Goal: Task Accomplishment & Management: Use online tool/utility

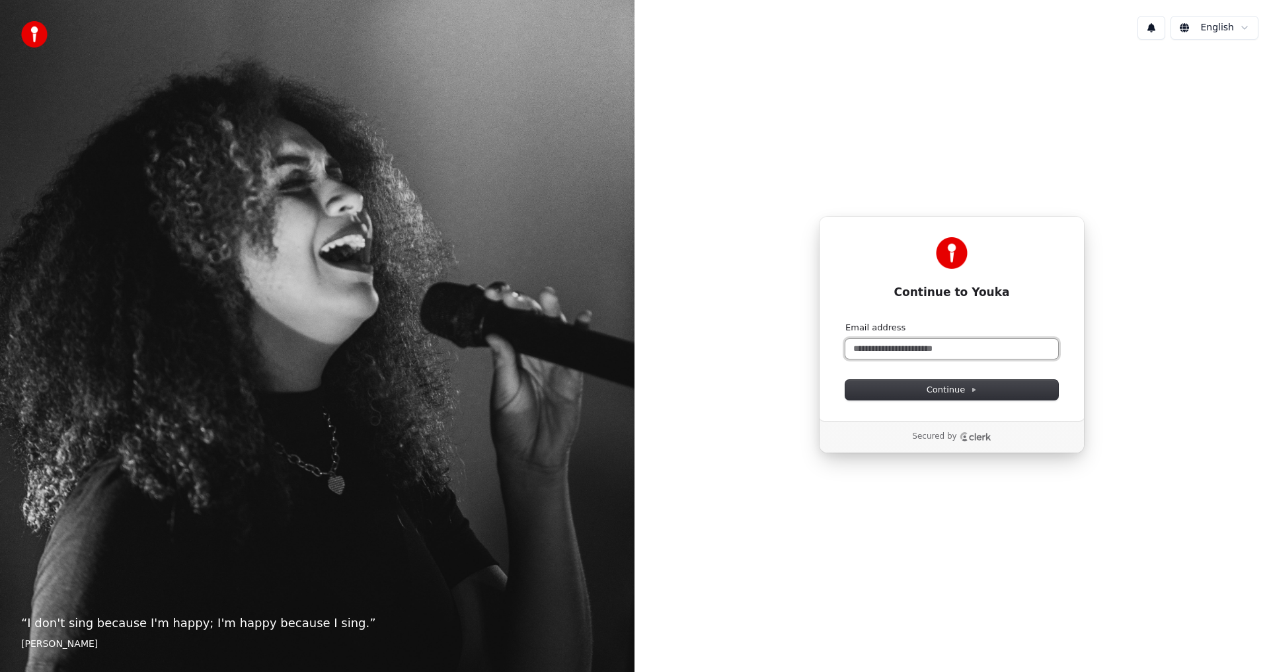
click at [967, 346] on input "Email address" at bounding box center [951, 349] width 213 height 20
click at [959, 391] on span "Continue" at bounding box center [951, 390] width 50 height 12
type input "**********"
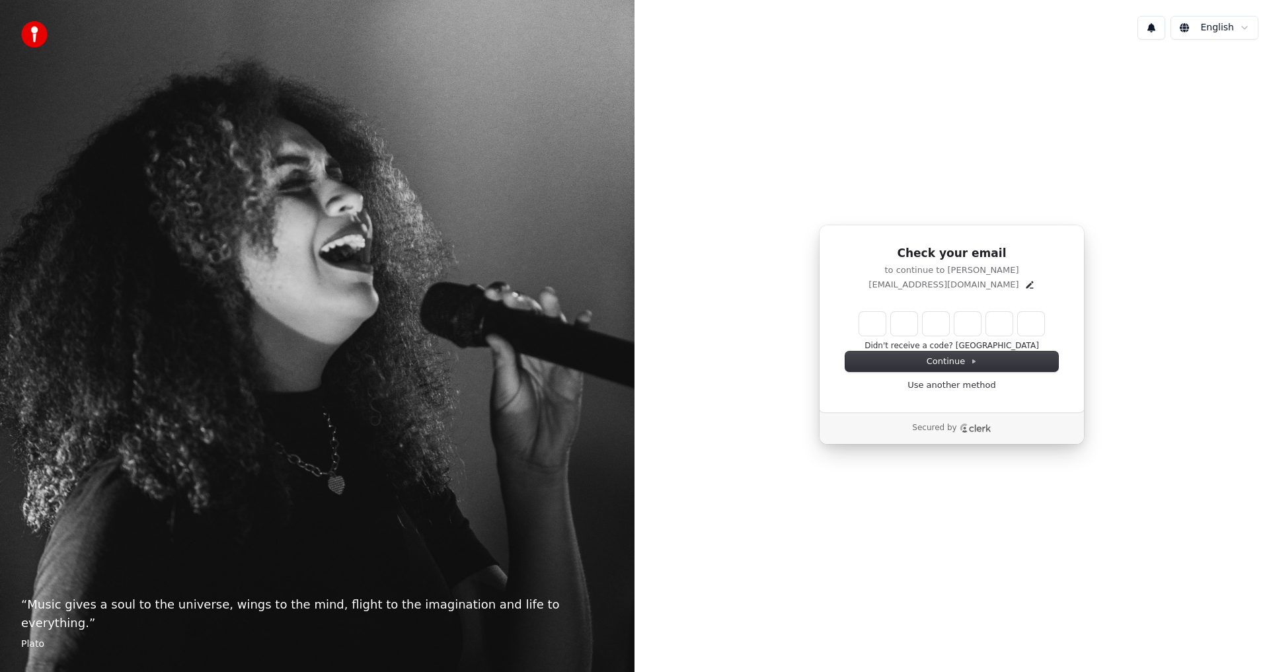
click at [870, 326] on input "Enter verification code" at bounding box center [951, 324] width 185 height 24
type input "******"
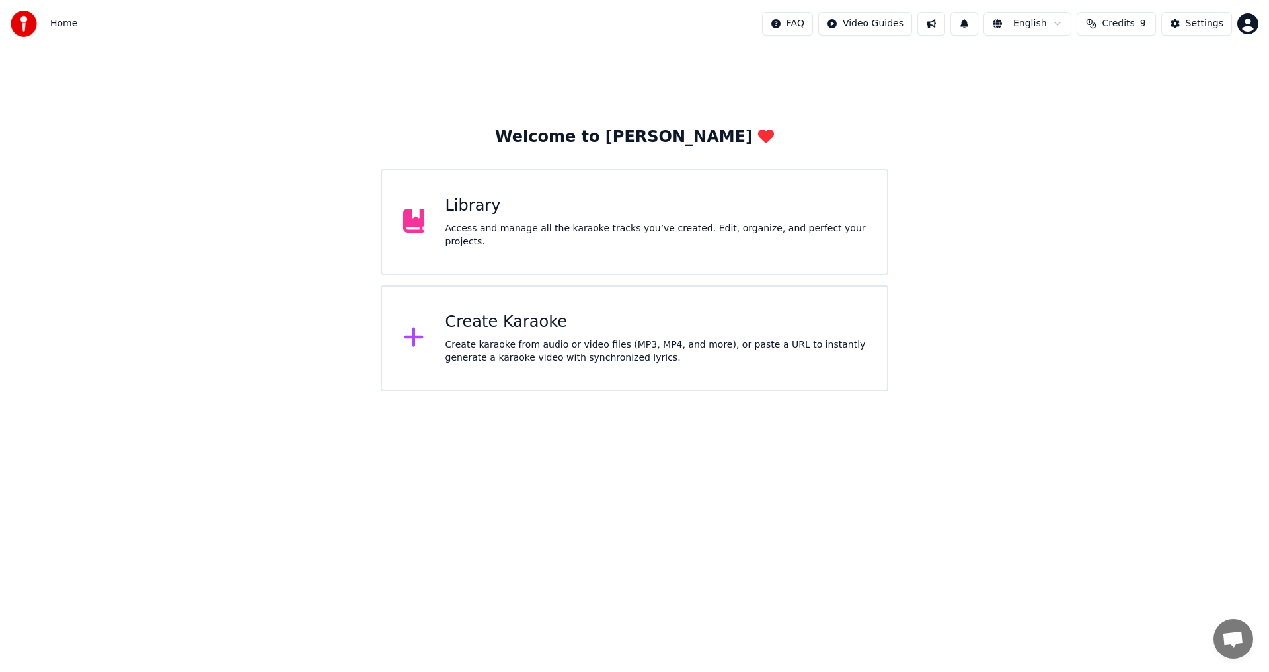
click at [458, 214] on div "Library" at bounding box center [655, 206] width 421 height 21
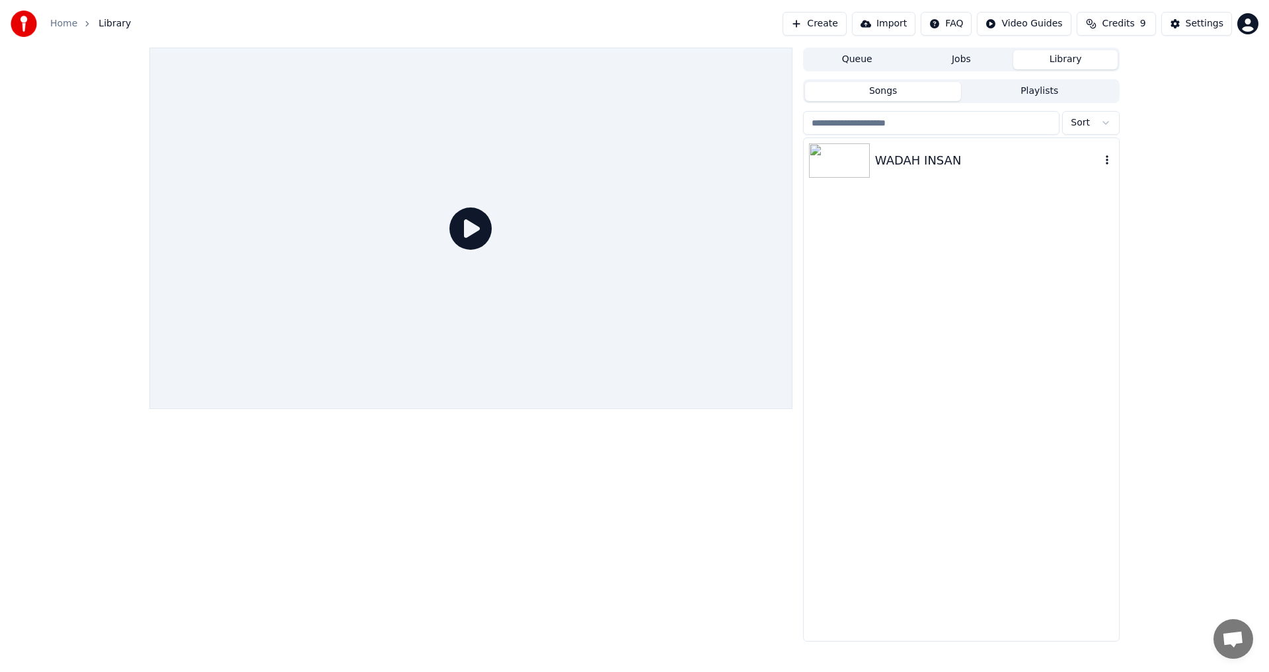
click at [903, 159] on div "WADAH INSAN" at bounding box center [987, 160] width 225 height 19
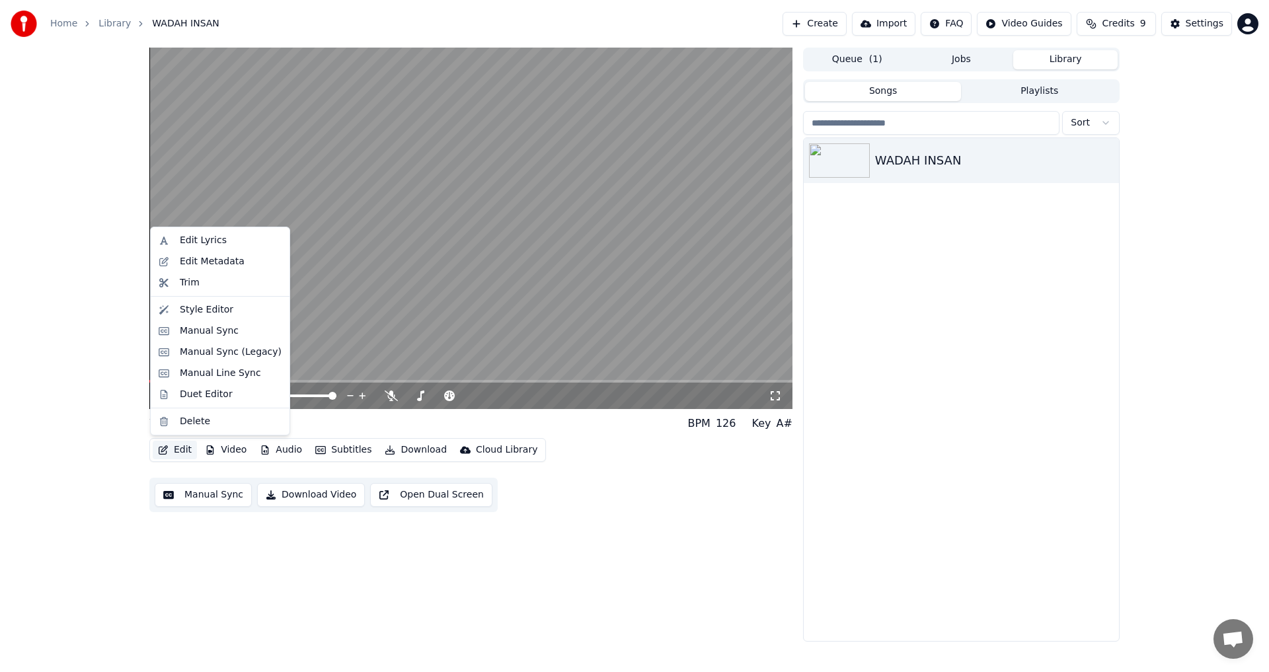
click at [179, 450] on button "Edit" at bounding box center [175, 450] width 44 height 19
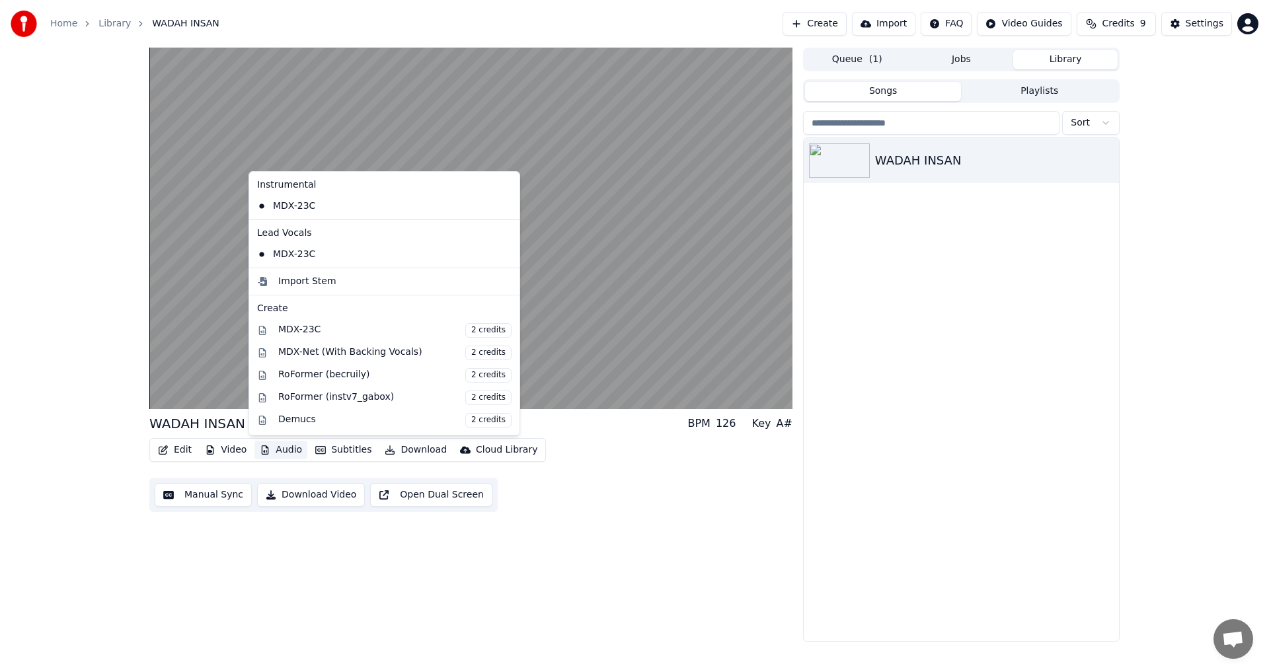
click at [89, 303] on div "WADAH INSAN BPM 126 Key A# Edit Video Audio Subtitles Download Cloud Library Ma…" at bounding box center [634, 345] width 1269 height 594
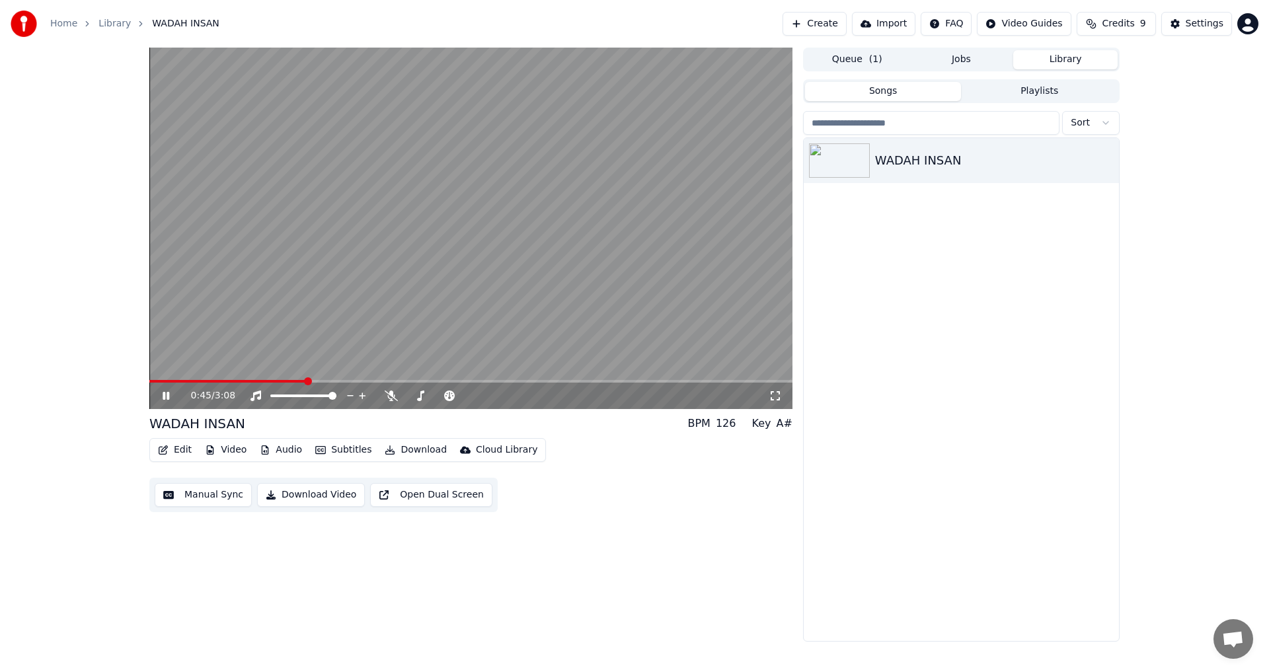
click at [171, 448] on button "Edit" at bounding box center [175, 450] width 44 height 19
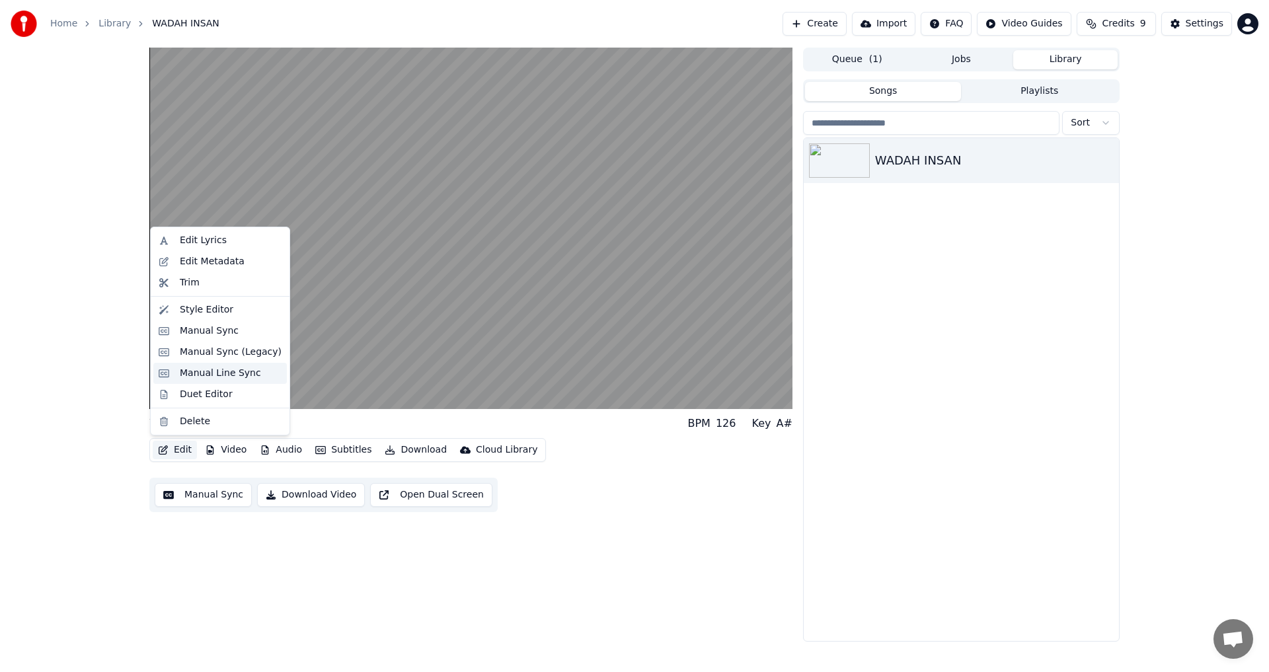
click at [199, 371] on div "Manual Line Sync" at bounding box center [220, 373] width 81 height 13
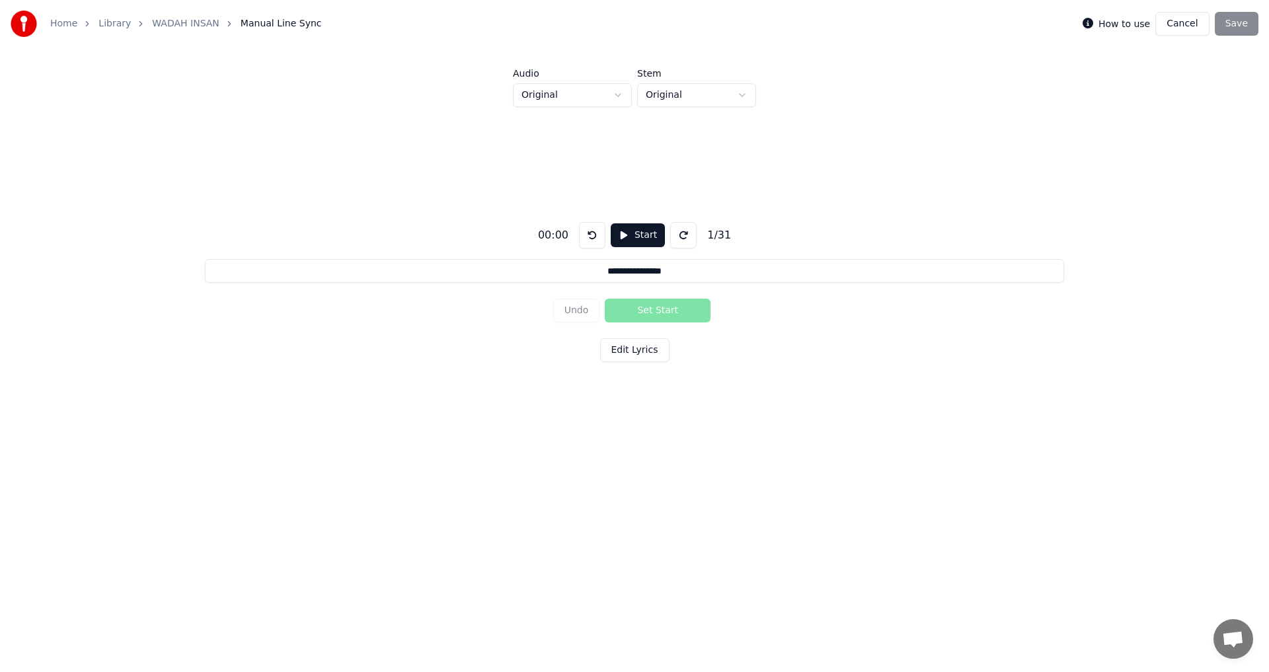
click at [163, 24] on link "WADAH INSAN" at bounding box center [185, 23] width 67 height 13
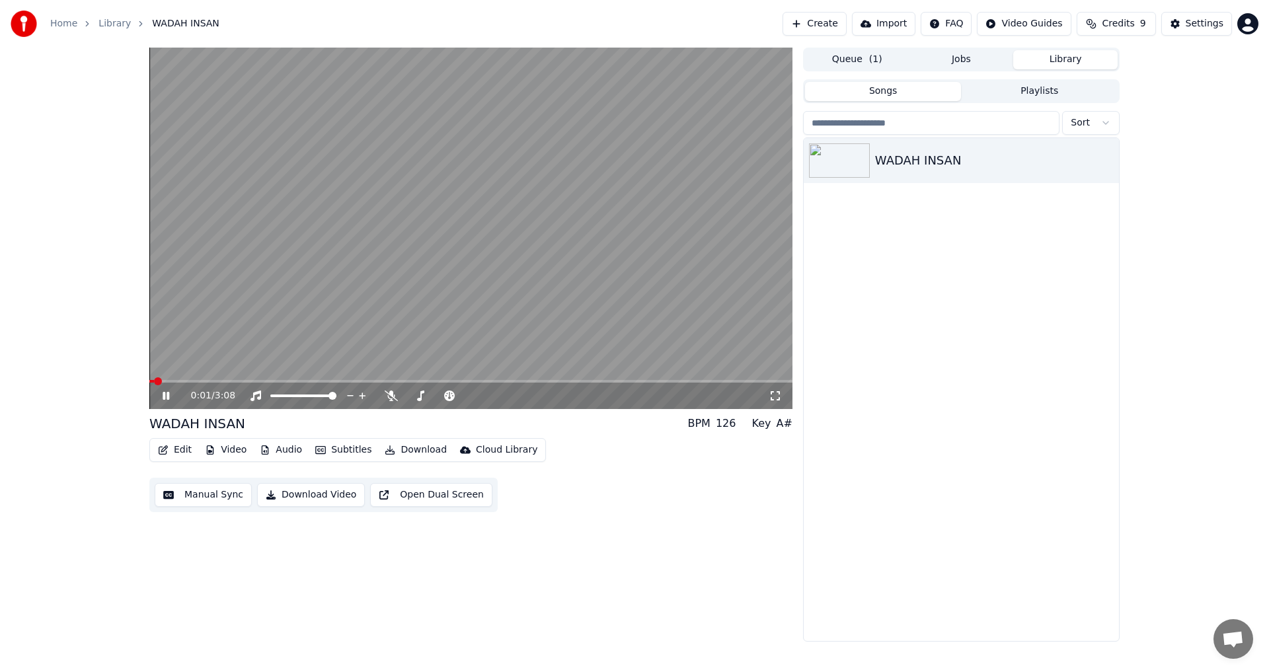
click at [176, 447] on button "Edit" at bounding box center [175, 450] width 44 height 19
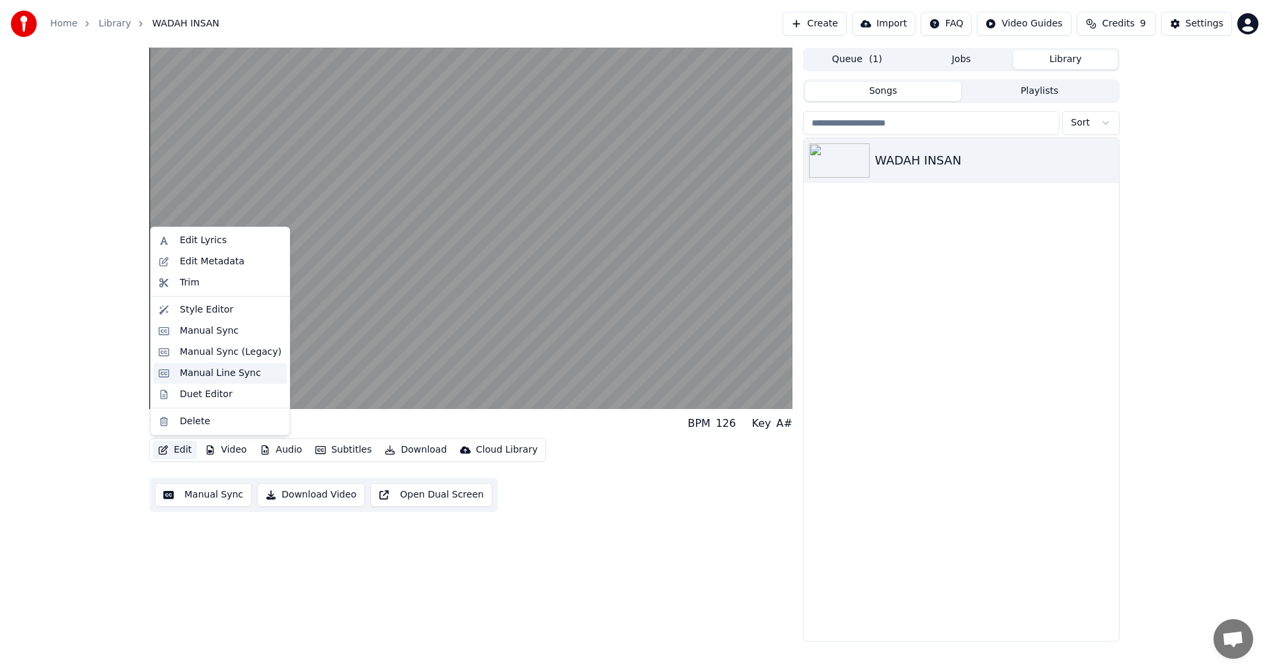
click at [216, 372] on div "Manual Line Sync" at bounding box center [220, 373] width 81 height 13
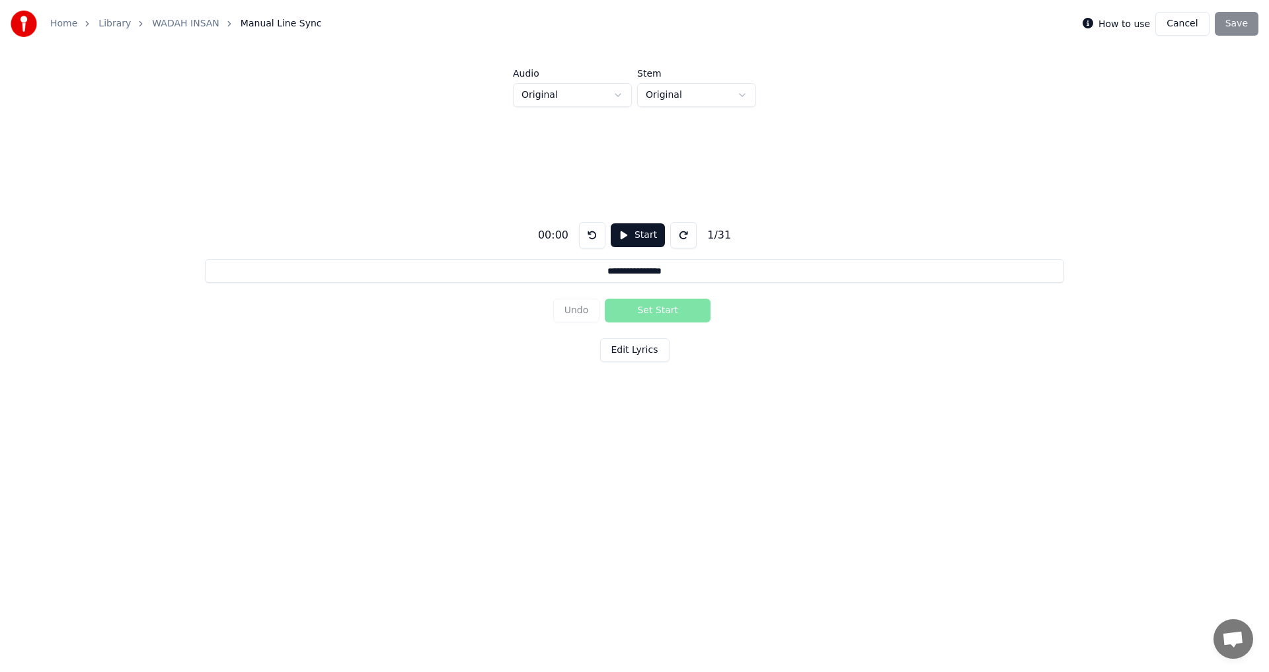
click at [172, 24] on link "WADAH INSAN" at bounding box center [185, 23] width 67 height 13
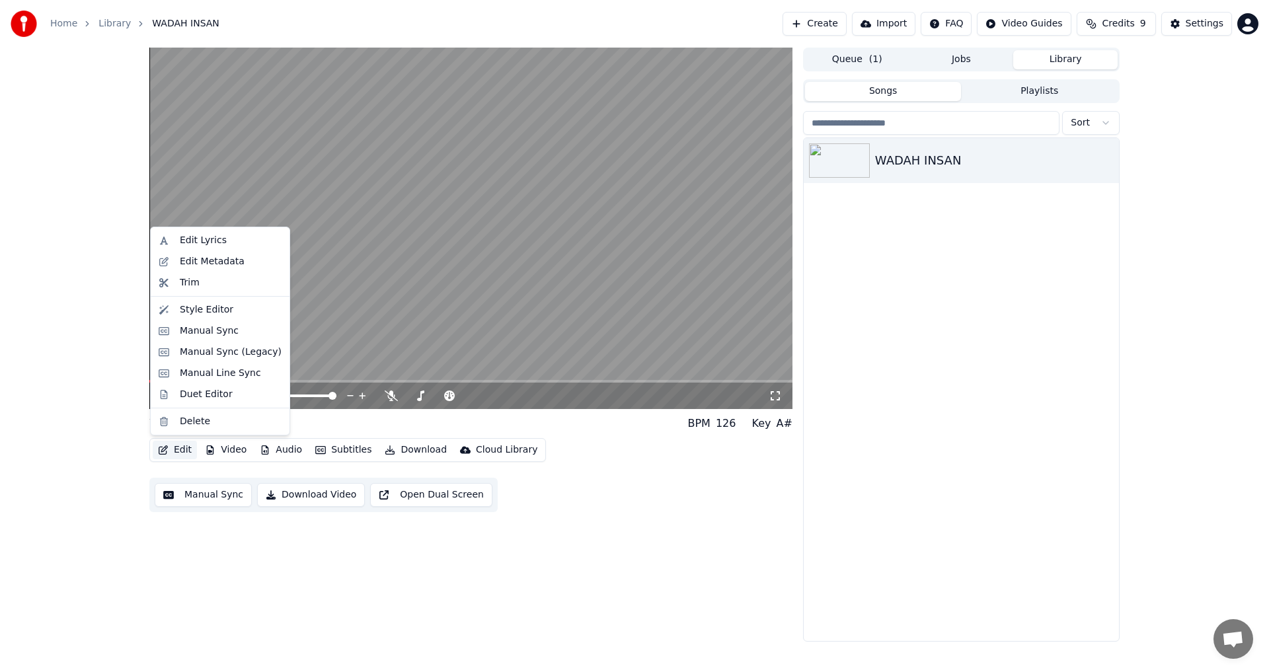
click at [172, 450] on button "Edit" at bounding box center [175, 450] width 44 height 19
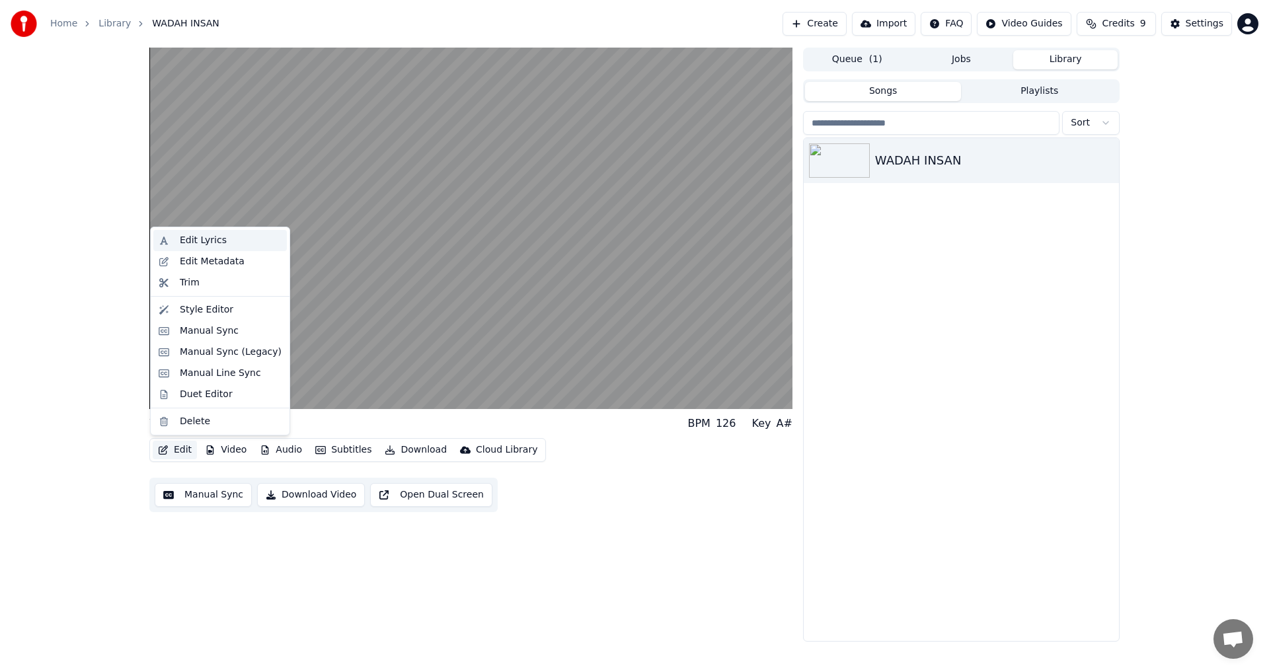
click at [194, 242] on div "Edit Lyrics" at bounding box center [203, 240] width 47 height 13
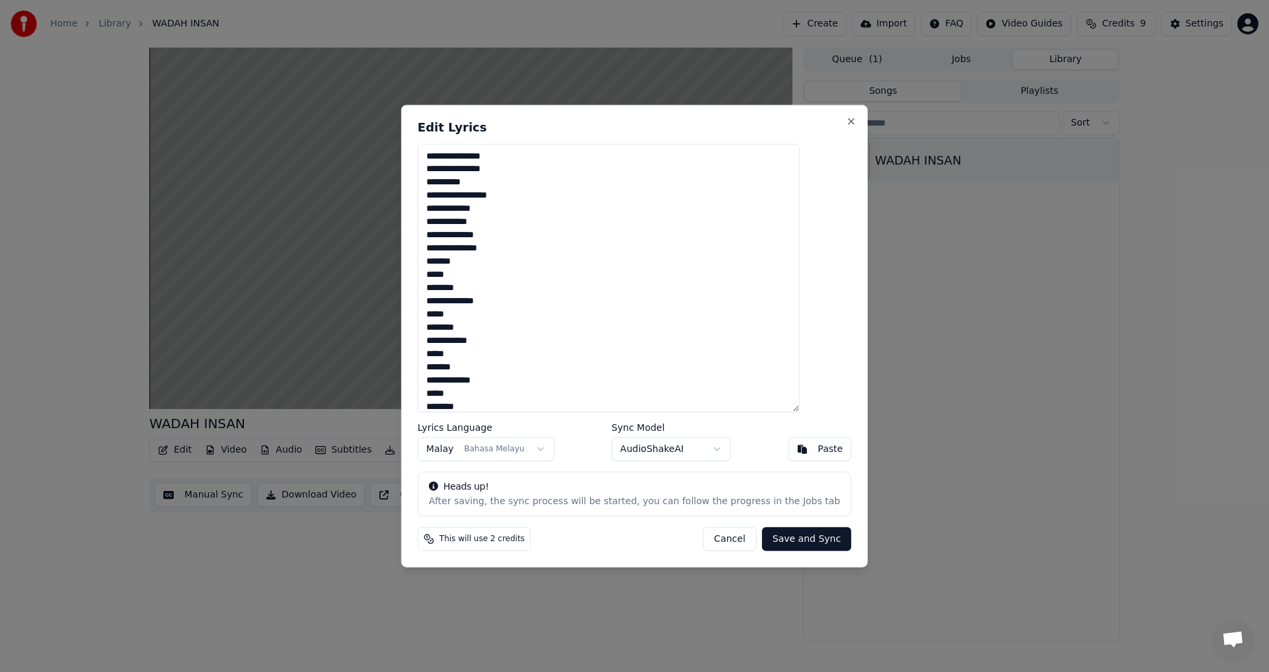
drag, startPoint x: 491, startPoint y: 264, endPoint x: 443, endPoint y: 262, distance: 48.3
click at [443, 262] on textarea "**********" at bounding box center [609, 277] width 382 height 269
drag, startPoint x: 503, startPoint y: 304, endPoint x: 428, endPoint y: 302, distance: 75.4
click at [428, 302] on div "**********" at bounding box center [634, 335] width 467 height 463
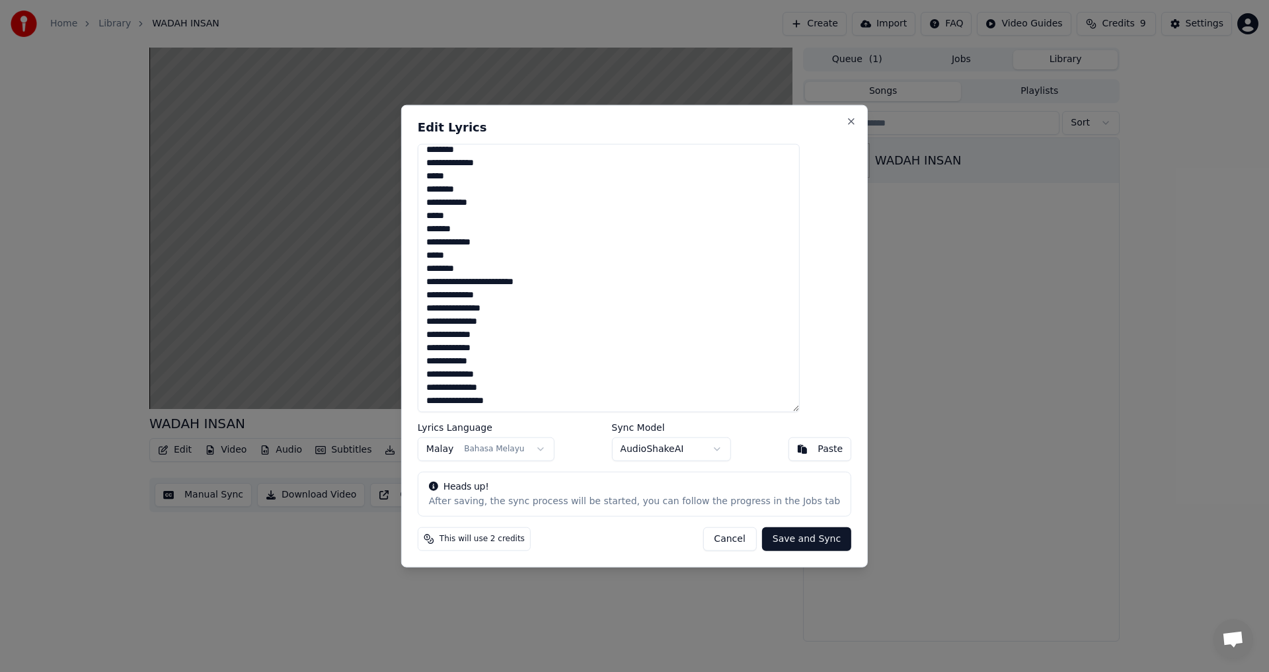
scroll to position [139, 0]
drag, startPoint x: 530, startPoint y: 402, endPoint x: 451, endPoint y: 402, distance: 79.3
click at [451, 402] on textarea "**********" at bounding box center [609, 277] width 382 height 269
click at [521, 398] on textarea "**********" at bounding box center [609, 277] width 382 height 269
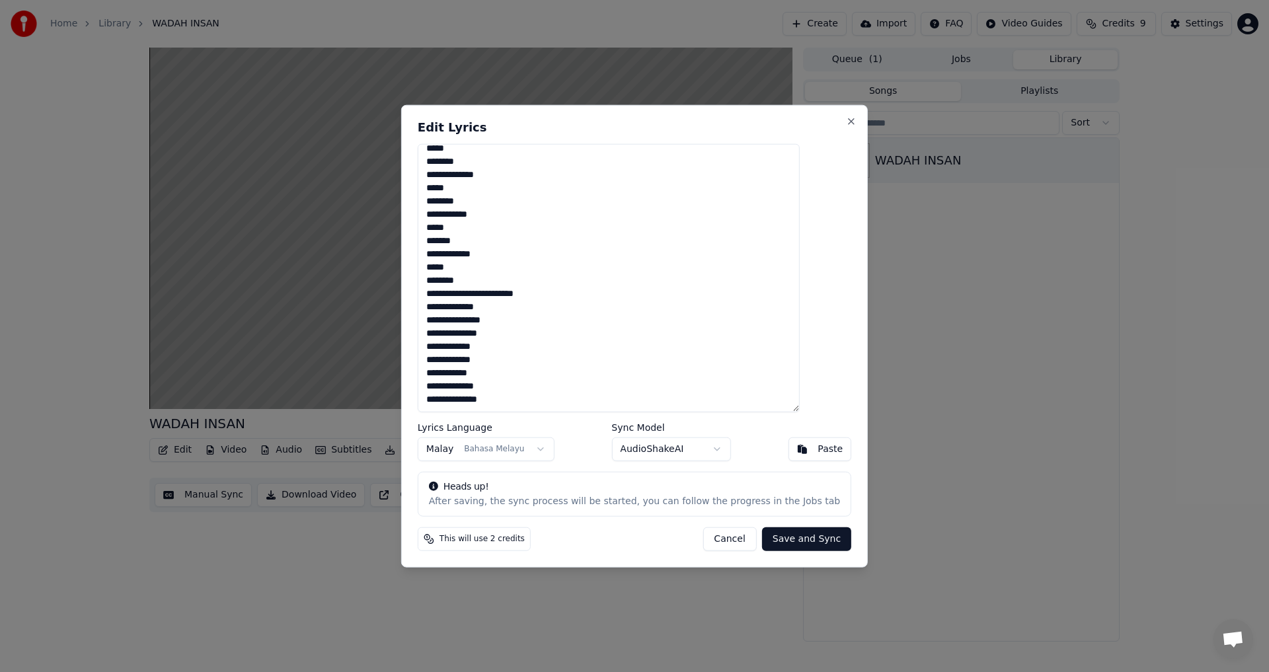
drag, startPoint x: 449, startPoint y: 274, endPoint x: 568, endPoint y: 298, distance: 121.3
click at [568, 298] on textarea "**********" at bounding box center [609, 277] width 382 height 269
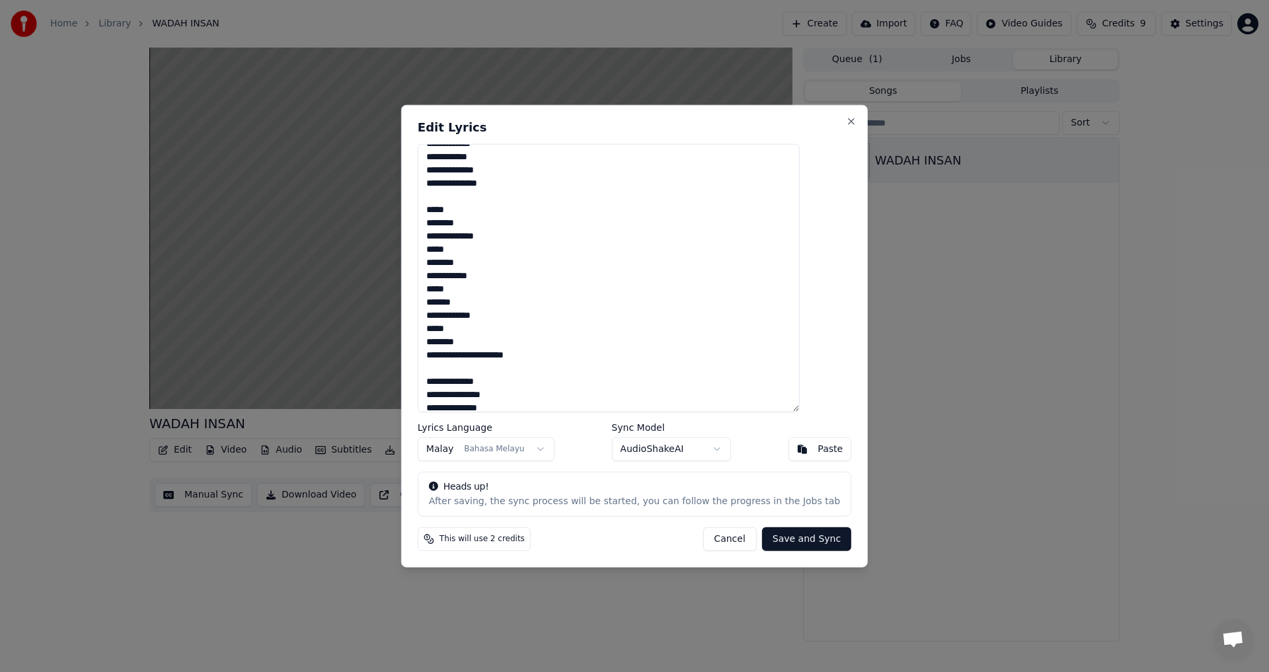
scroll to position [38, 0]
drag, startPoint x: 556, startPoint y: 281, endPoint x: 441, endPoint y: 238, distance: 122.7
click at [441, 238] on div "**********" at bounding box center [634, 335] width 467 height 463
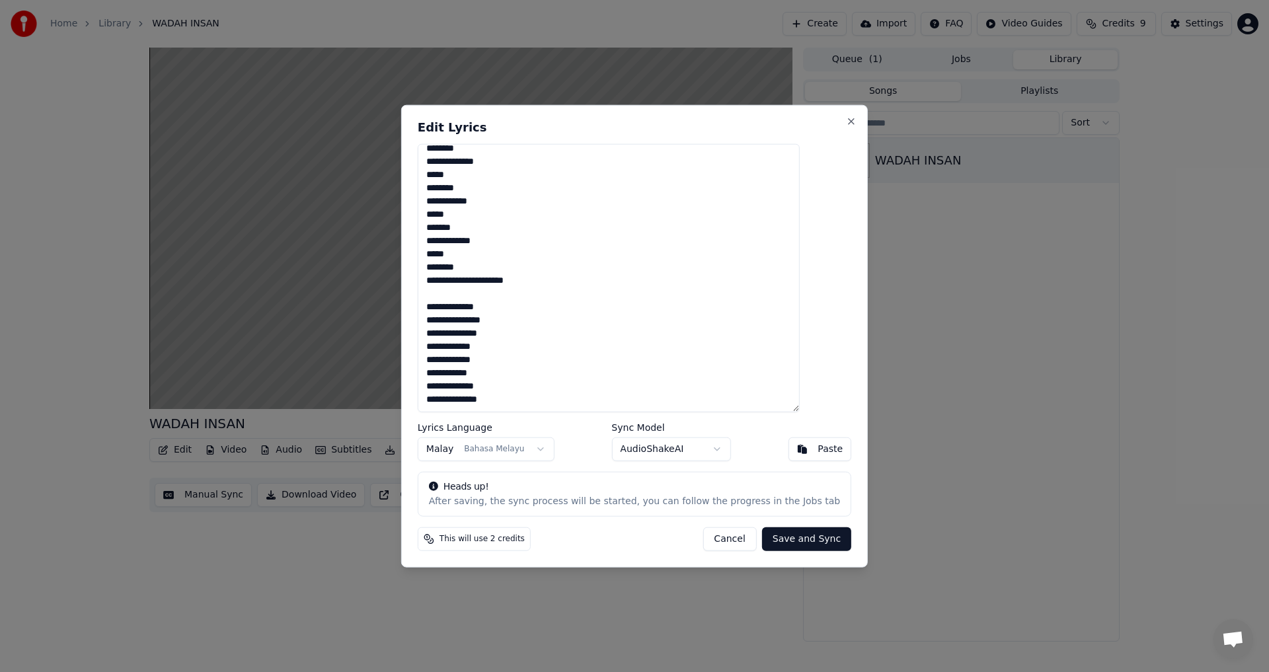
click at [527, 401] on textarea "**********" at bounding box center [609, 277] width 382 height 269
type textarea "**********"
click at [782, 542] on button "Save and Sync" at bounding box center [806, 539] width 89 height 24
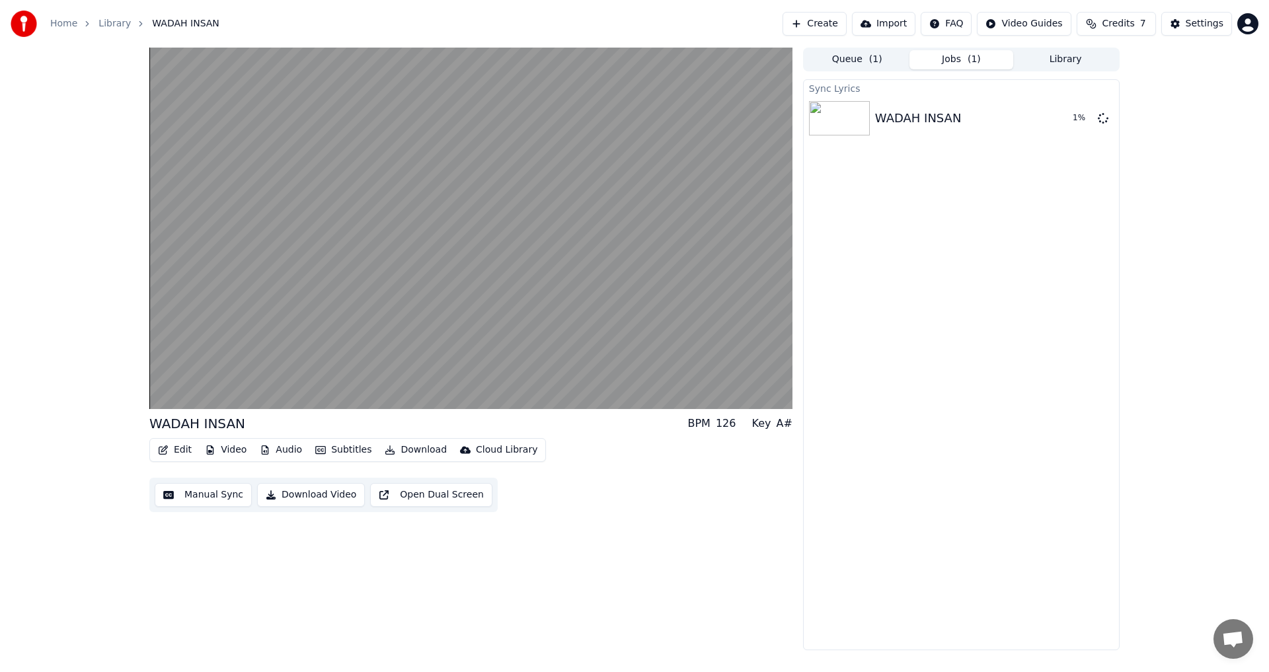
click at [215, 500] on button "Manual Sync" at bounding box center [203, 495] width 97 height 24
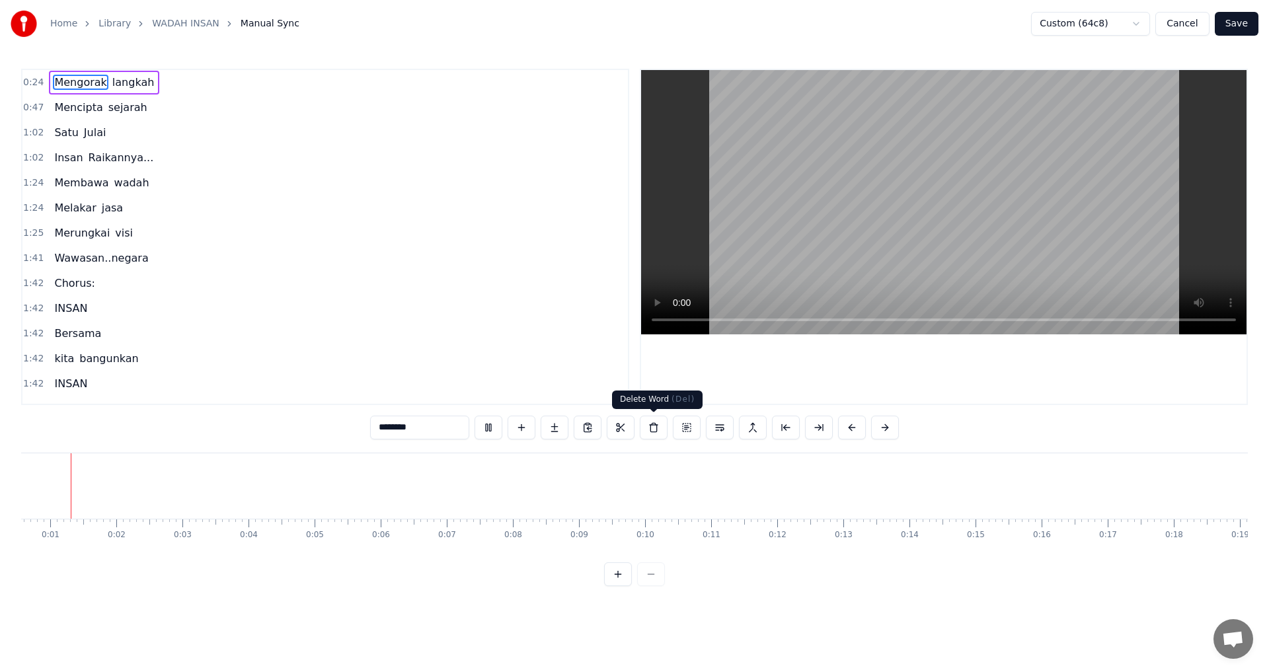
scroll to position [0, 15]
click at [654, 586] on div at bounding box center [634, 574] width 61 height 24
click at [652, 585] on div at bounding box center [634, 574] width 61 height 24
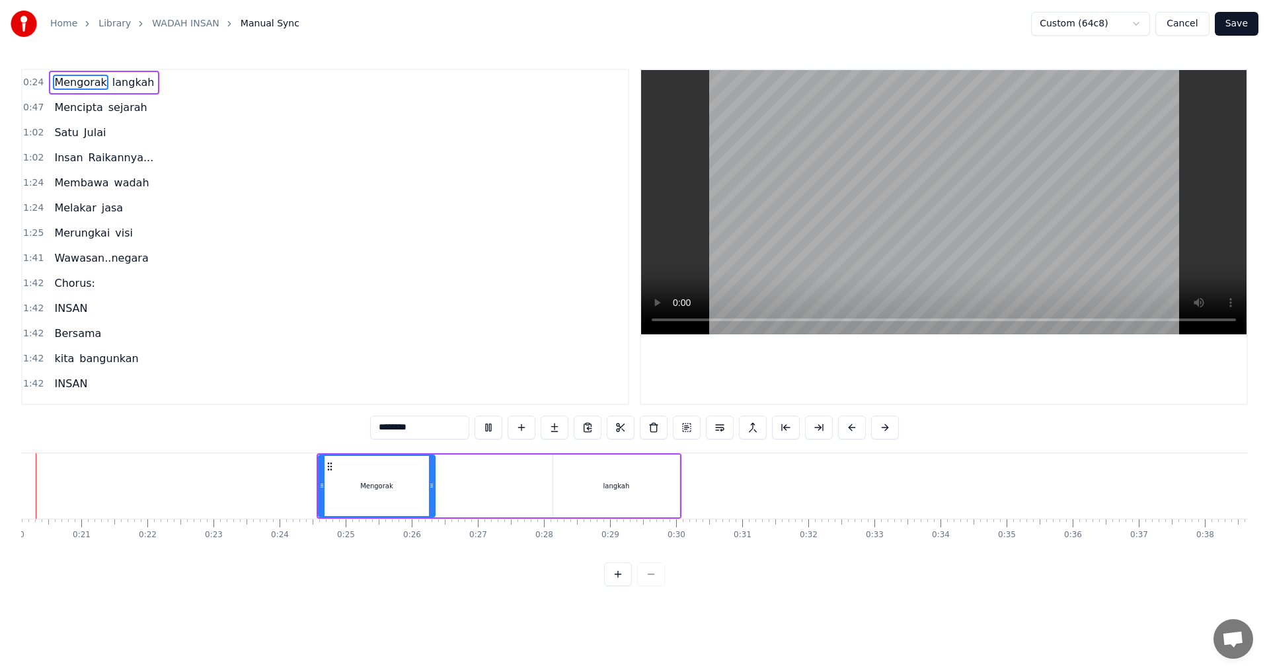
scroll to position [0, 1279]
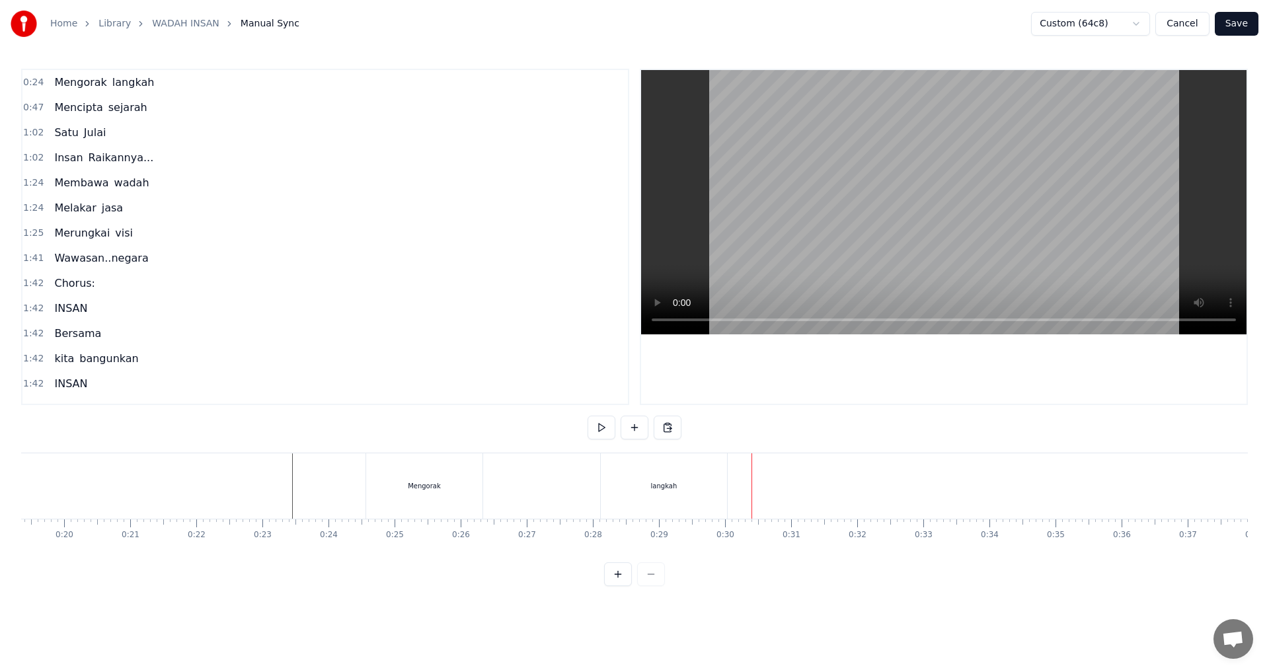
click at [624, 504] on div "langkah" at bounding box center [664, 485] width 126 height 65
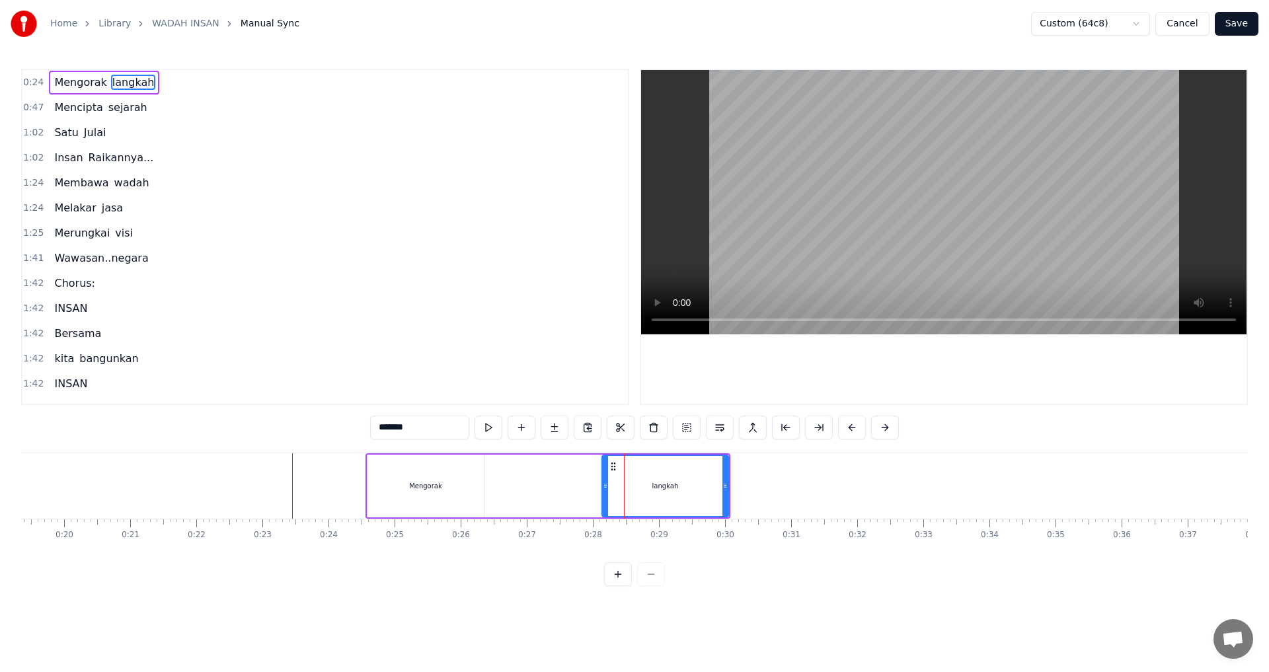
click at [603, 502] on div at bounding box center [605, 486] width 5 height 60
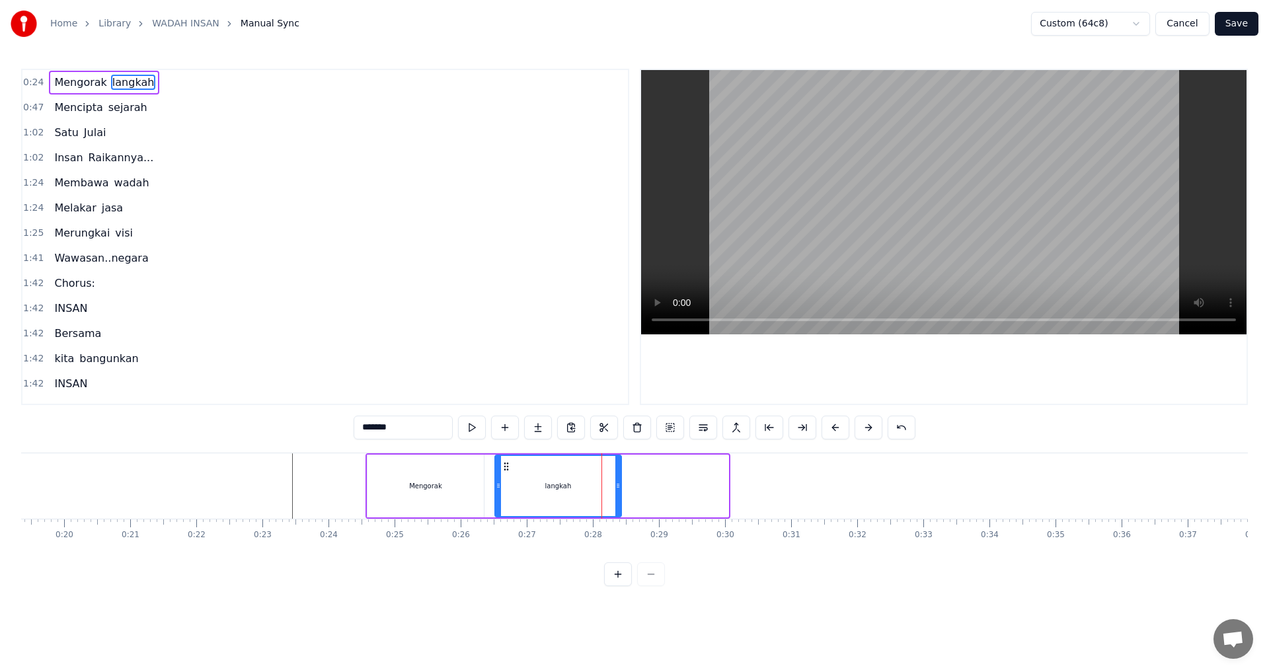
drag, startPoint x: 615, startPoint y: 467, endPoint x: 507, endPoint y: 480, distance: 107.9
click at [507, 480] on div "langkah" at bounding box center [558, 486] width 125 height 60
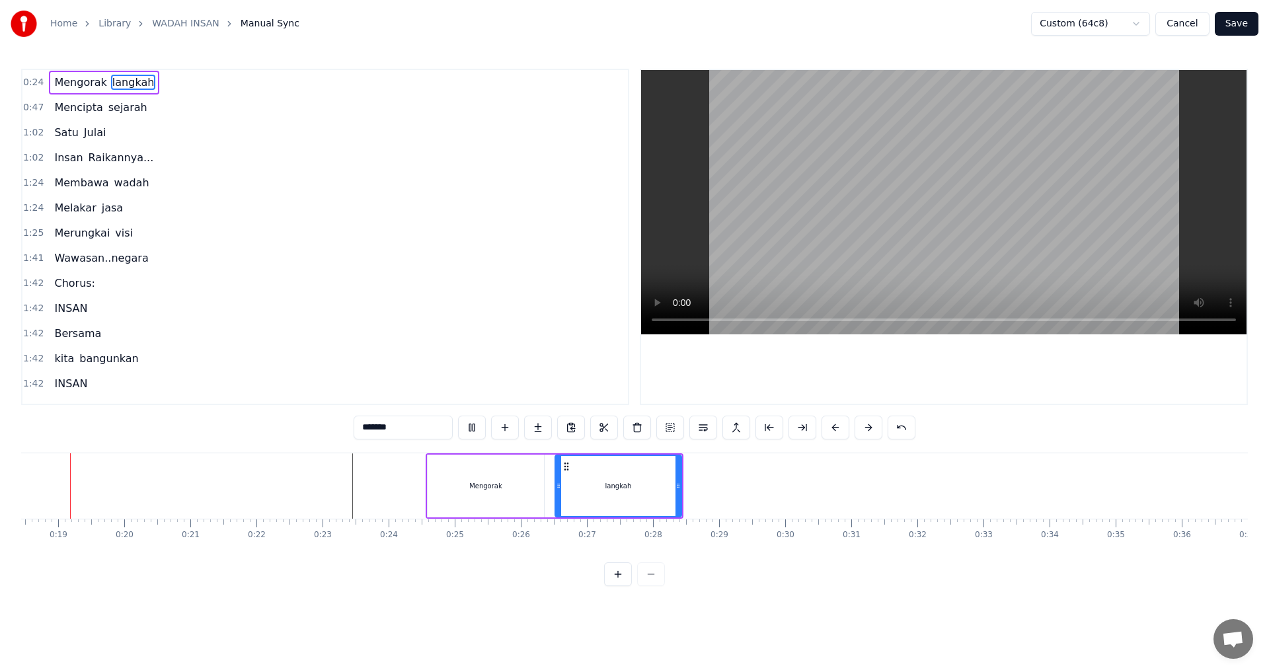
scroll to position [0, 1191]
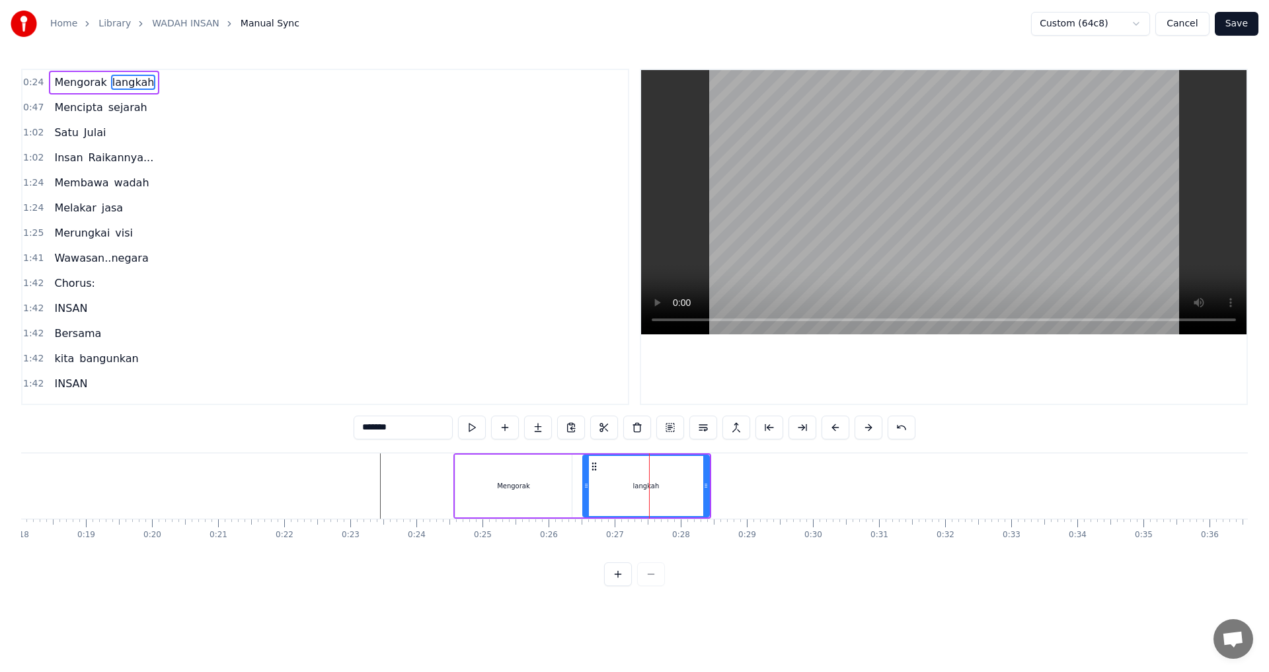
click at [548, 492] on div "Mengorak" at bounding box center [513, 486] width 116 height 63
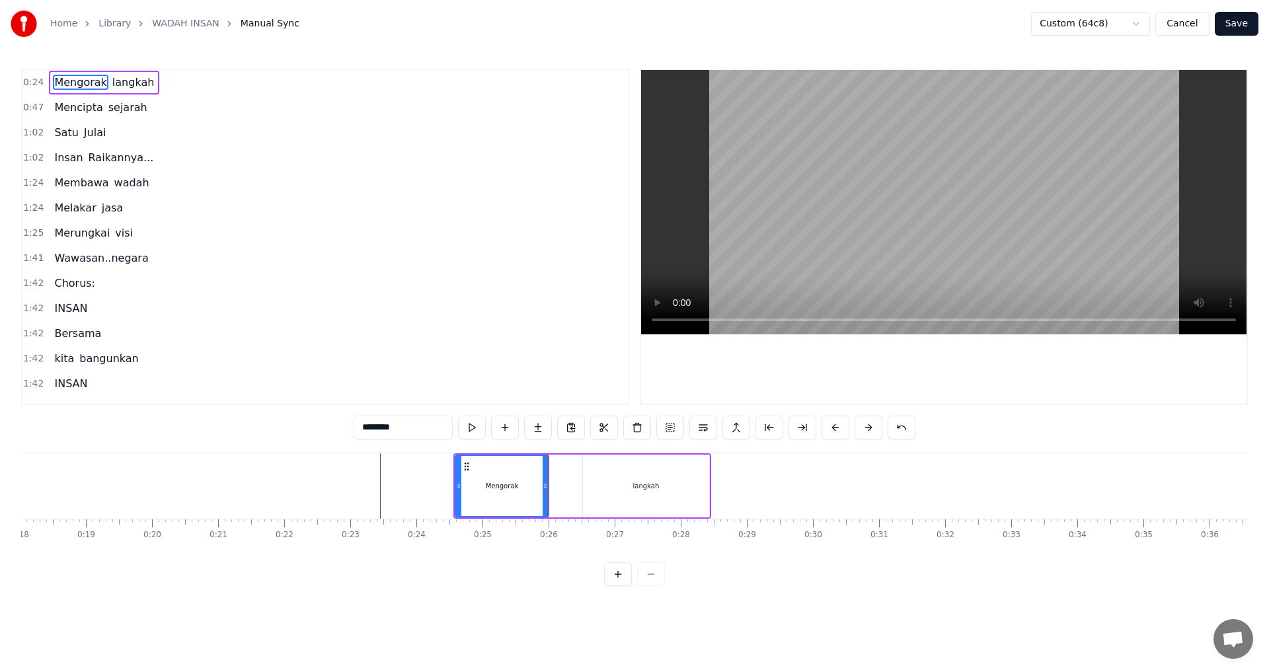
drag, startPoint x: 569, startPoint y: 478, endPoint x: 546, endPoint y: 483, distance: 23.7
click at [546, 483] on div at bounding box center [544, 486] width 5 height 60
click at [591, 494] on div "langkah" at bounding box center [646, 486] width 126 height 63
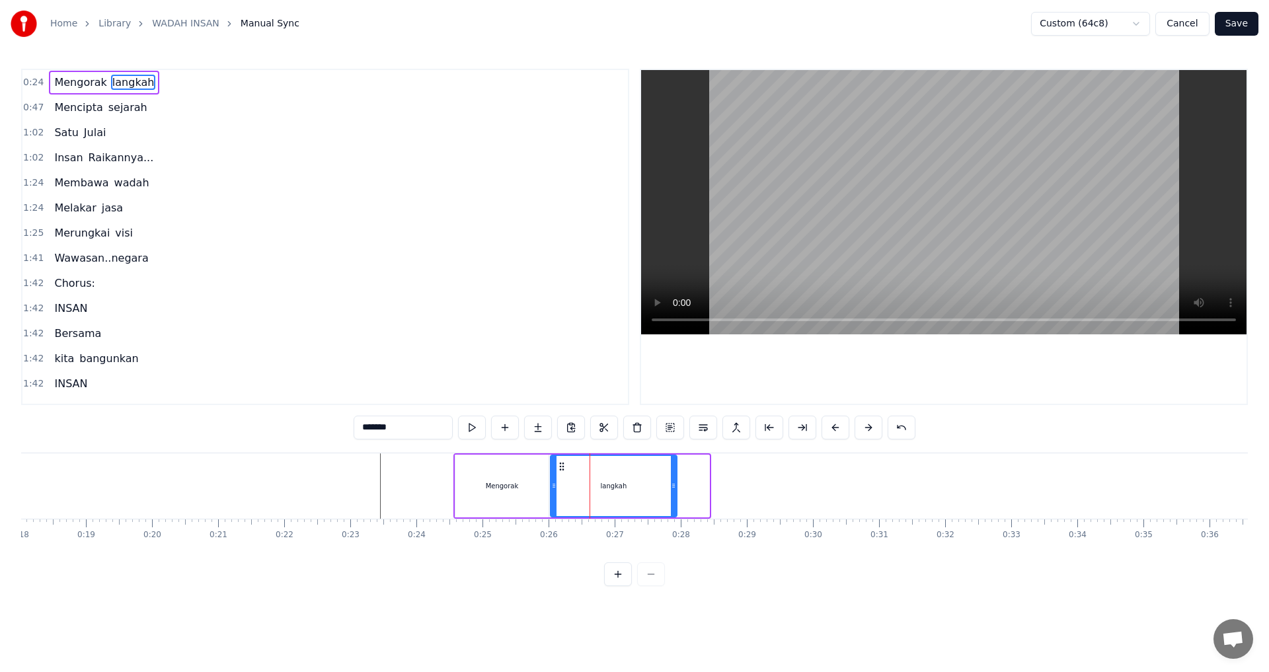
drag, startPoint x: 593, startPoint y: 467, endPoint x: 560, endPoint y: 470, distance: 32.5
click at [560, 470] on icon at bounding box center [561, 466] width 11 height 11
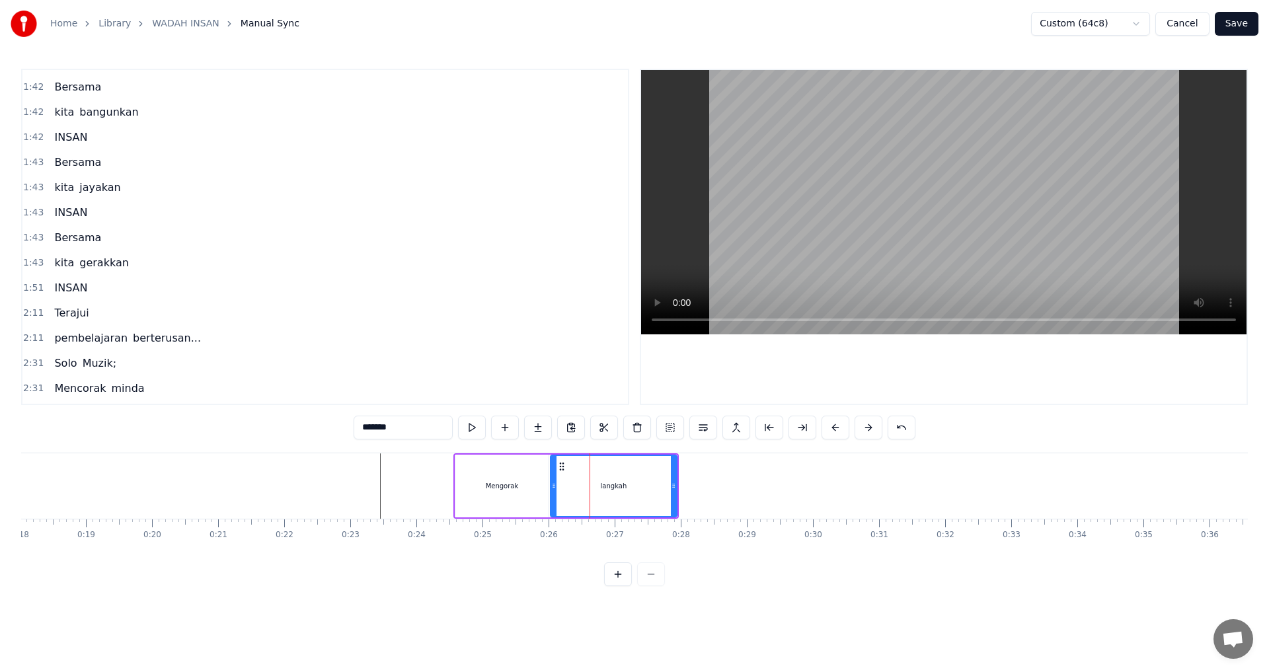
scroll to position [0, 0]
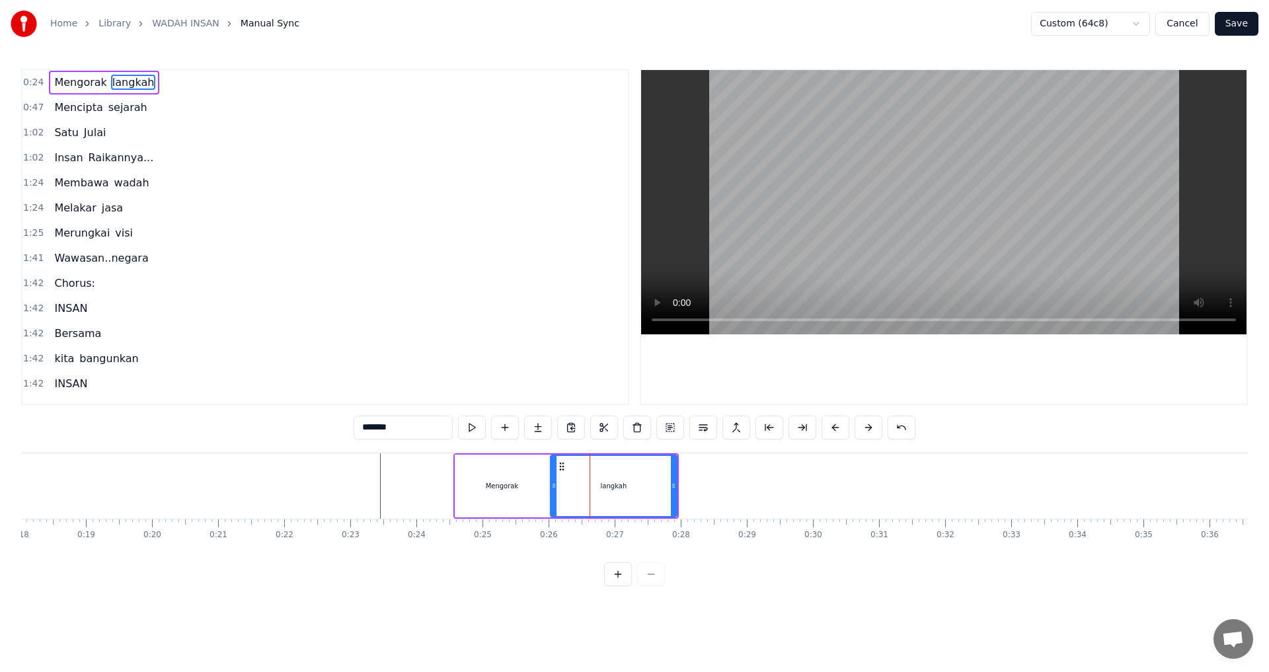
click at [519, 489] on div "Mengorak" at bounding box center [501, 486] width 93 height 63
type input "********"
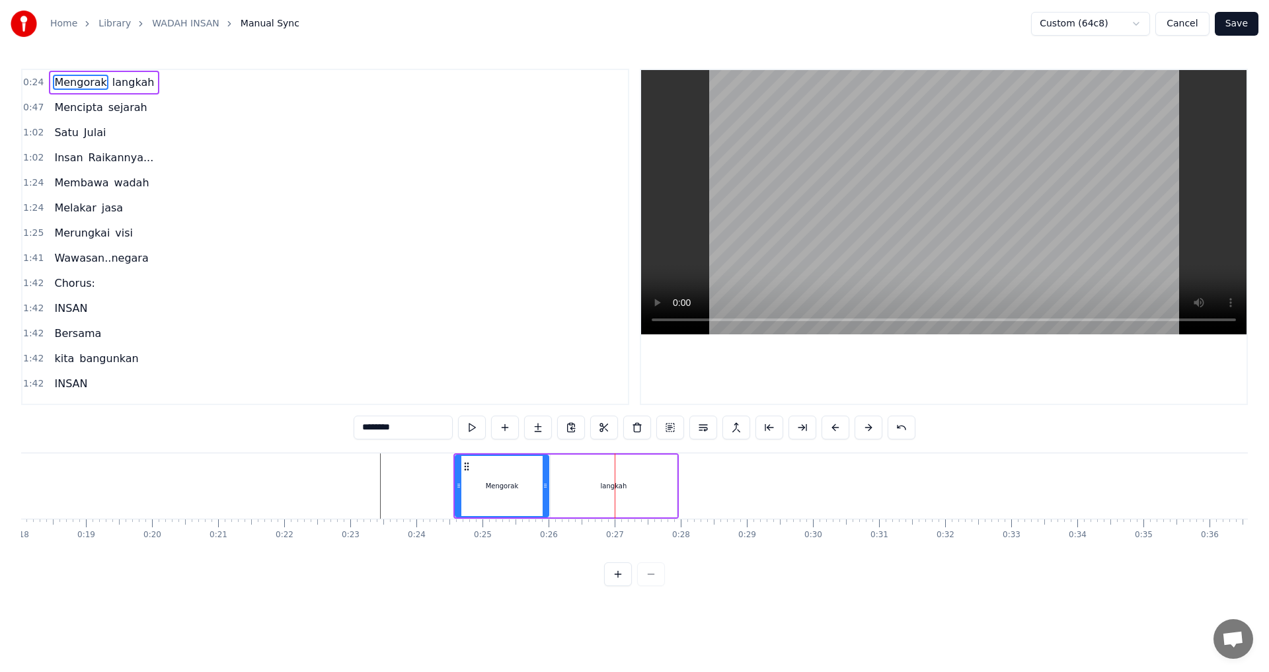
click at [723, 320] on video at bounding box center [943, 202] width 605 height 264
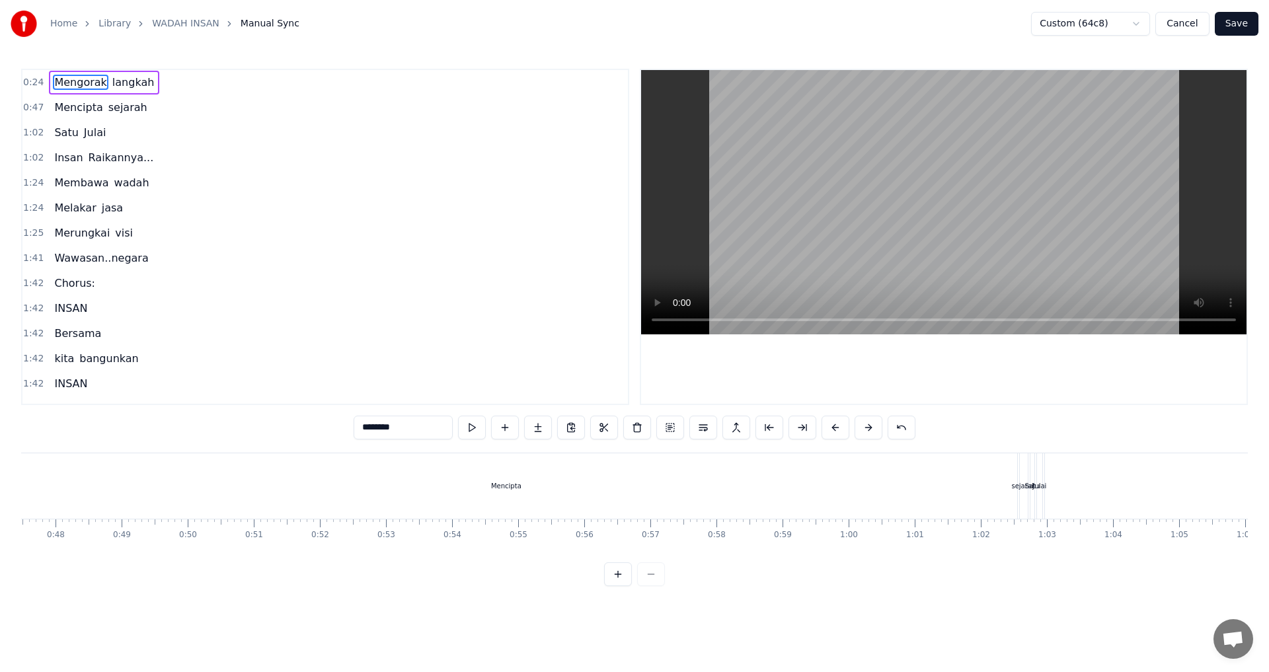
scroll to position [0, 3103]
click at [32, 385] on span "1:42" at bounding box center [33, 383] width 20 height 13
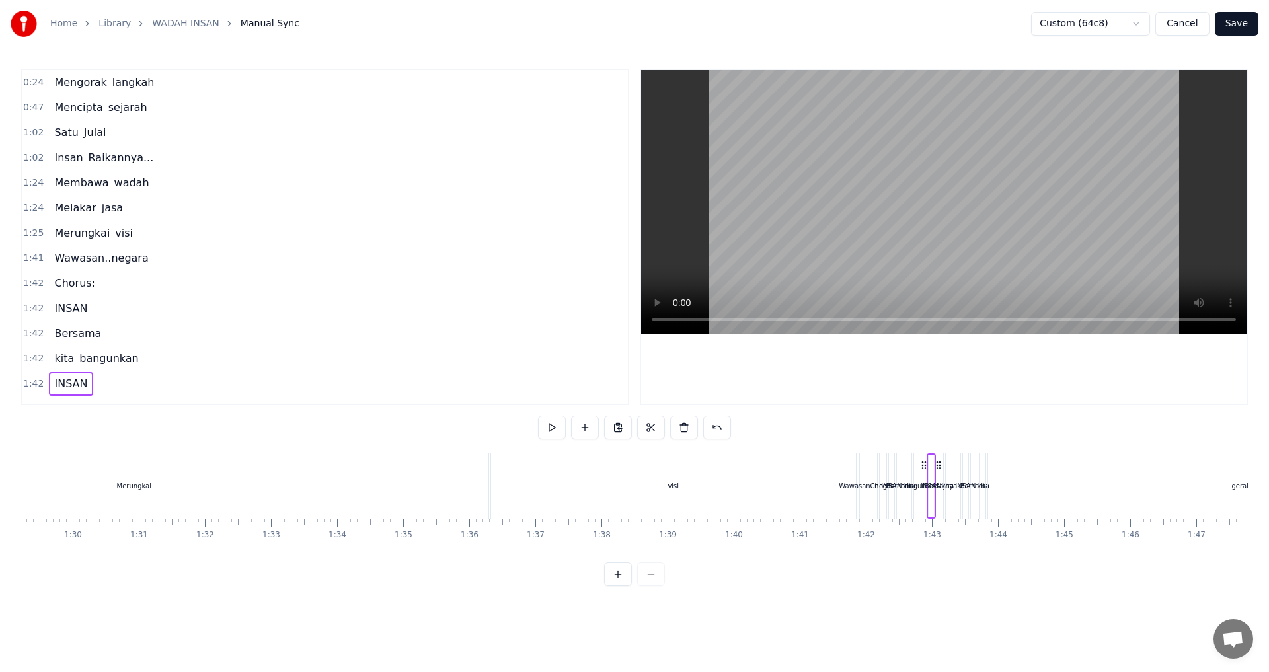
scroll to position [0, 6734]
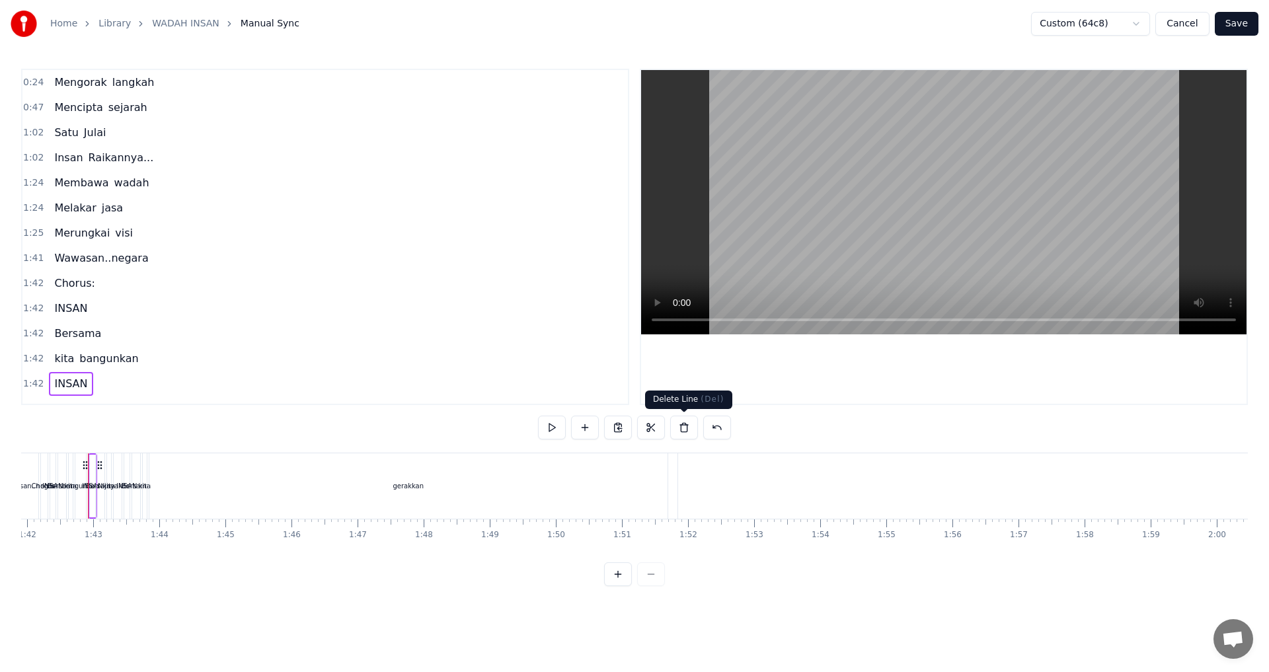
click at [677, 428] on button at bounding box center [684, 428] width 28 height 24
click at [36, 386] on span "1:43" at bounding box center [33, 383] width 20 height 13
click at [677, 430] on button at bounding box center [684, 428] width 28 height 24
click at [31, 381] on span "1:43" at bounding box center [33, 383] width 20 height 13
click at [686, 429] on button at bounding box center [684, 428] width 28 height 24
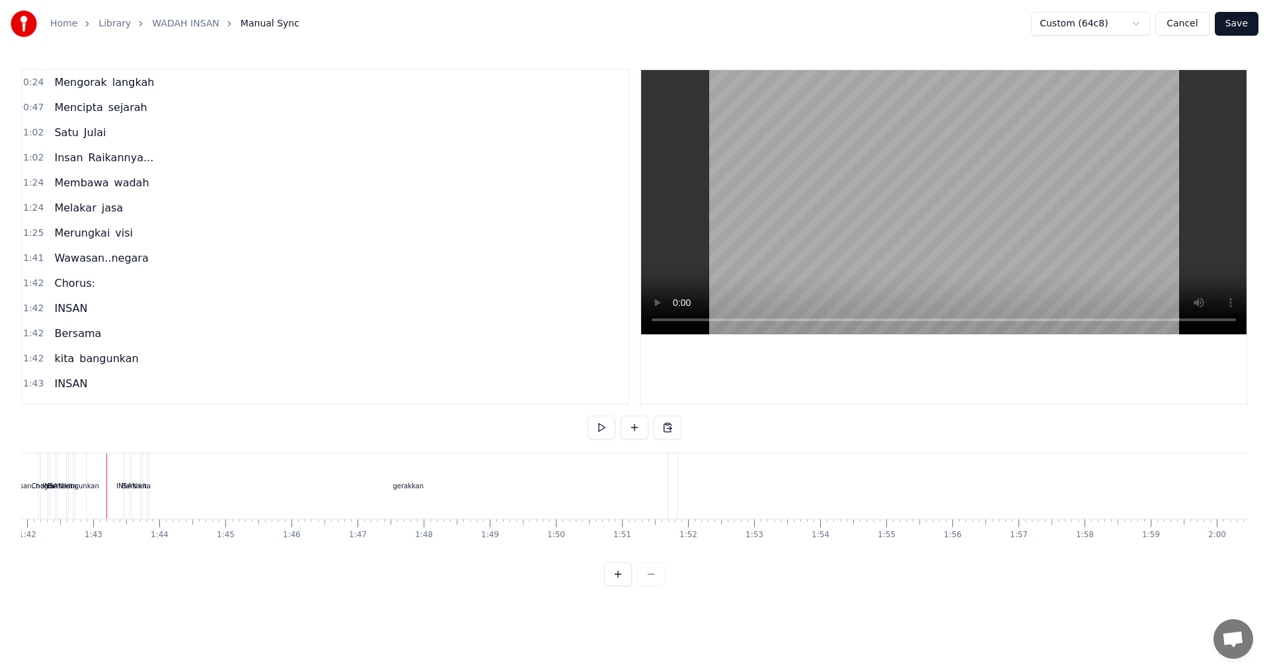
click at [31, 380] on span "1:43" at bounding box center [33, 383] width 20 height 13
click at [687, 430] on button at bounding box center [684, 428] width 28 height 24
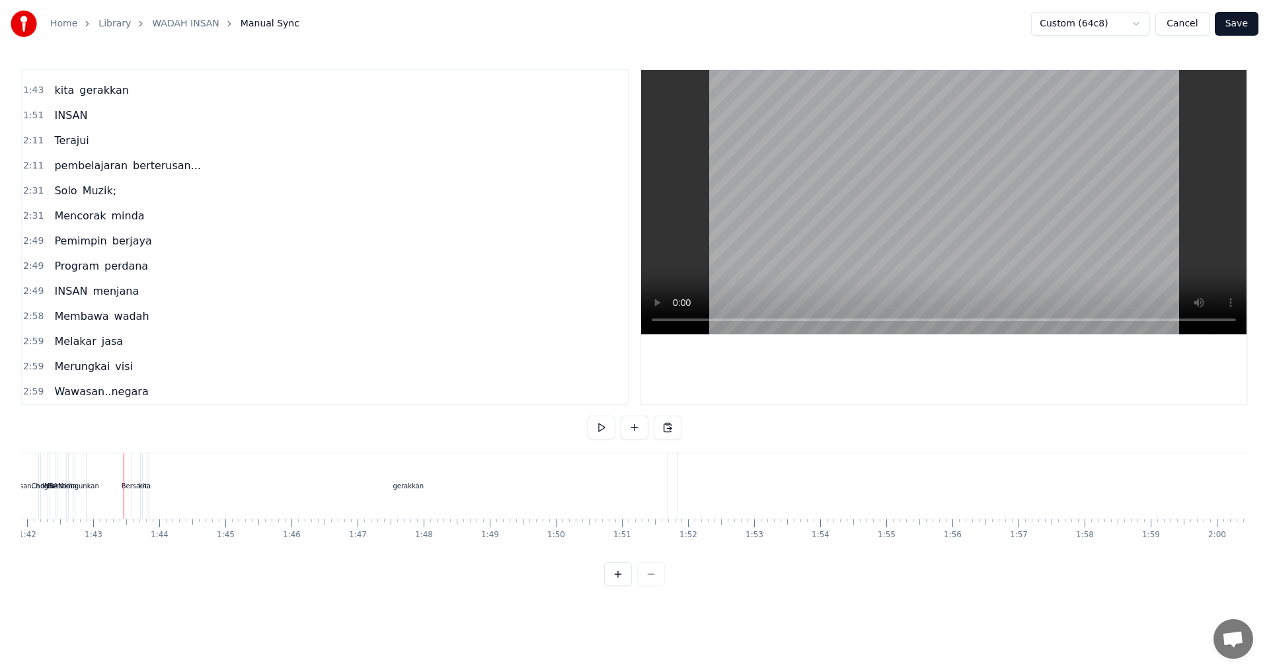
scroll to position [344, 0]
drag, startPoint x: 149, startPoint y: 392, endPoint x: 38, endPoint y: 253, distance: 177.7
click at [38, 253] on div "0:24 Mengorak langkah 0:47 Mencipta sejarah 1:02 Satu Julai 1:02 Insan Raikanny…" at bounding box center [325, 237] width 608 height 336
click at [82, 394] on span "Repeat" at bounding box center [73, 390] width 40 height 15
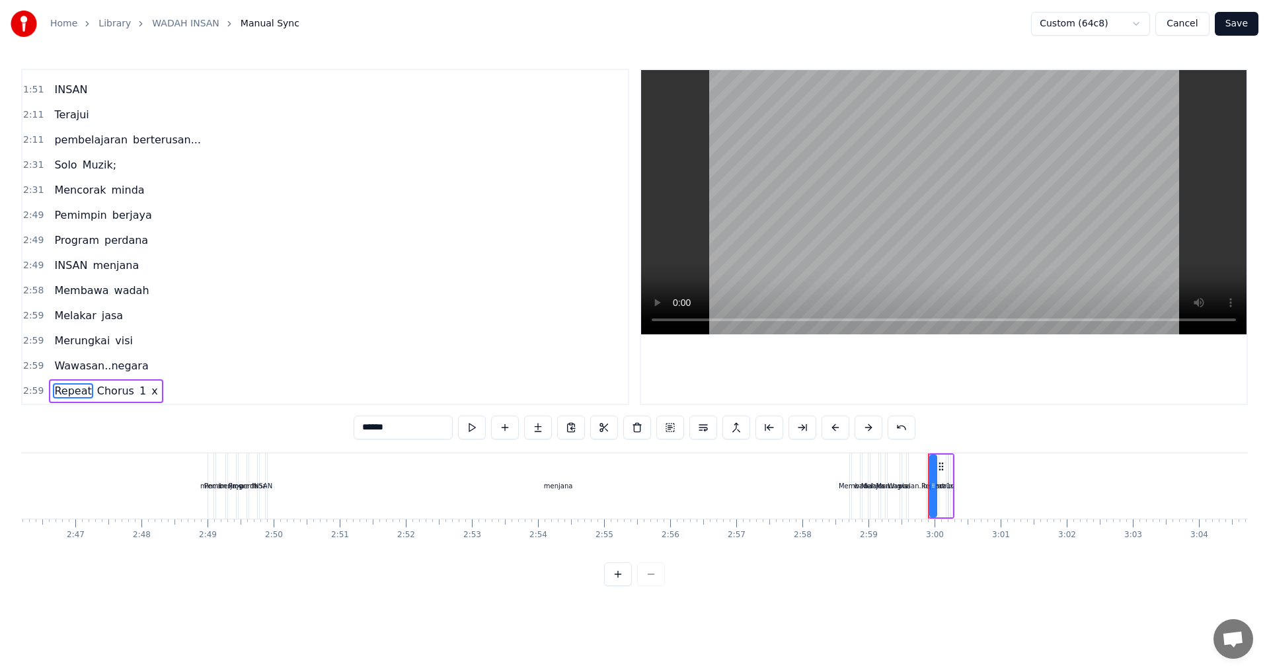
scroll to position [0, 11231]
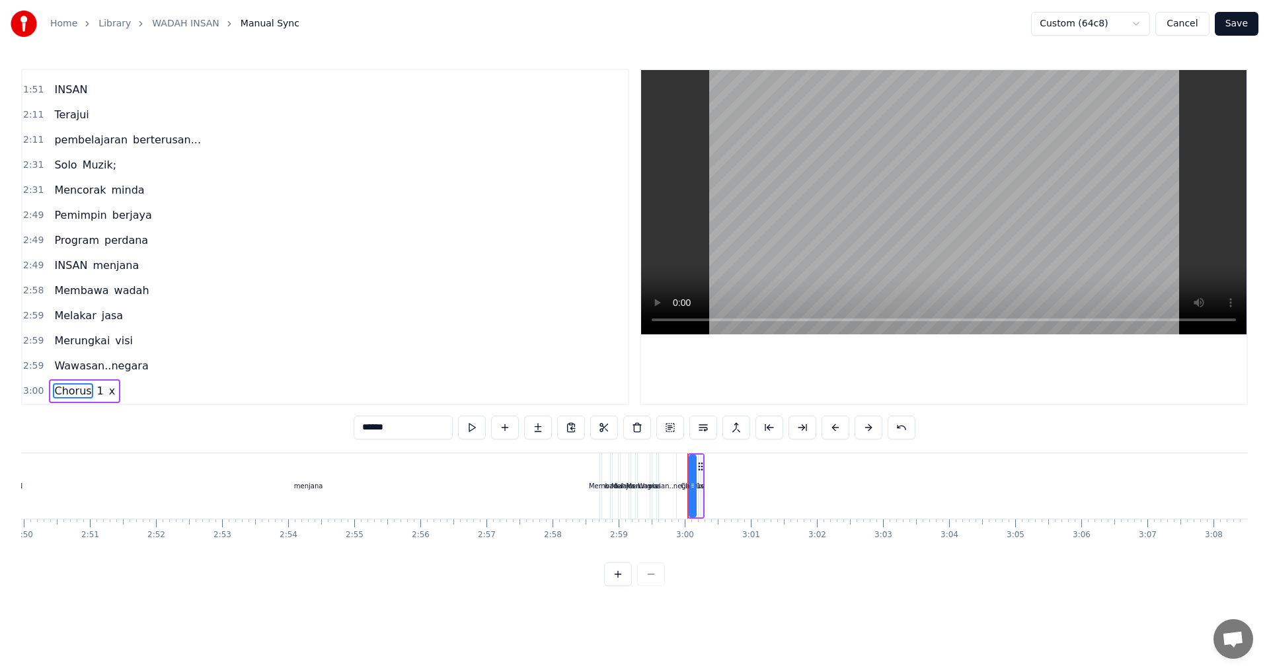
click at [692, 470] on div at bounding box center [692, 486] width 5 height 60
click at [701, 467] on circle at bounding box center [701, 466] width 1 height 1
type input "*"
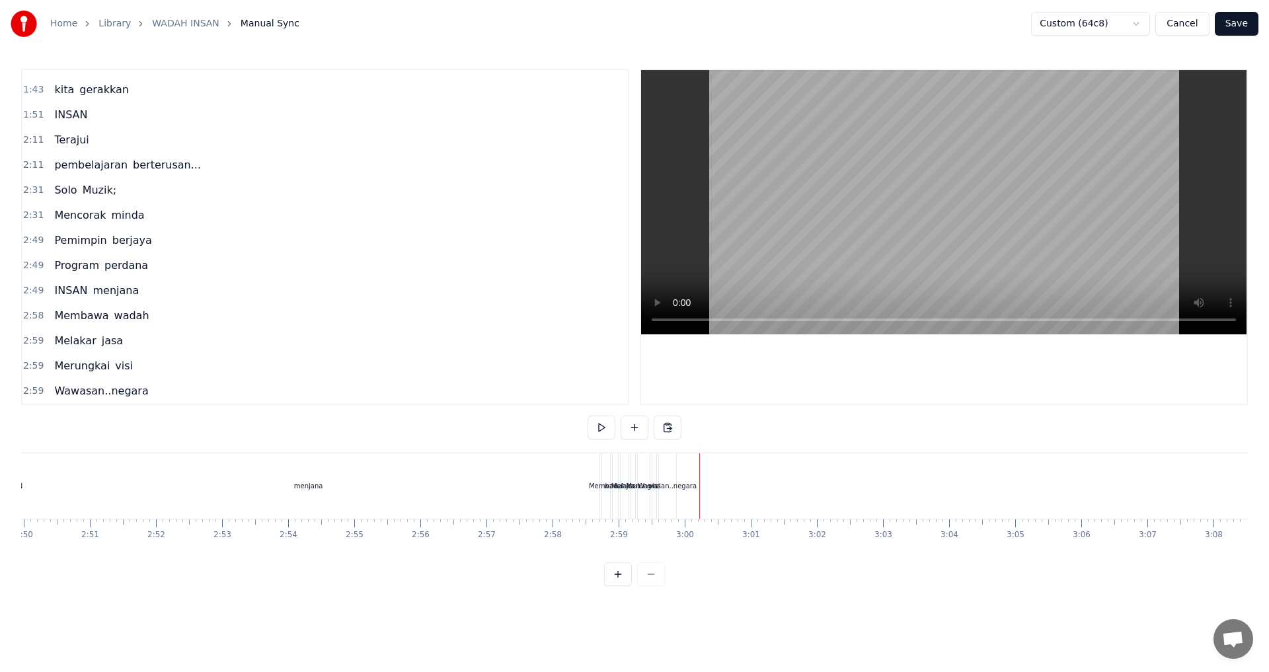
scroll to position [319, 0]
click at [674, 482] on div "Wawasan..negara" at bounding box center [667, 486] width 59 height 10
click at [654, 493] on div "visi" at bounding box center [654, 485] width 4 height 65
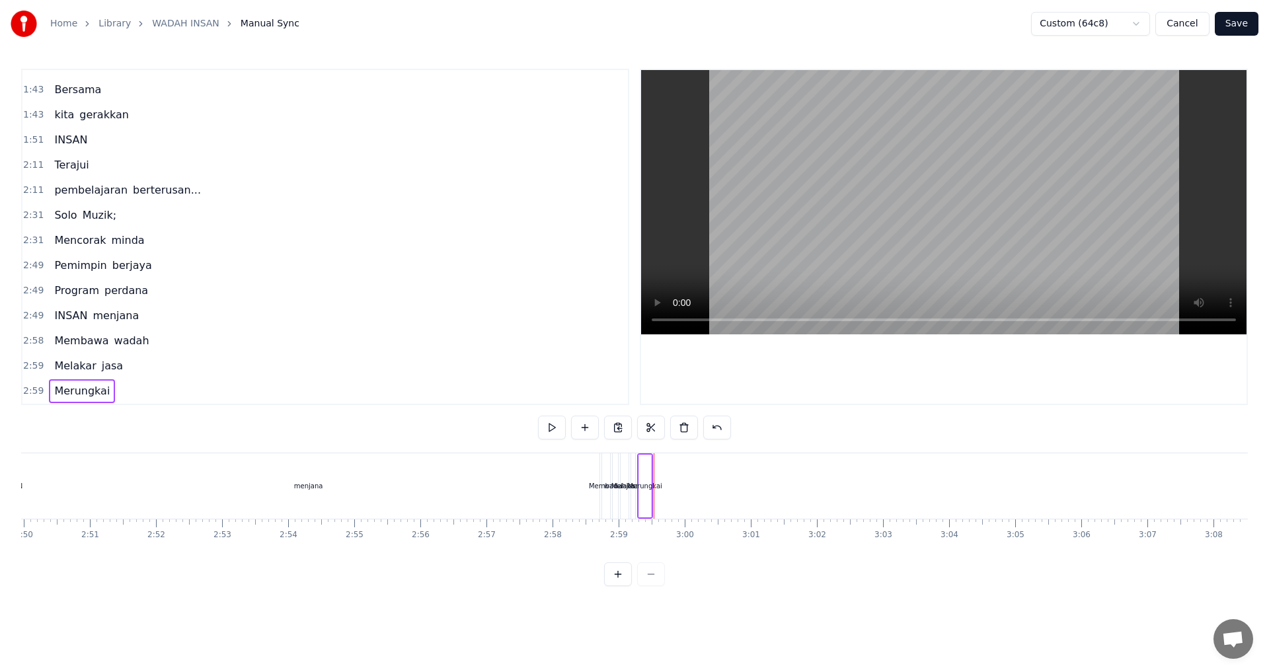
click at [649, 500] on div "Merungkai" at bounding box center [645, 486] width 12 height 63
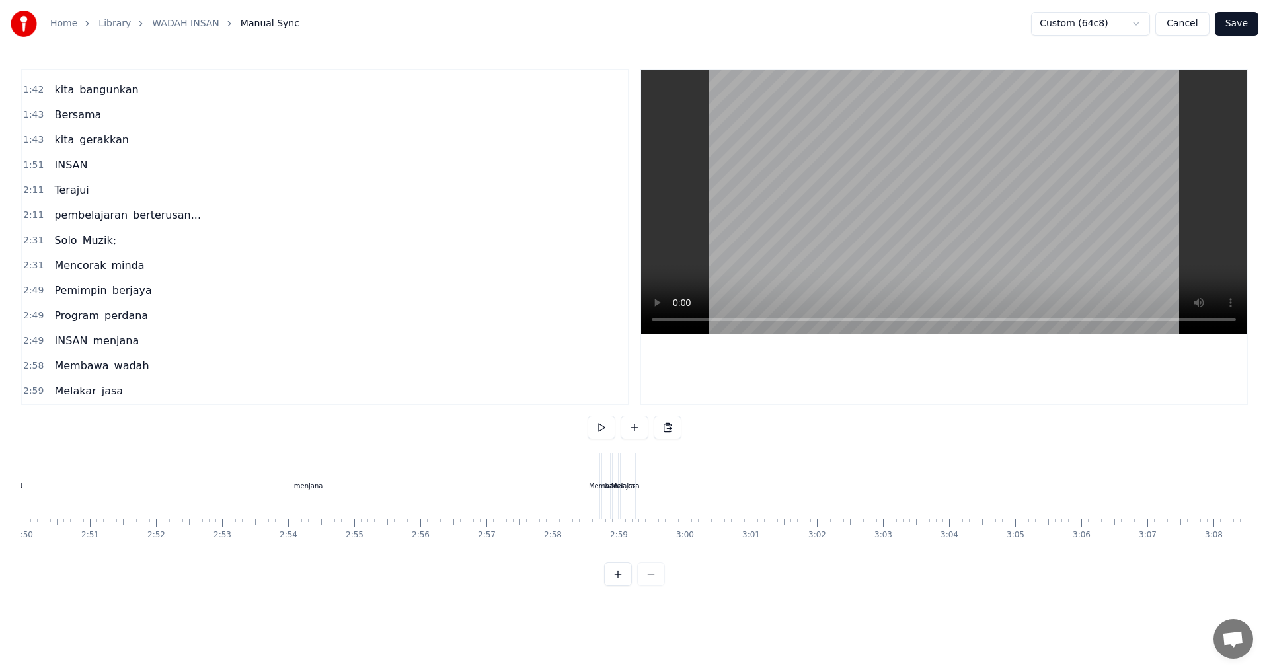
click at [635, 499] on div "jasa" at bounding box center [632, 485] width 5 height 65
click at [627, 505] on div "Melakar" at bounding box center [626, 486] width 8 height 63
click at [617, 506] on div "wadah" at bounding box center [615, 485] width 5 height 65
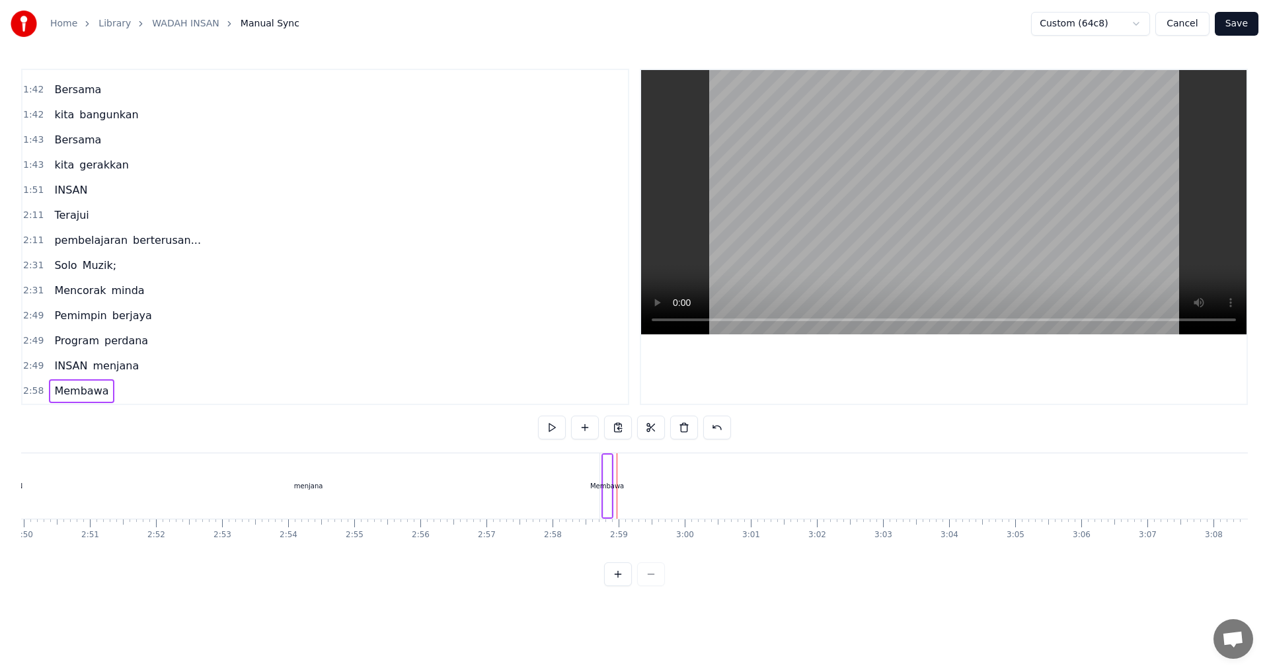
click at [606, 506] on div "Membawa" at bounding box center [607, 486] width 8 height 63
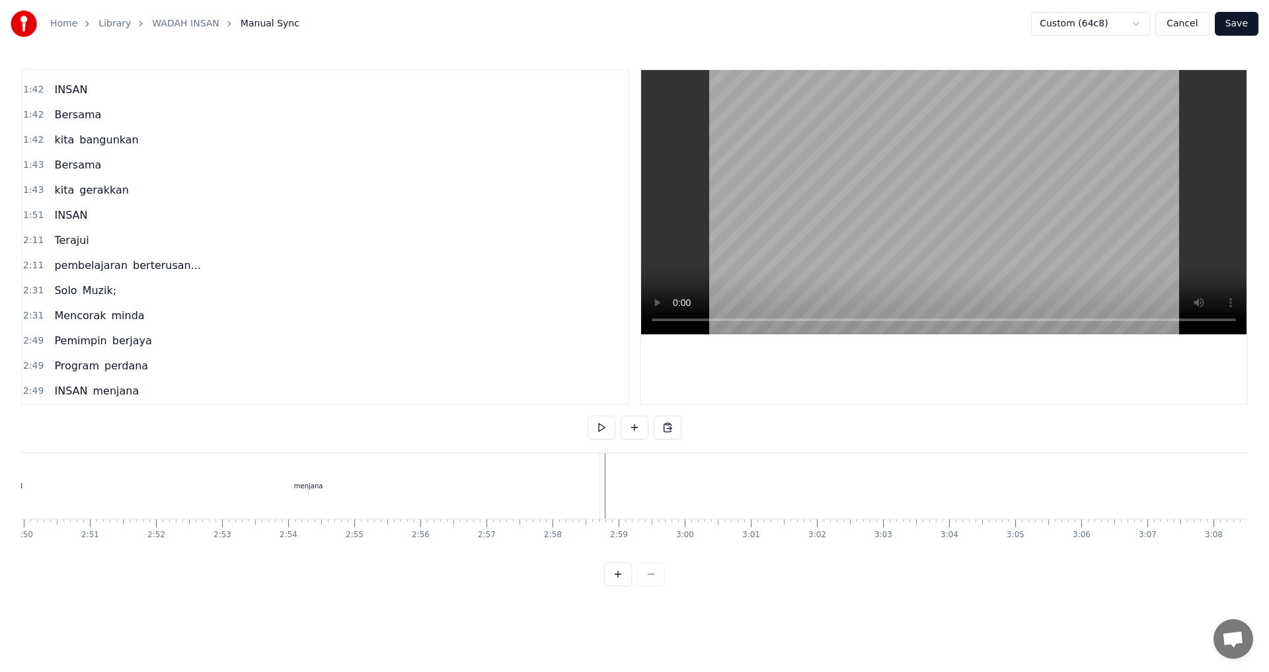
scroll to position [219, 0]
click at [387, 492] on div "menjana" at bounding box center [308, 485] width 581 height 65
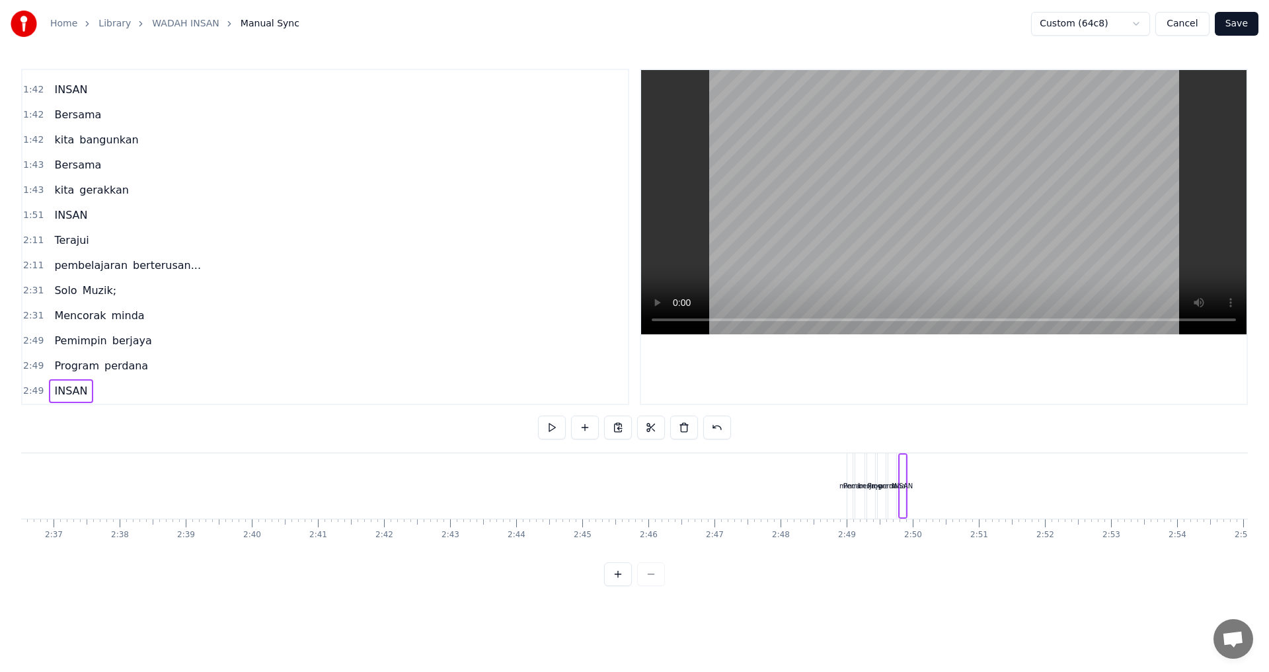
scroll to position [0, 10287]
click at [958, 503] on div "INSAN" at bounding box center [957, 486] width 5 height 63
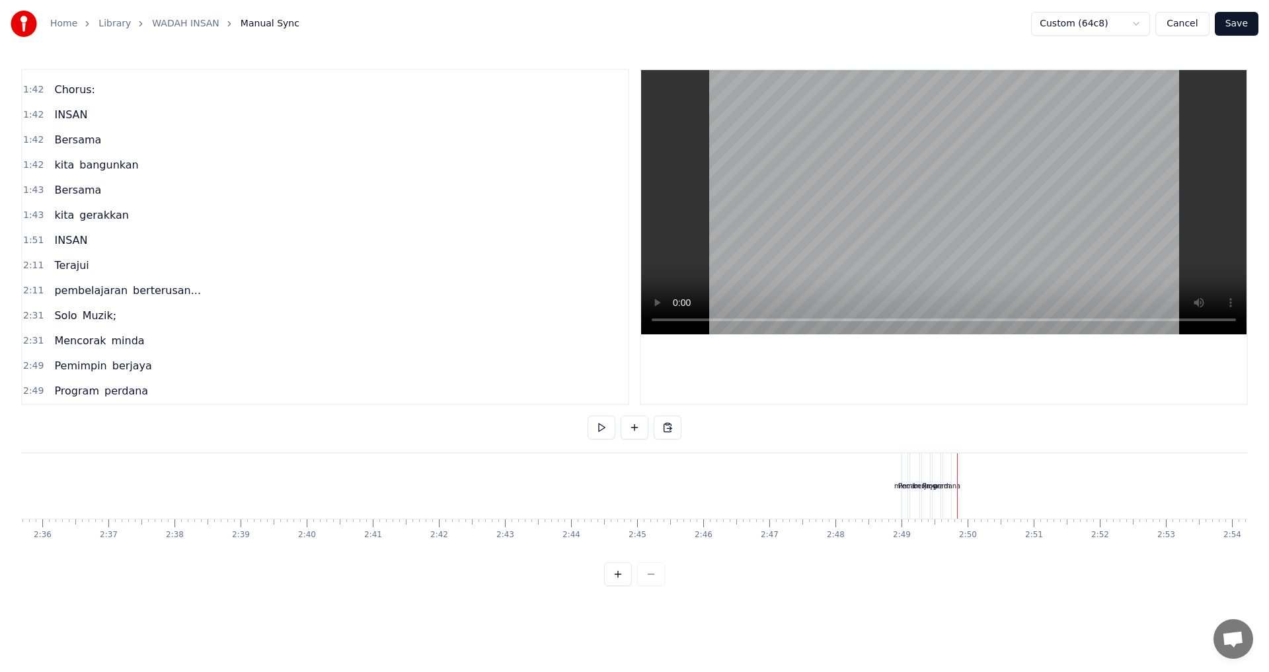
scroll to position [194, 0]
click at [952, 503] on div "Program perdana" at bounding box center [943, 485] width 22 height 65
click at [926, 507] on div "berjaya" at bounding box center [926, 485] width 8 height 65
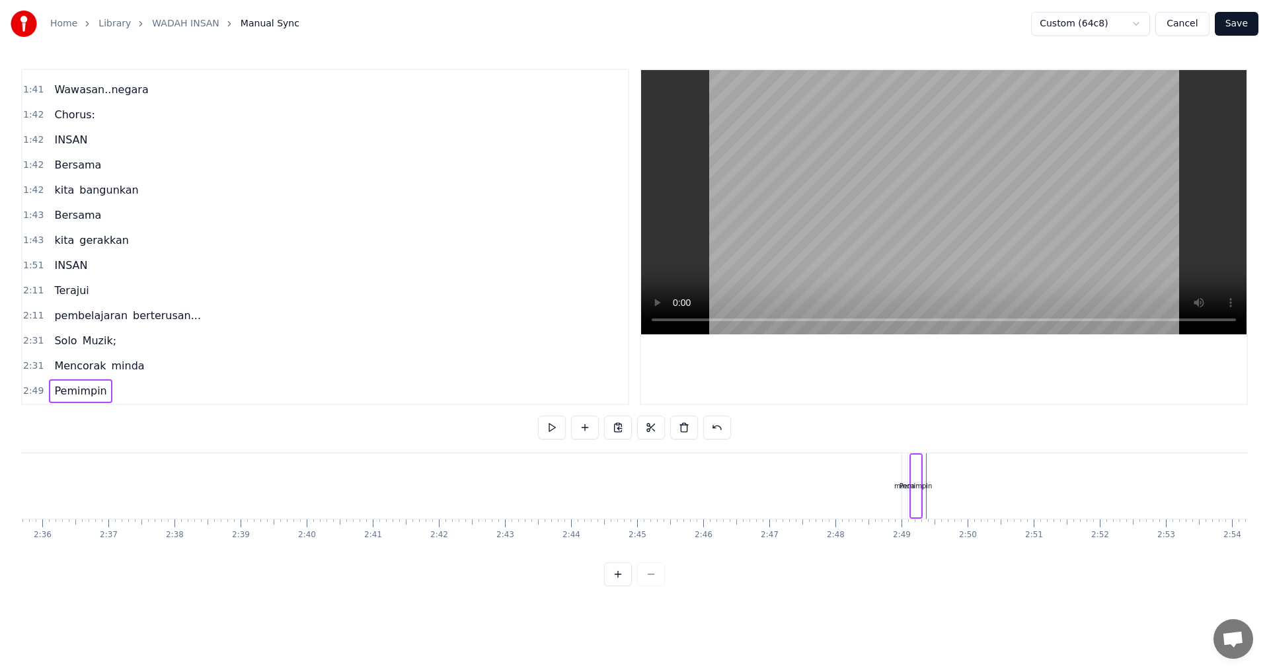
click at [916, 507] on div "Pemimpin" at bounding box center [915, 486] width 9 height 63
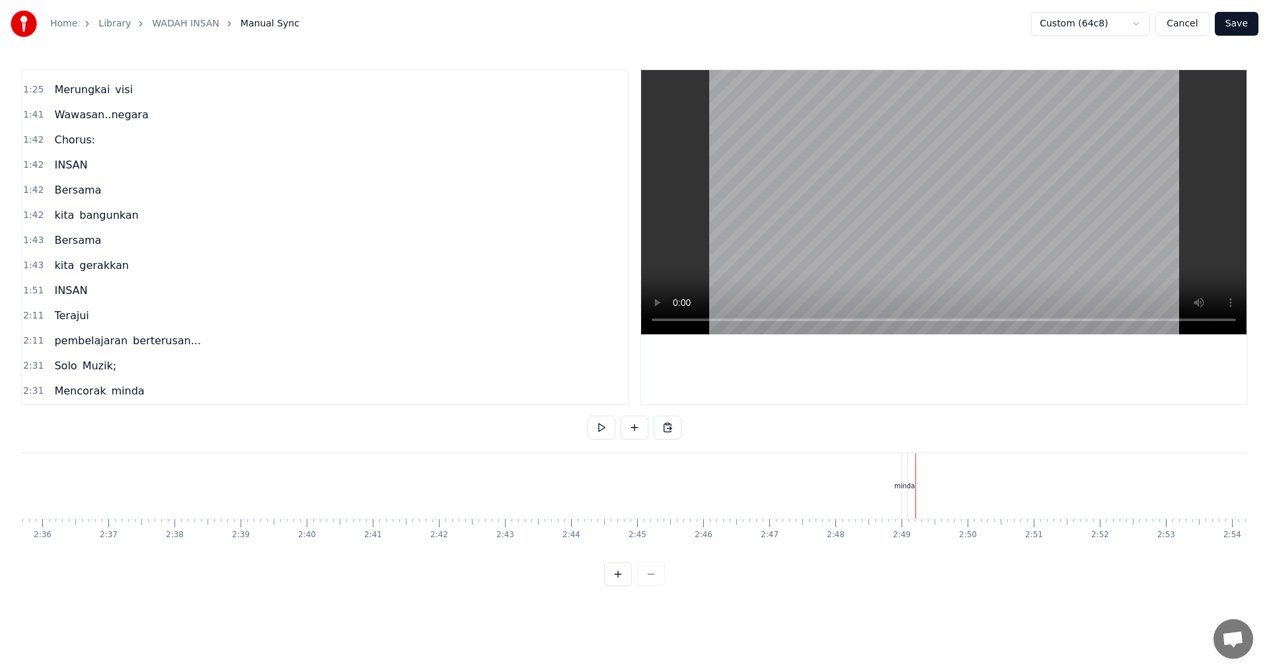
click at [908, 507] on div "Mencorak minda" at bounding box center [334, 485] width 1151 height 65
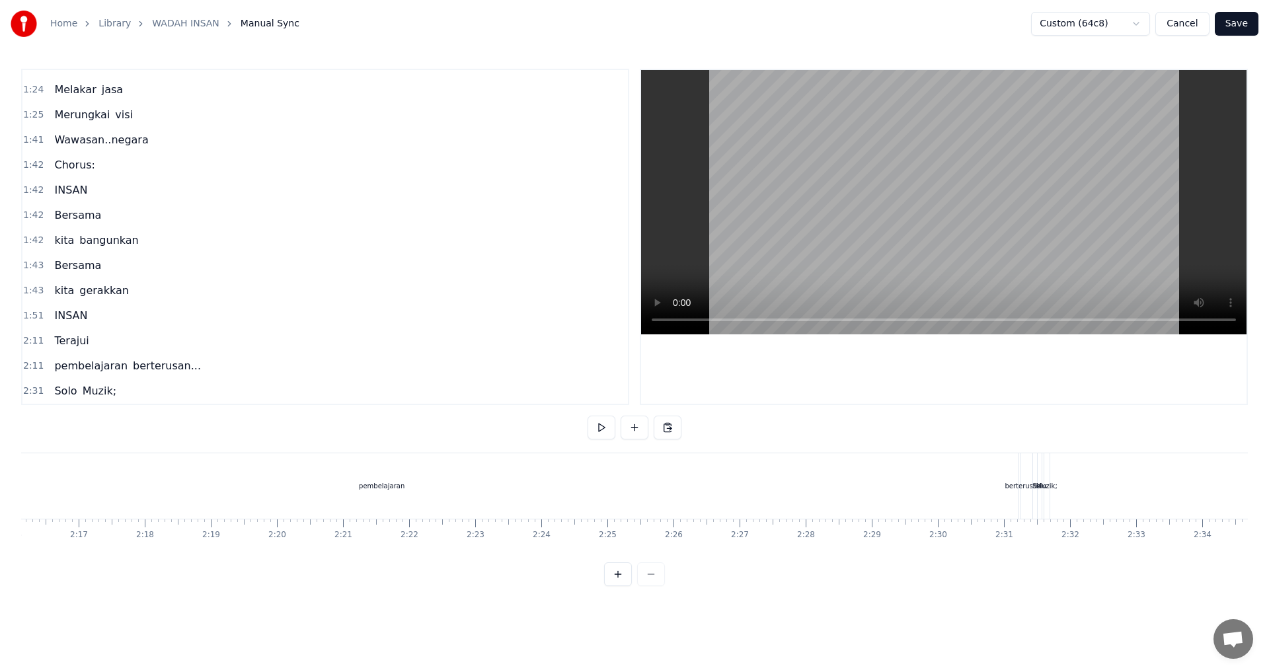
scroll to position [0, 9009]
click at [1037, 499] on div "Solo Muzik;" at bounding box center [1031, 485] width 16 height 65
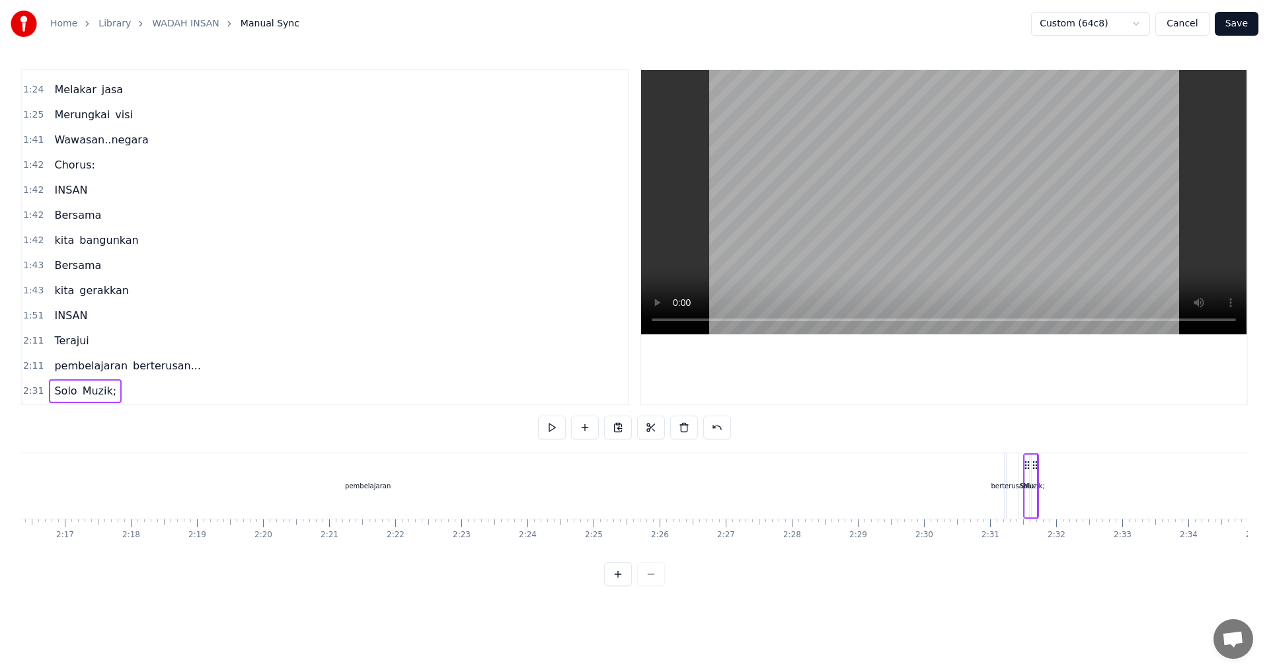
click at [1037, 496] on div at bounding box center [1037, 485] width 1 height 65
click at [1035, 496] on div "Muzik;" at bounding box center [1032, 485] width 7 height 65
click at [1028, 492] on div "Solo" at bounding box center [1027, 485] width 8 height 65
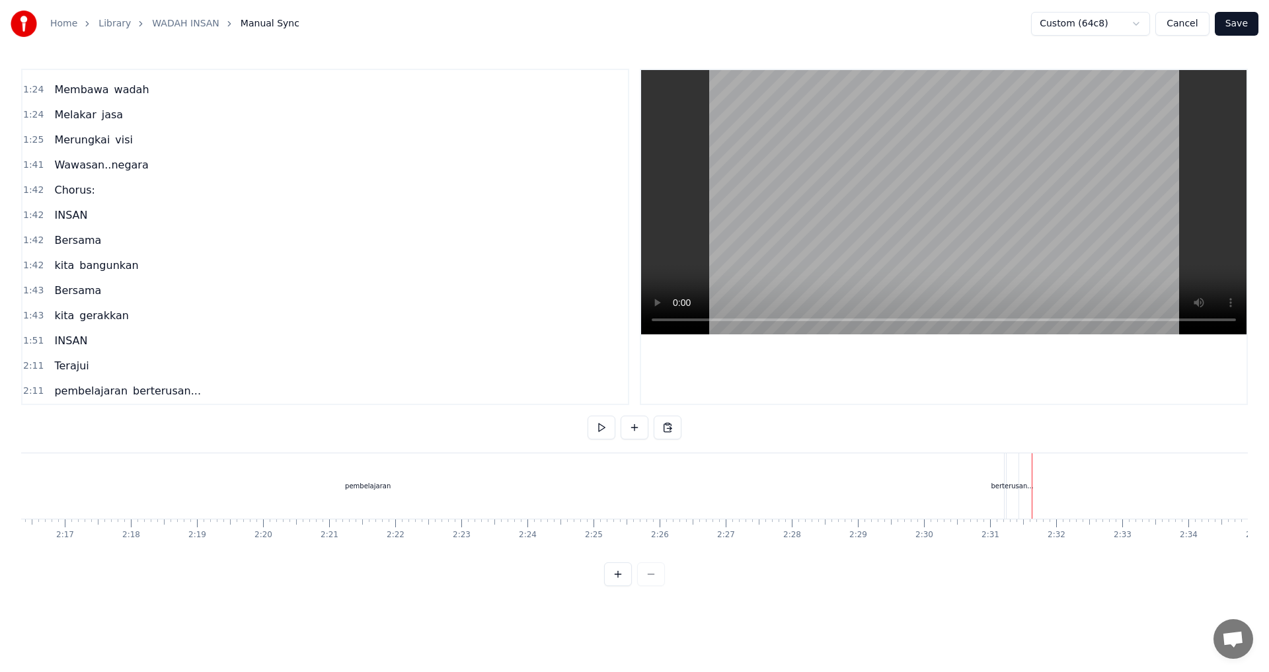
scroll to position [93, 0]
click at [1022, 490] on div "berterusan..." at bounding box center [1012, 486] width 42 height 10
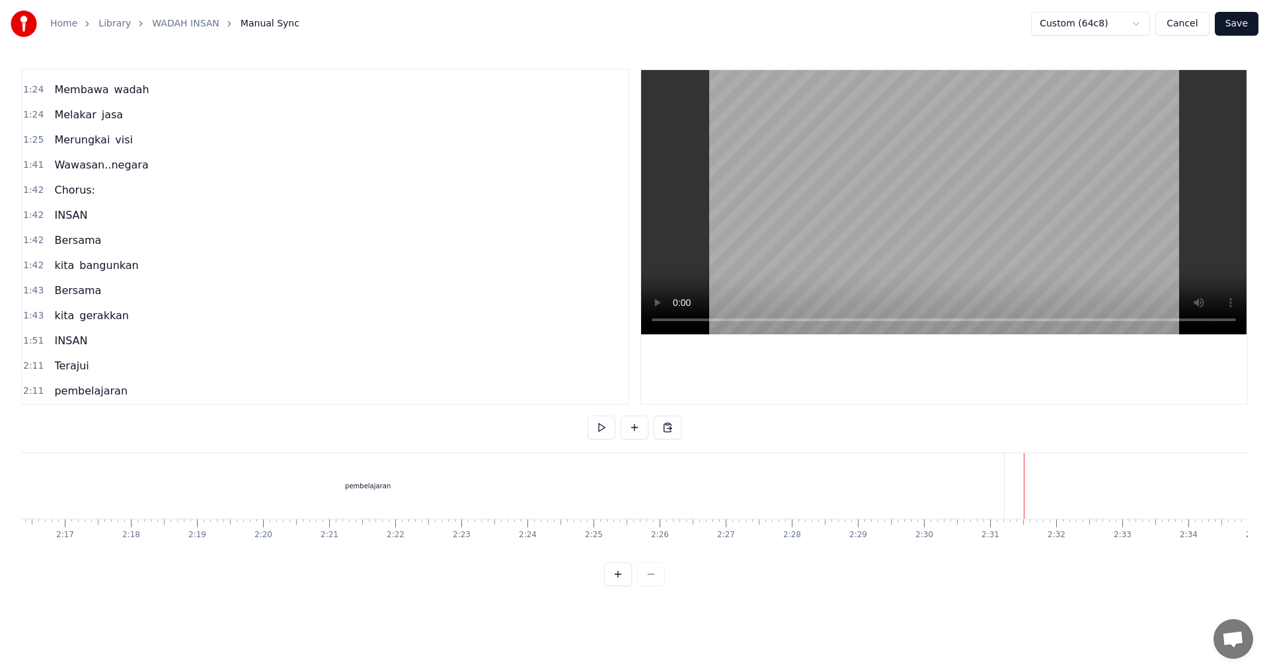
click at [960, 497] on div "pembelajaran" at bounding box center [367, 485] width 1271 height 65
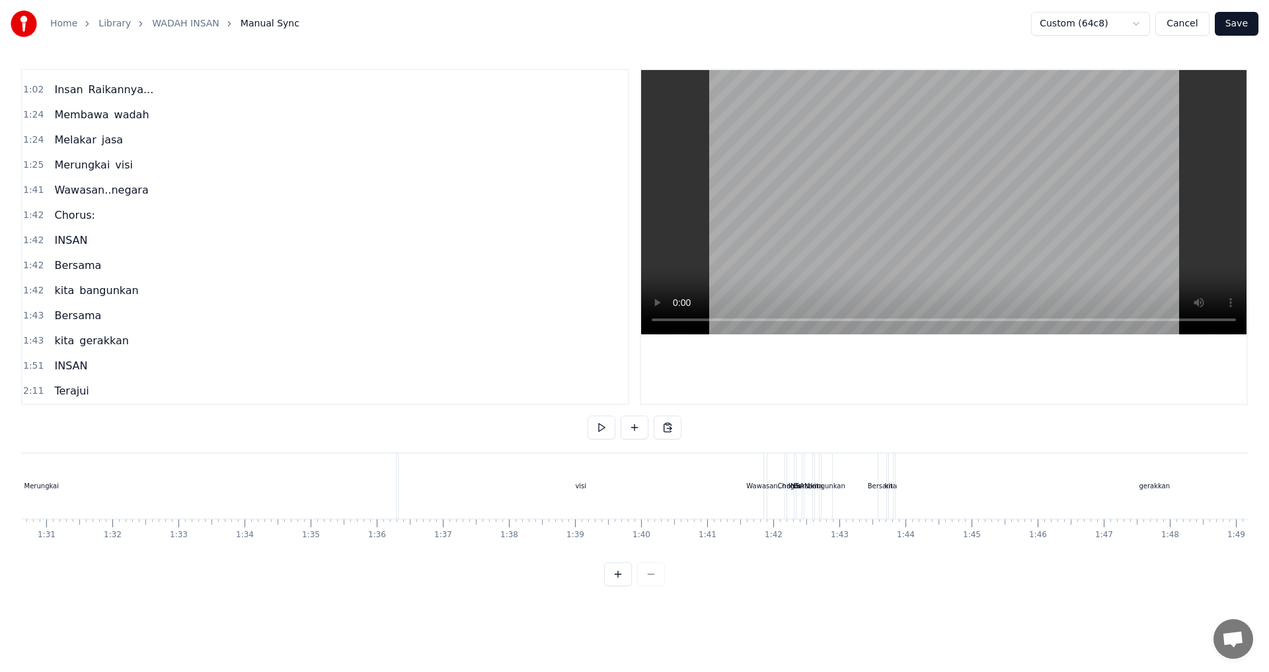
scroll to position [0, 6124]
click at [1026, 485] on div "gerakkan" at bounding box center [1017, 486] width 31 height 10
click at [751, 488] on div "kita" at bounding box center [755, 486] width 13 height 10
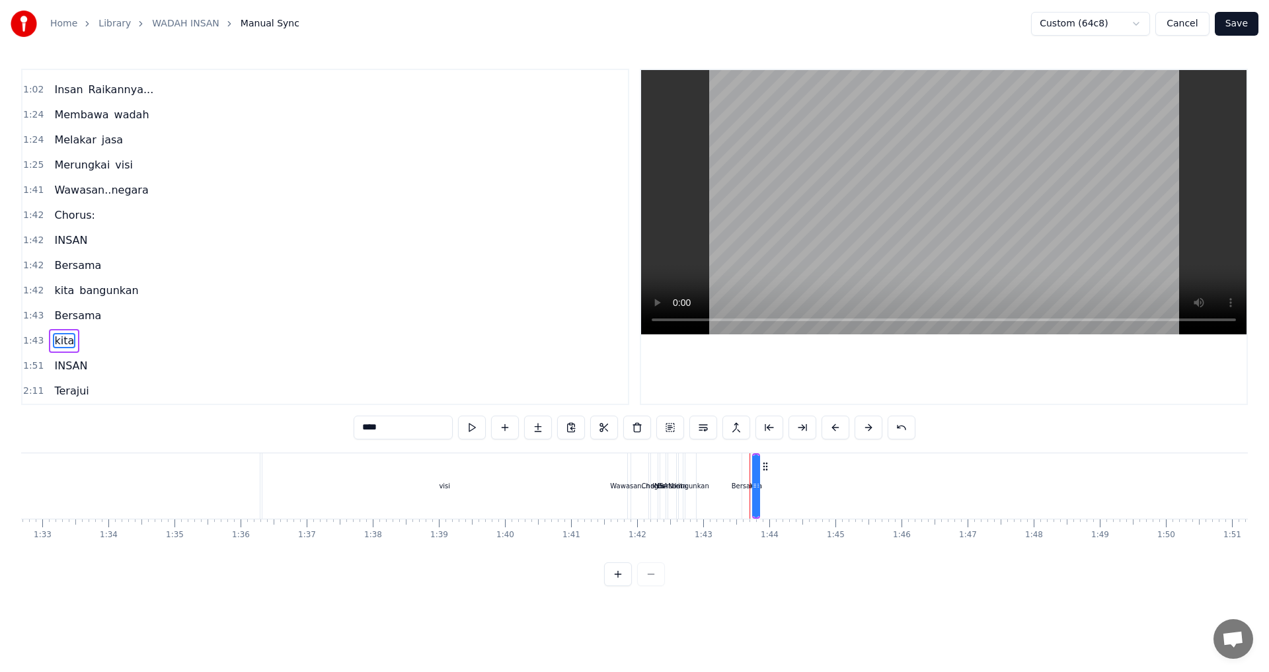
type input "*****"
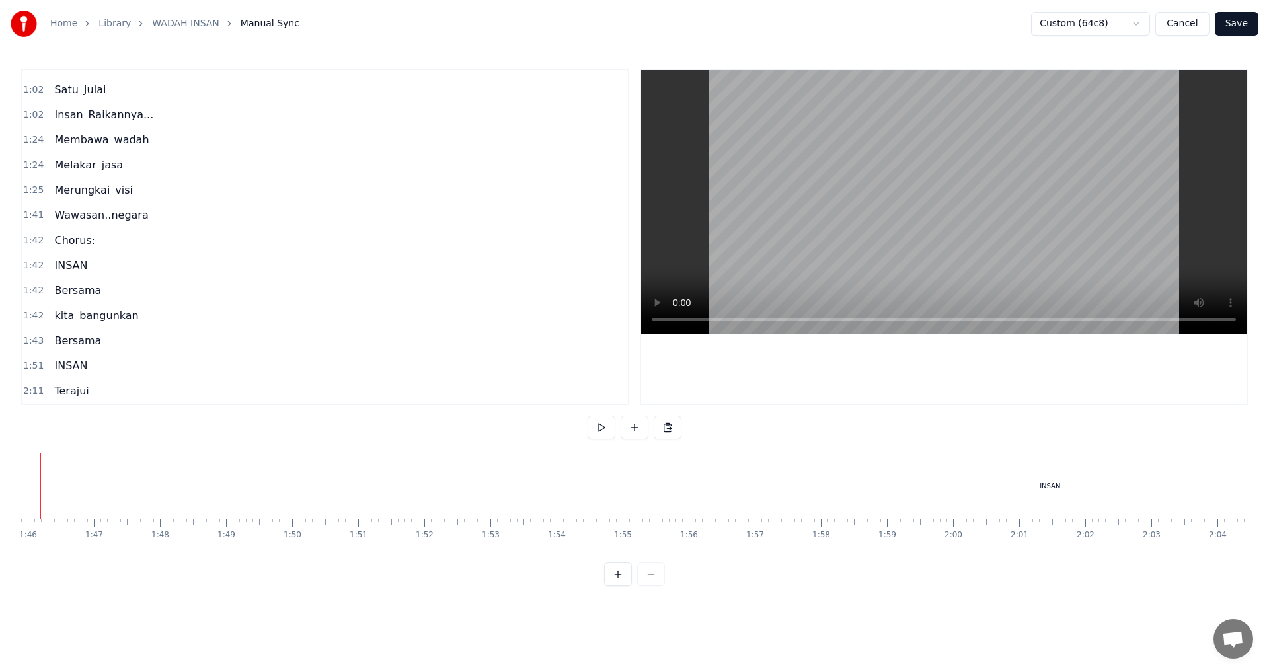
scroll to position [0, 6951]
click at [869, 496] on div "INSAN" at bounding box center [1096, 485] width 1271 height 65
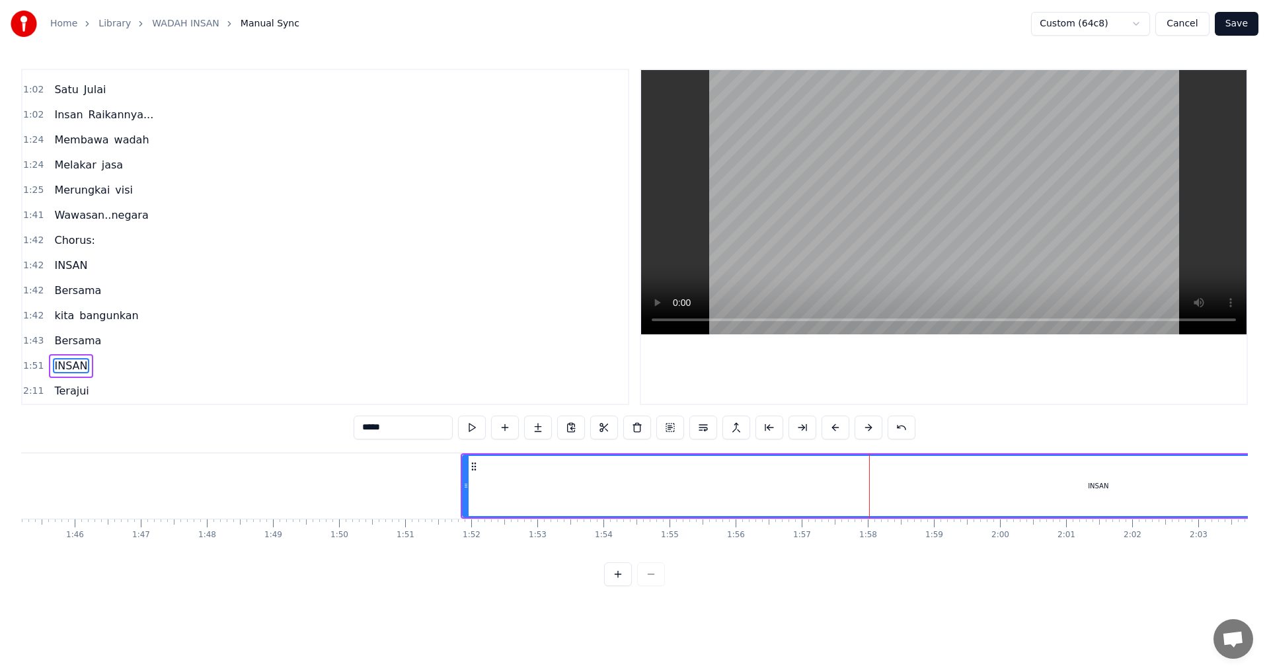
type input "*******"
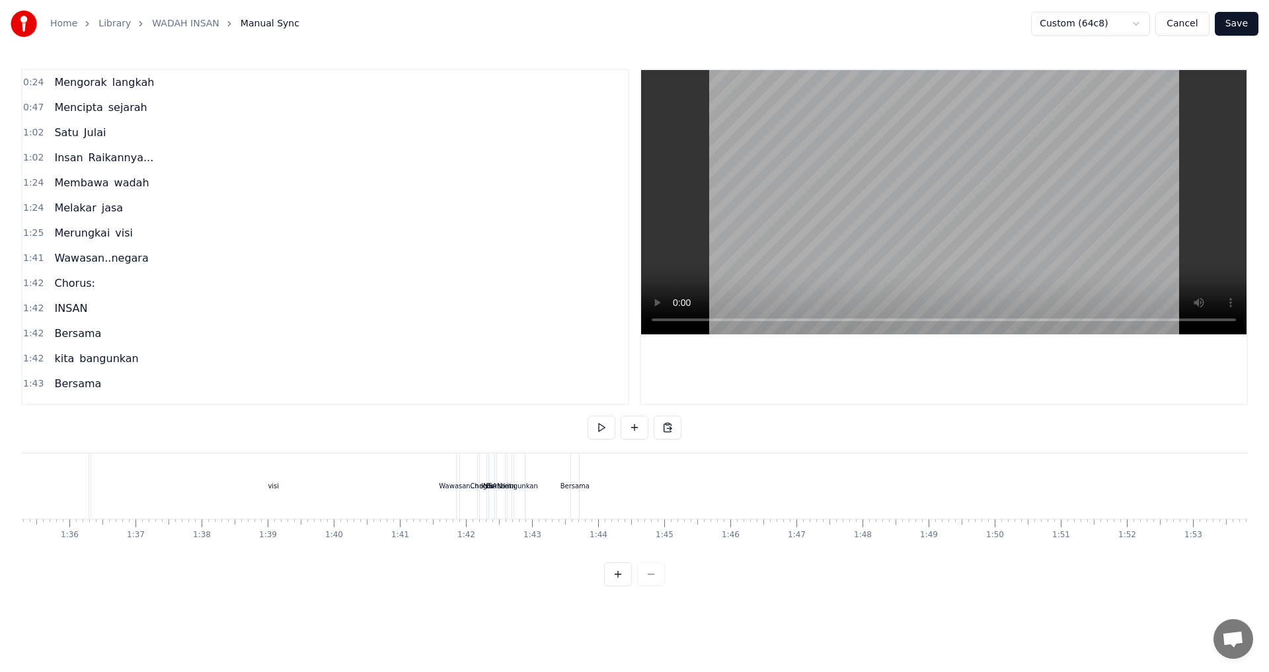
scroll to position [0, 6220]
click at [651, 490] on div "Bersama" at bounding box center [650, 486] width 29 height 10
click at [595, 488] on div "bangunkan" at bounding box center [594, 486] width 37 height 10
click at [587, 488] on div "kita" at bounding box center [585, 486] width 13 height 10
click at [579, 488] on div "Bersama" at bounding box center [576, 486] width 29 height 10
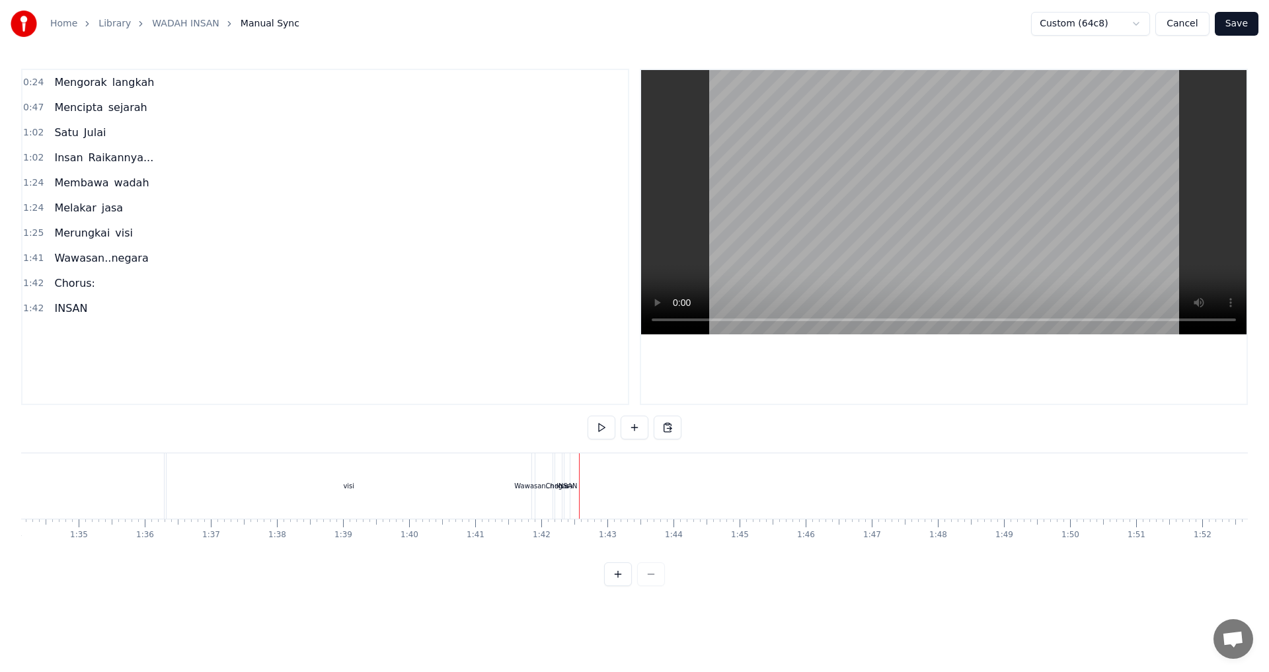
click at [567, 487] on div "INSAN" at bounding box center [566, 486] width 20 height 10
click at [560, 488] on div "Chorus:" at bounding box center [558, 486] width 25 height 10
click at [558, 488] on div "Wawasan..negara" at bounding box center [543, 486] width 59 height 10
click at [385, 495] on div "visi" at bounding box center [349, 485] width 365 height 65
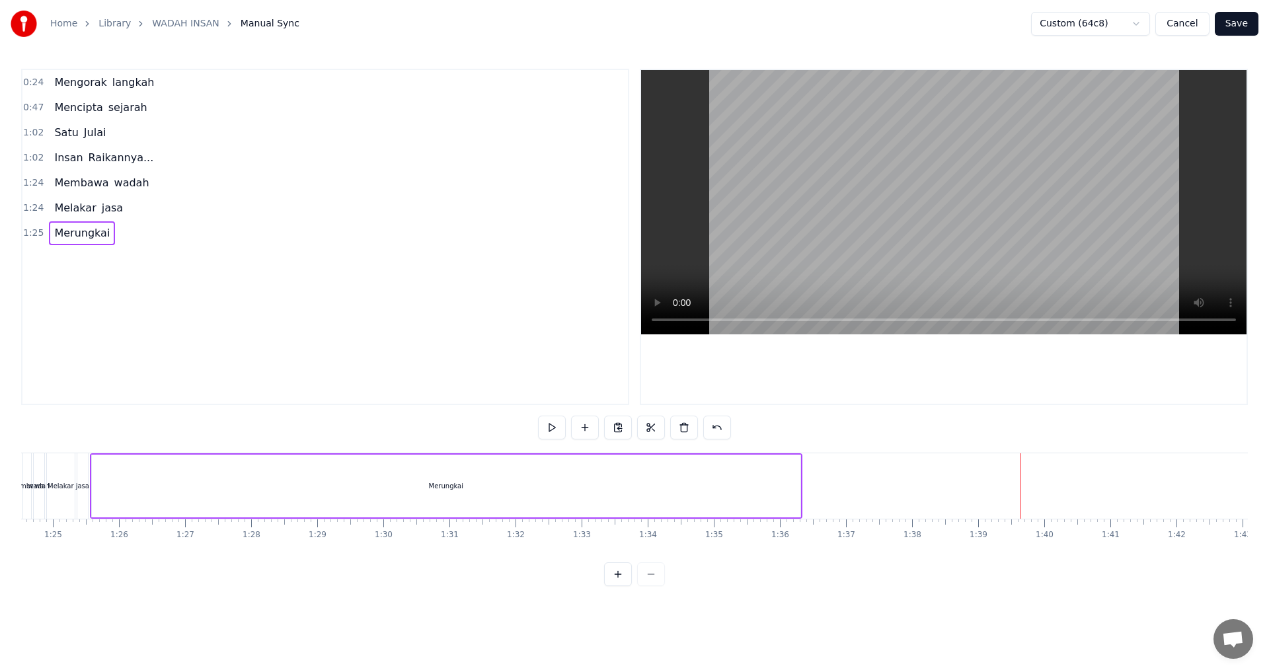
scroll to position [0, 5516]
click at [570, 494] on div "Merungkai" at bounding box center [515, 486] width 708 height 63
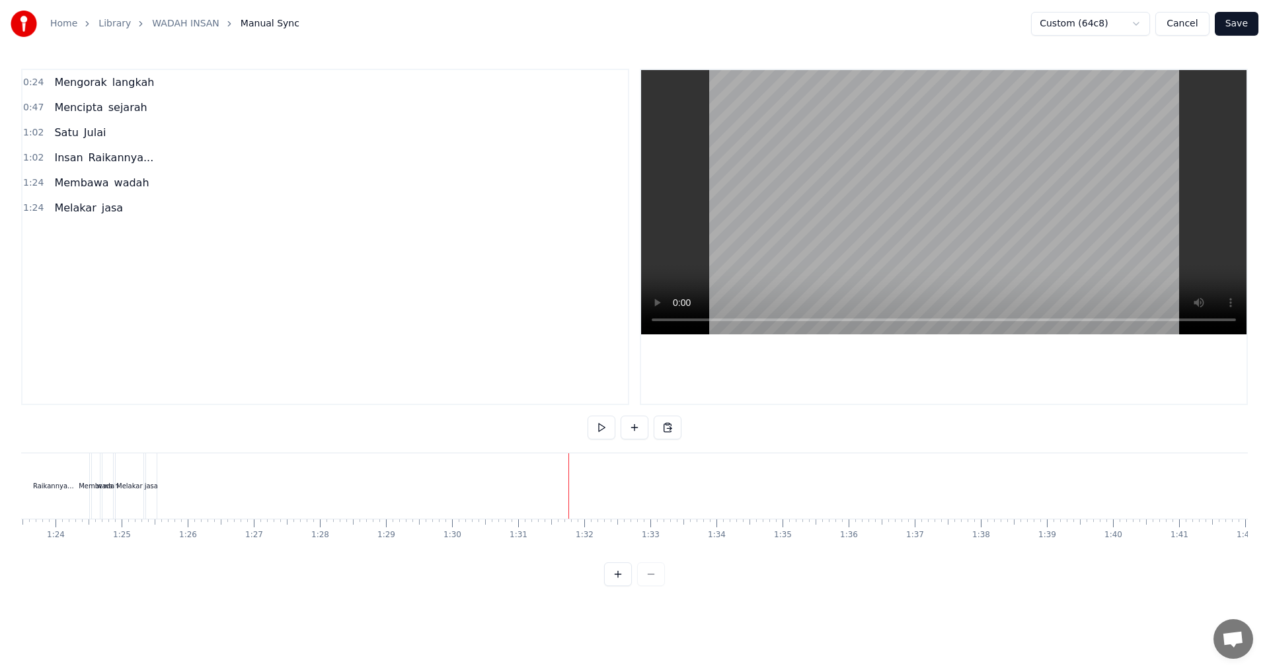
click at [152, 489] on div "jasa" at bounding box center [151, 486] width 13 height 10
click at [139, 491] on div "Melakar" at bounding box center [131, 486] width 28 height 63
click at [112, 492] on div "wadah" at bounding box center [107, 485] width 11 height 65
click at [101, 492] on div "Membawa" at bounding box center [97, 486] width 9 height 63
click at [70, 489] on div "Raikannya..." at bounding box center [53, 486] width 41 height 10
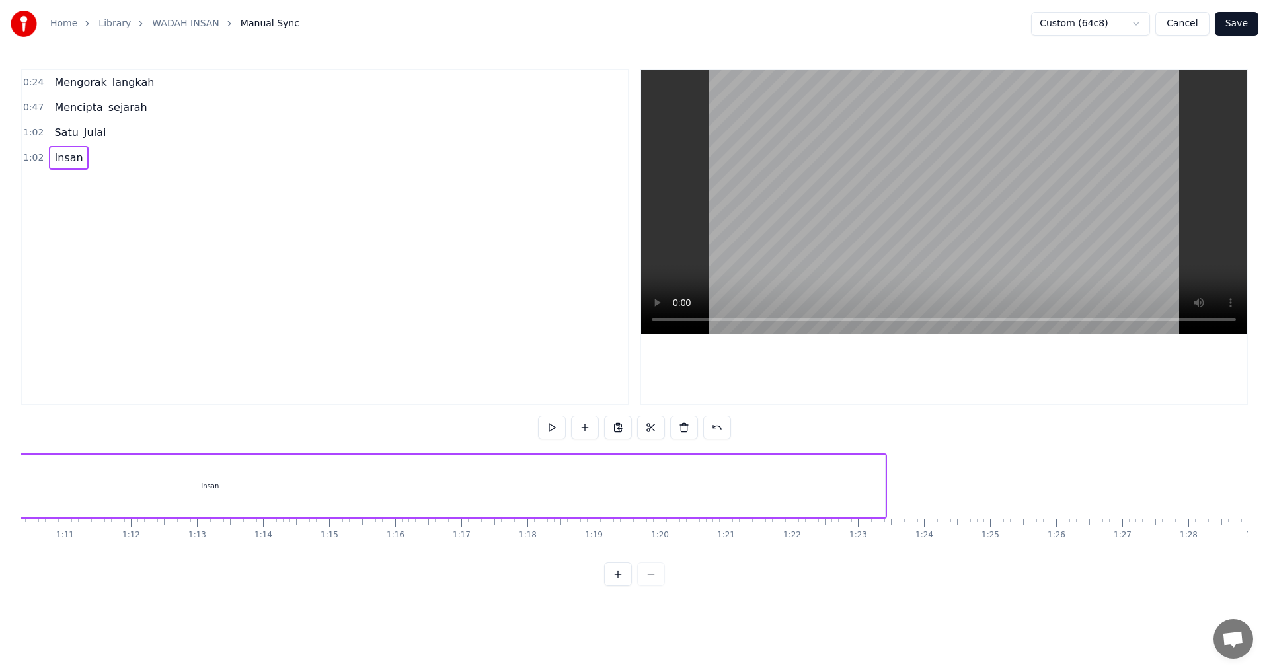
scroll to position [0, 4518]
click at [425, 511] on div "Insan" at bounding box center [340, 486] width 1349 height 63
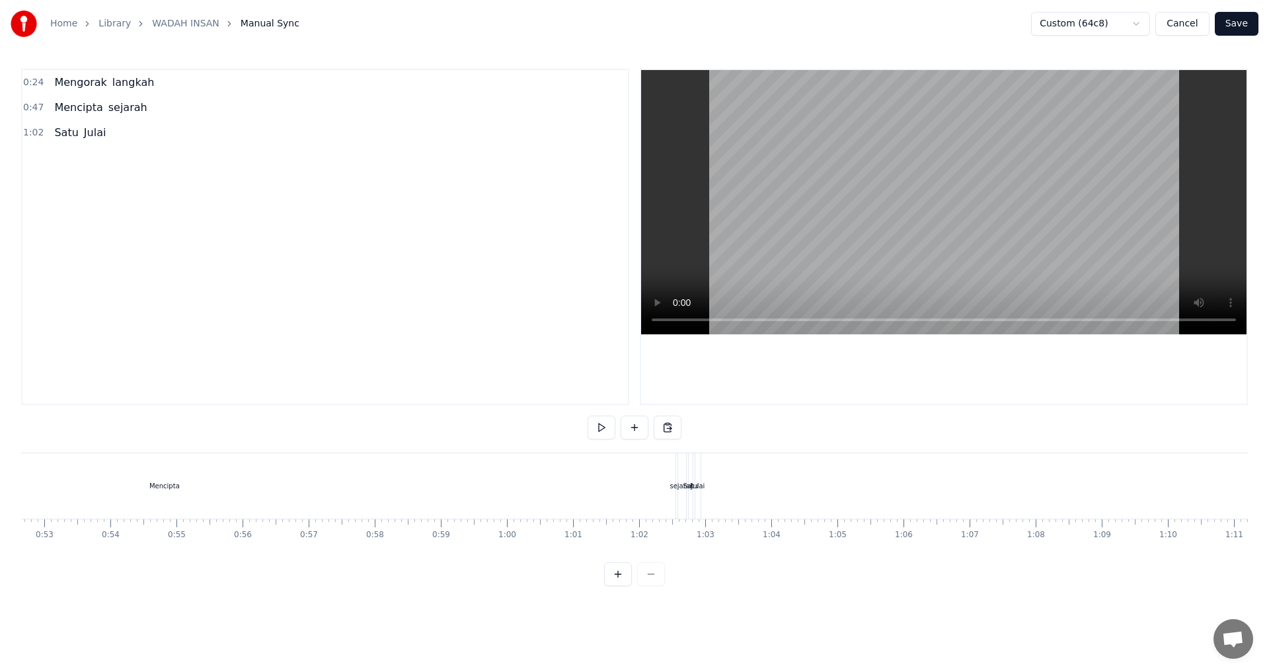
scroll to position [0, 3452]
click at [726, 488] on div "Julai" at bounding box center [725, 486] width 14 height 10
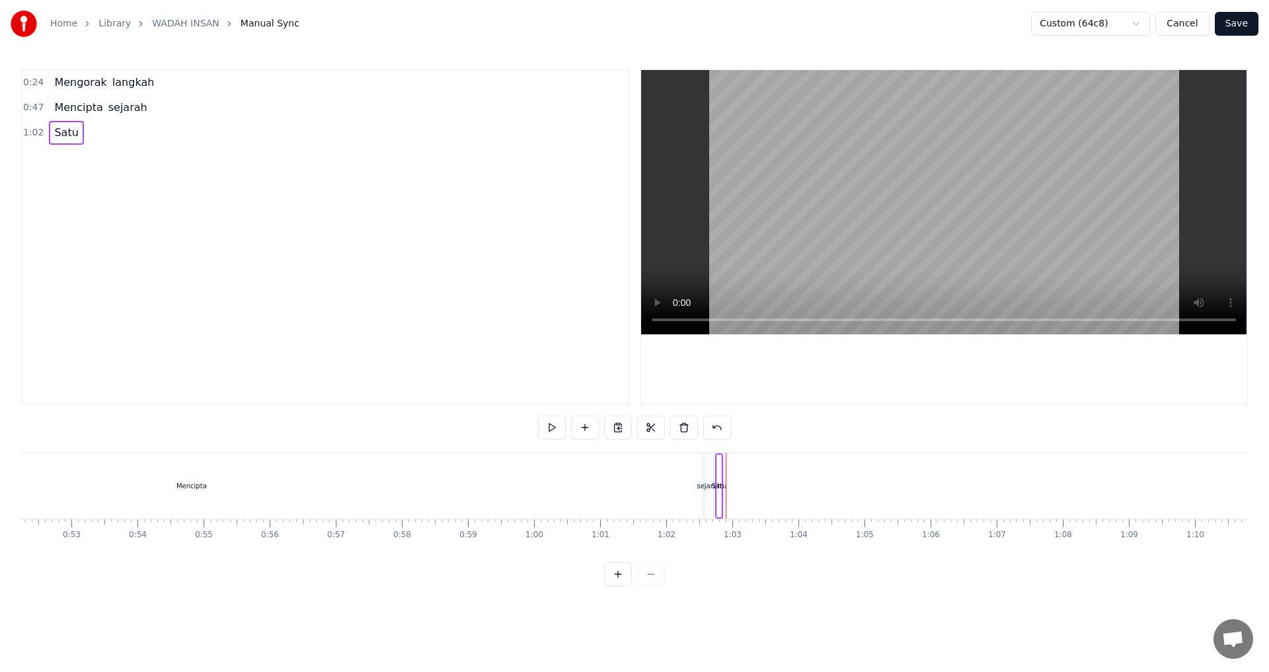
click at [720, 491] on div "Satu" at bounding box center [719, 486] width 4 height 63
click at [710, 498] on div "sejarah" at bounding box center [709, 485] width 8 height 65
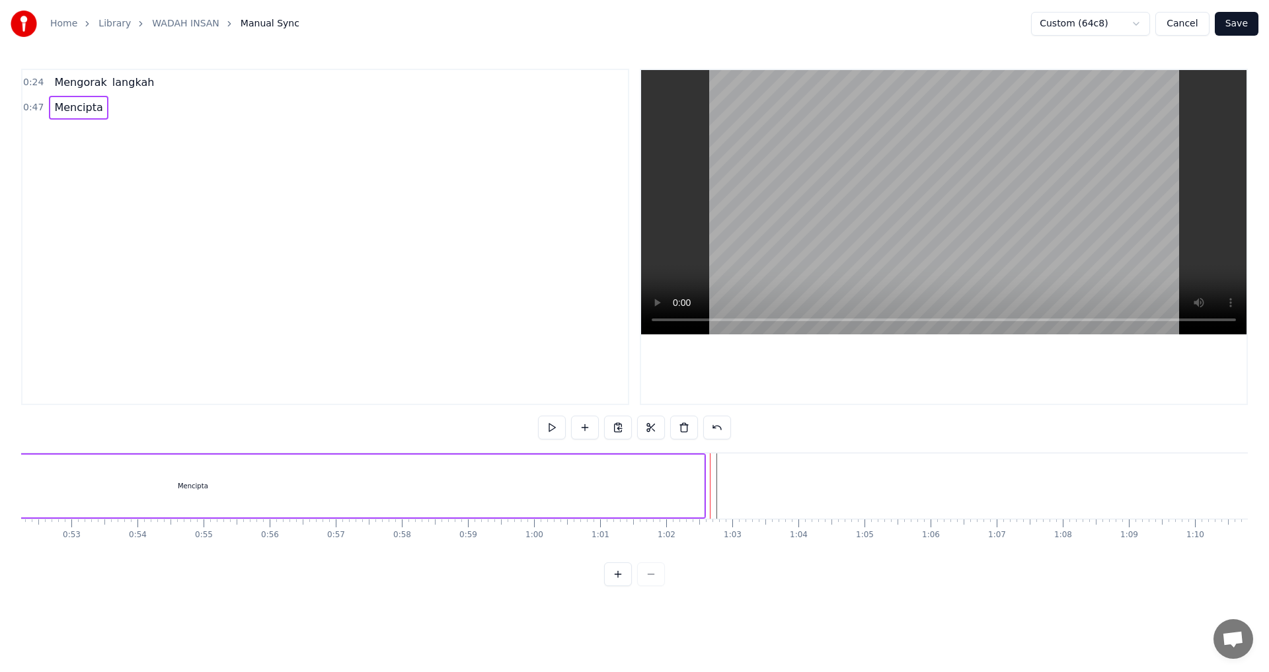
click at [263, 513] on div "Mencipta" at bounding box center [193, 486] width 1022 height 63
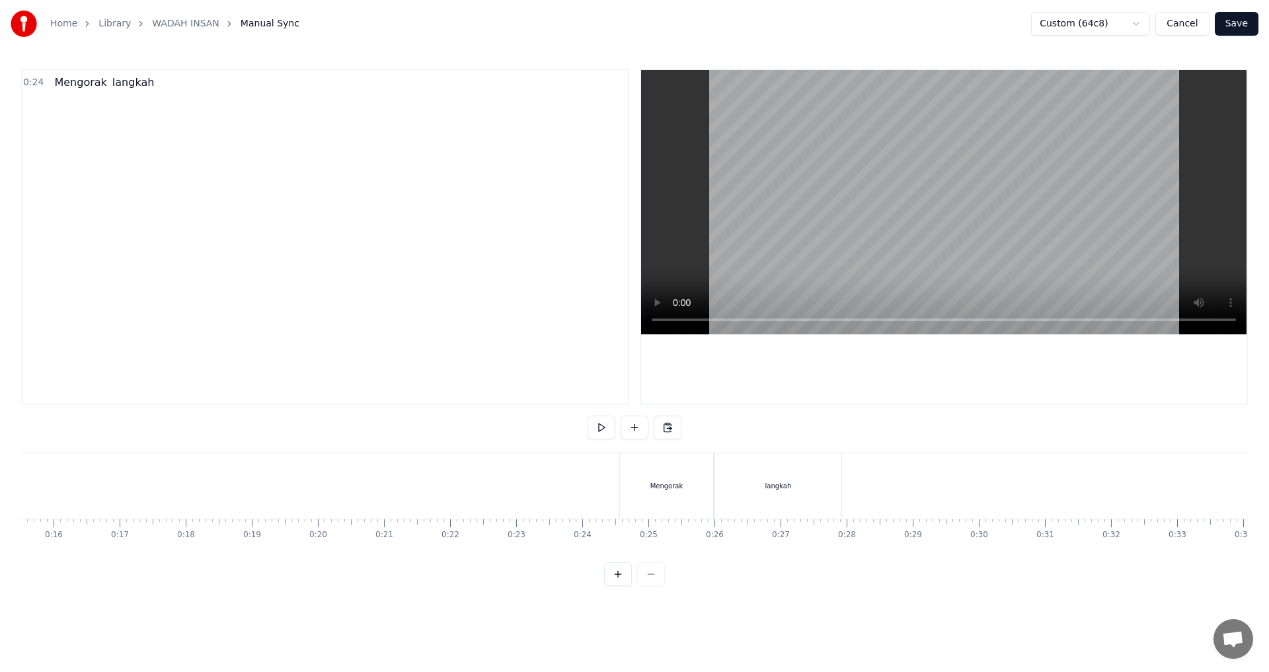
scroll to position [0, 1128]
click at [634, 505] on div "langkah" at bounding box center [675, 485] width 126 height 65
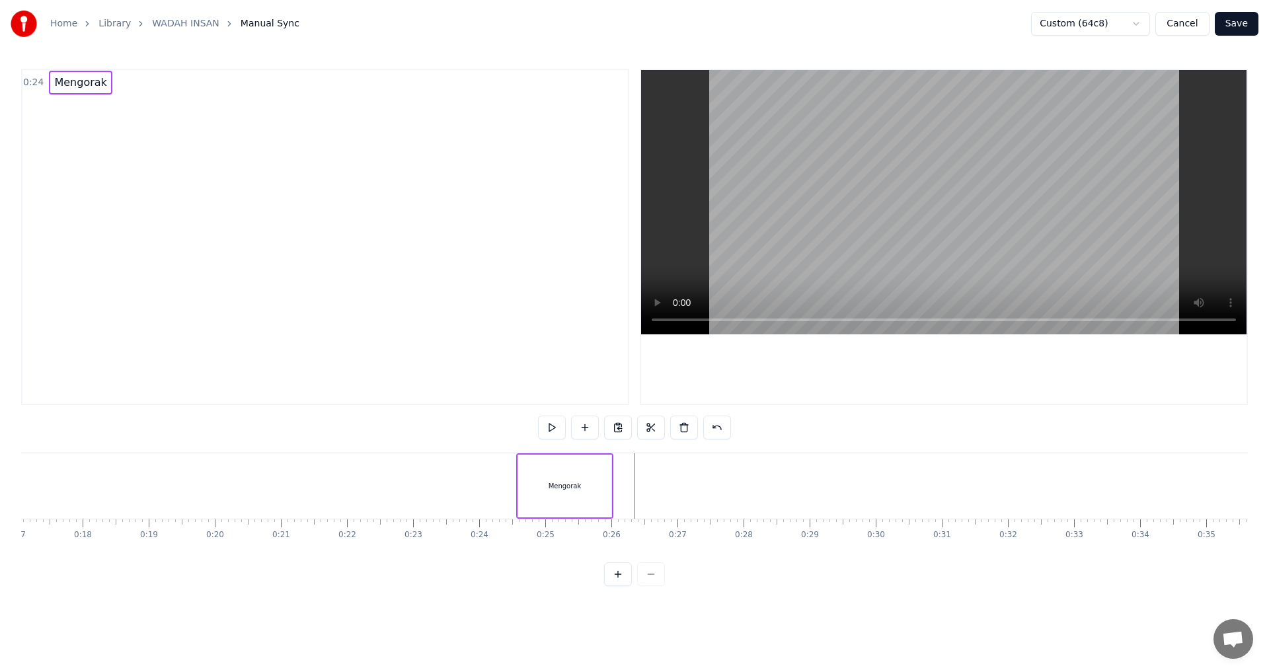
click at [587, 507] on div "Mengorak" at bounding box center [564, 486] width 93 height 63
click at [162, 145] on div at bounding box center [325, 237] width 608 height 336
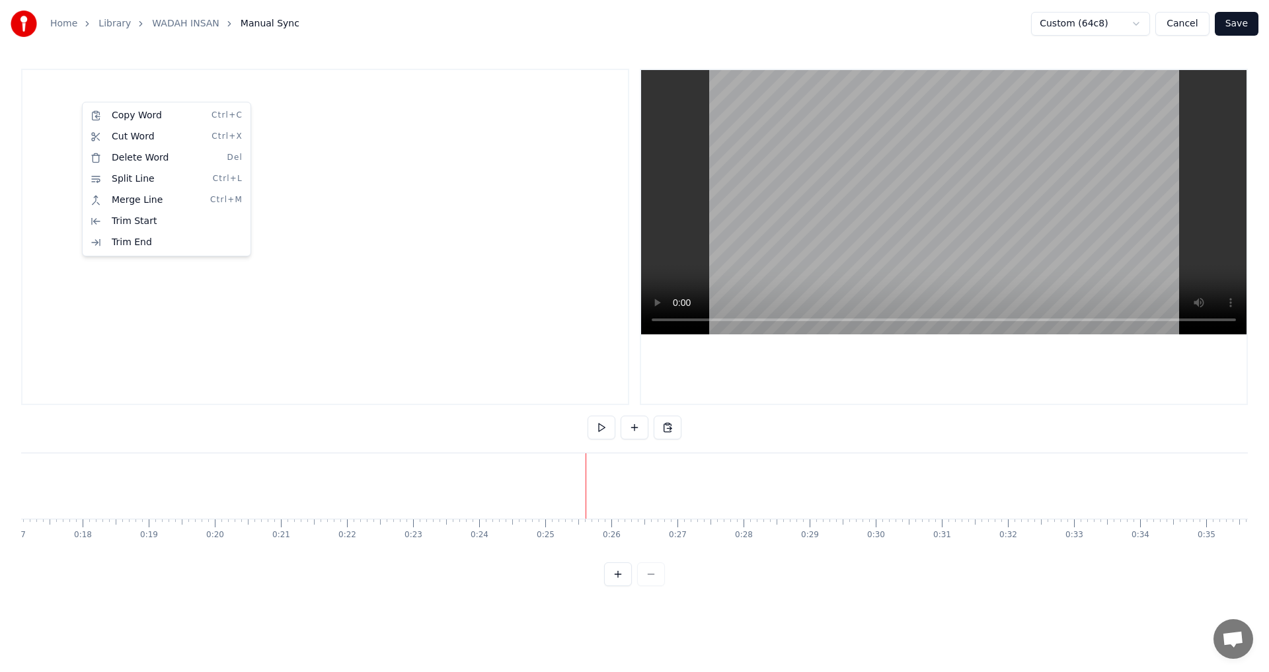
click at [207, 330] on html "Home Library WADAH INSAN Manual Sync Custom (64c8) Cancel Save To pick up a dra…" at bounding box center [634, 303] width 1269 height 607
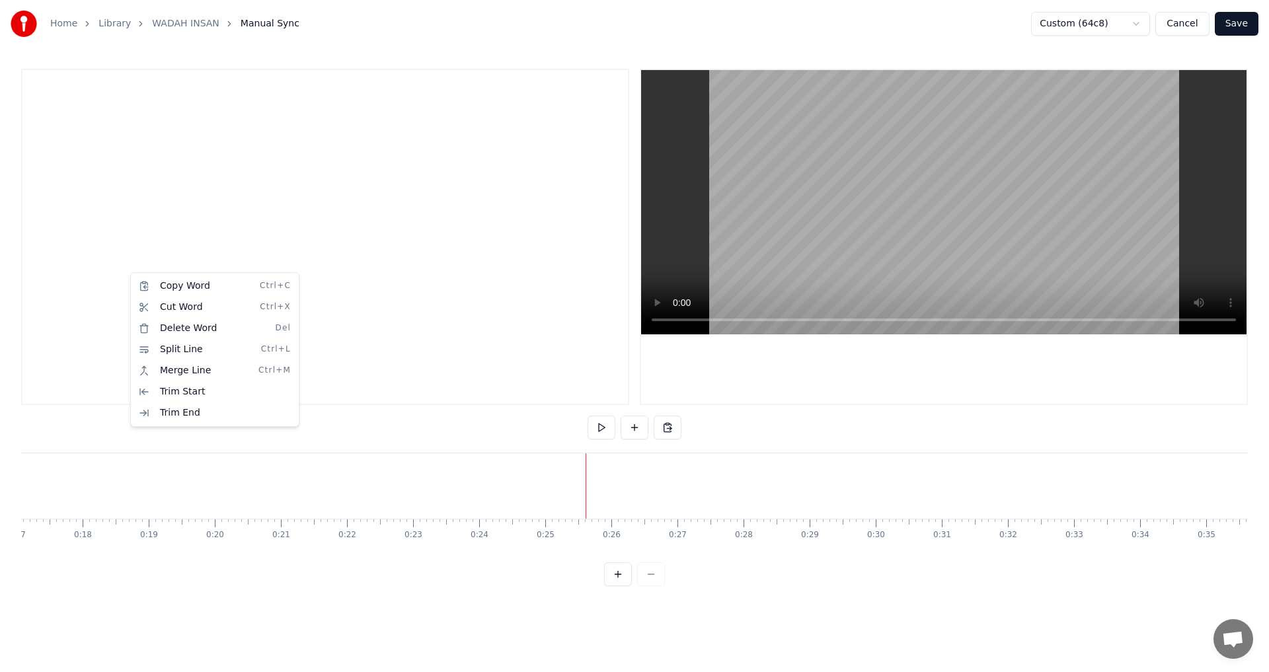
click at [636, 430] on html "Home Library WADAH INSAN Manual Sync Custom (64c8) Cancel Save To pick up a dra…" at bounding box center [634, 303] width 1269 height 607
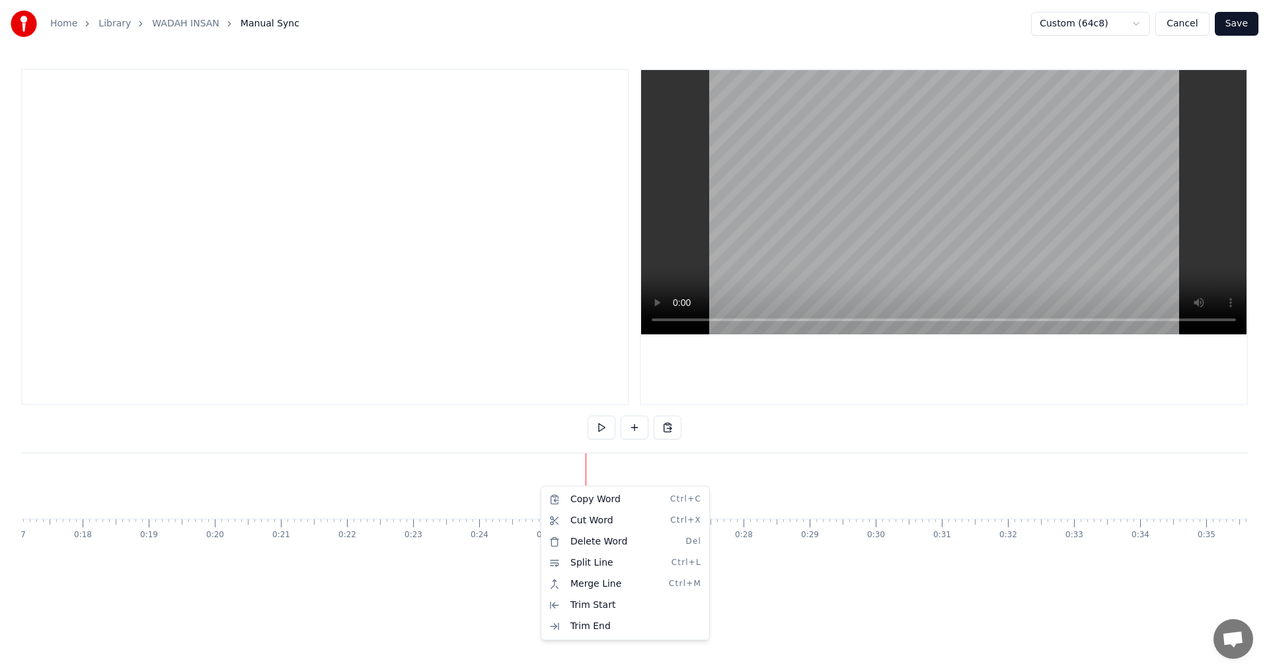
click at [504, 468] on html "Home Library WADAH INSAN Manual Sync Custom (64c8) Cancel Save To pick up a dra…" at bounding box center [634, 303] width 1269 height 607
click at [102, 93] on div at bounding box center [325, 237] width 608 height 336
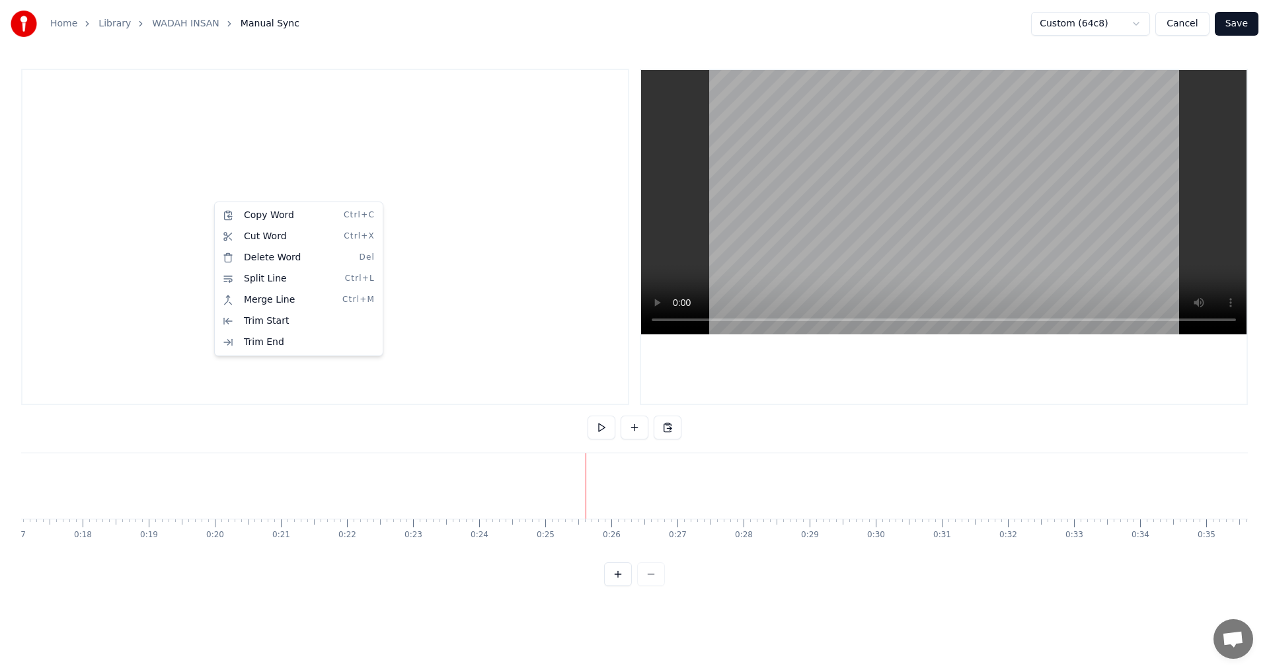
click at [80, 130] on html "Home Library WADAH INSAN Manual Sync Custom (64c8) Cancel Save To pick up a dra…" at bounding box center [634, 303] width 1269 height 607
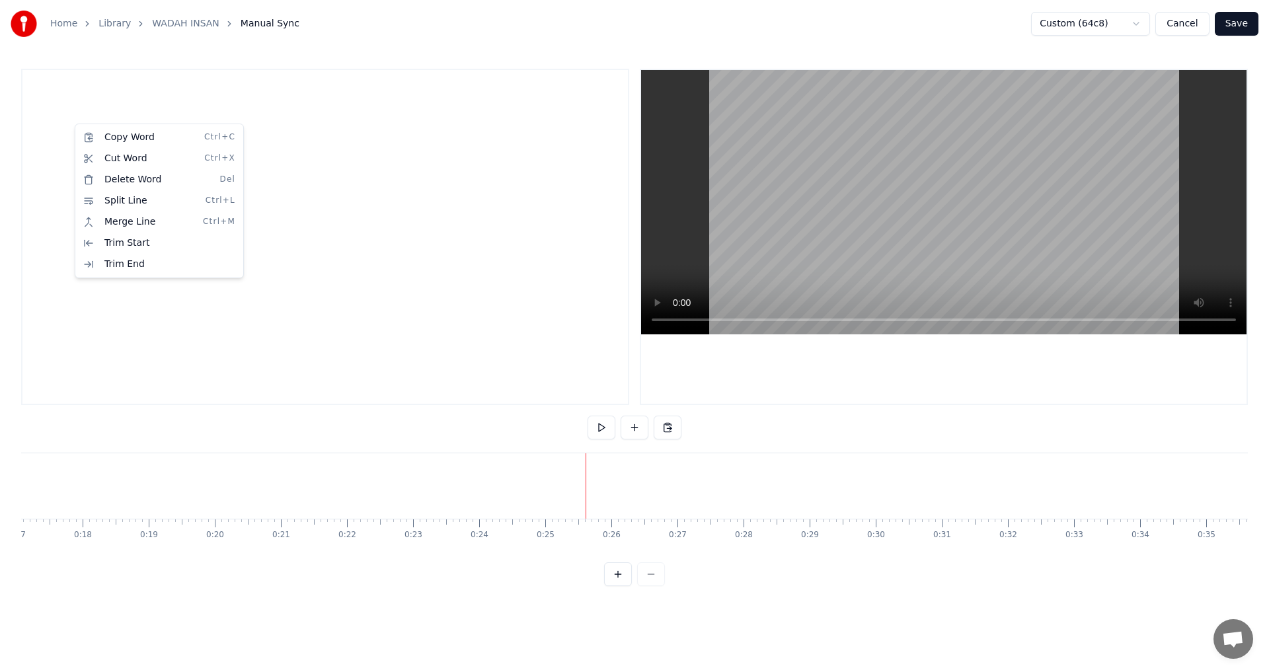
click at [314, 221] on html "Home Library WADAH INSAN Manual Sync Custom (64c8) Cancel Save To pick up a dra…" at bounding box center [634, 303] width 1269 height 607
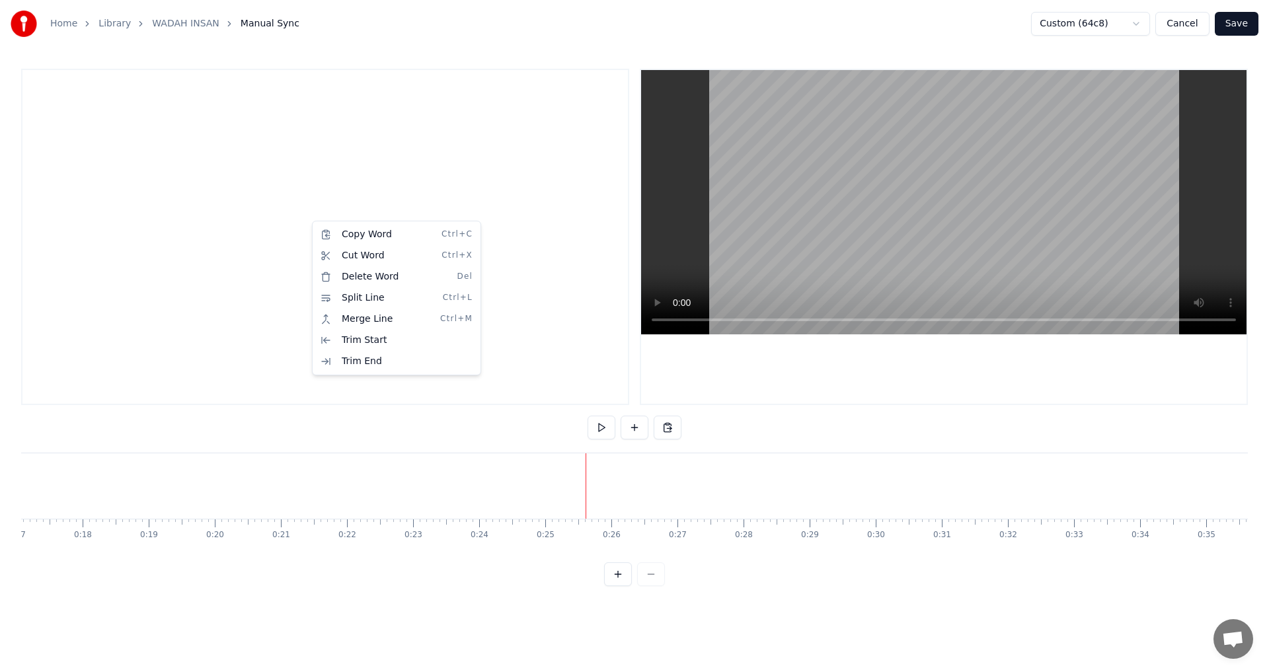
drag, startPoint x: 223, startPoint y: 208, endPoint x: 209, endPoint y: 205, distance: 14.3
click at [223, 208] on html "Home Library WADAH INSAN Manual Sync Custom (64c8) Cancel Save To pick up a dra…" at bounding box center [634, 303] width 1269 height 607
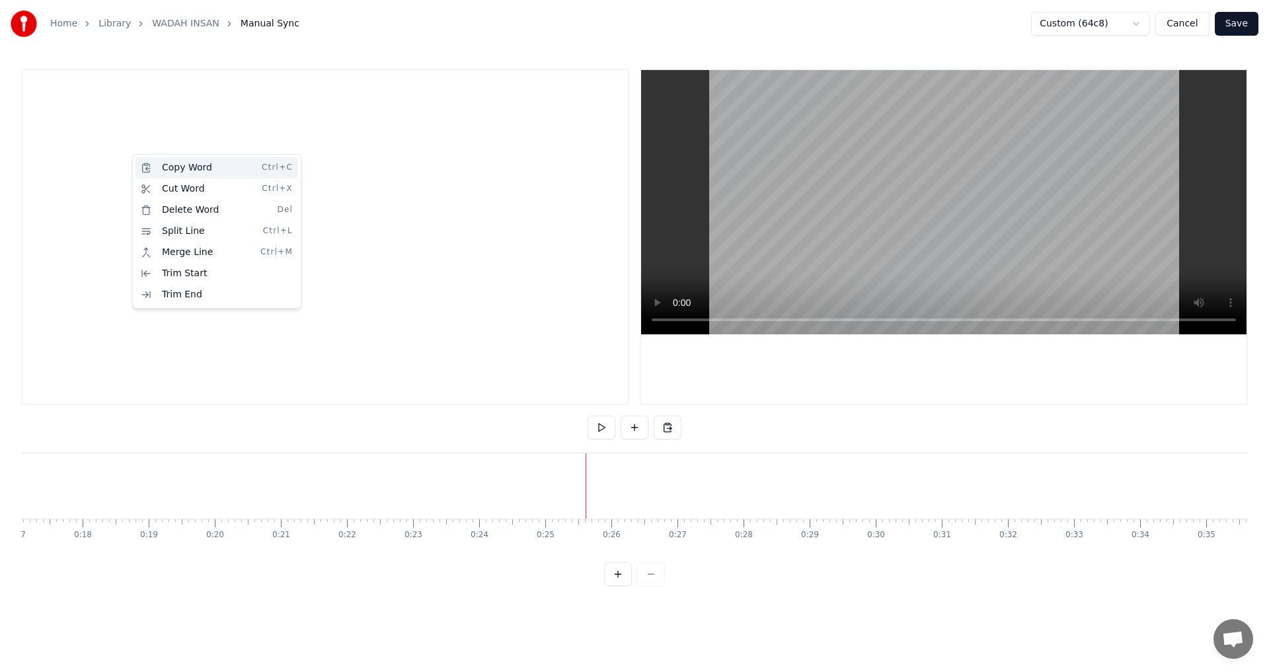
click at [147, 170] on div "Copy Word Ctrl+C" at bounding box center [216, 167] width 163 height 21
click at [386, 177] on html "Home Library WADAH INSAN Manual Sync Custom (64c8) Cancel Save To pick up a dra…" at bounding box center [634, 303] width 1269 height 607
click at [911, 269] on video at bounding box center [943, 202] width 605 height 264
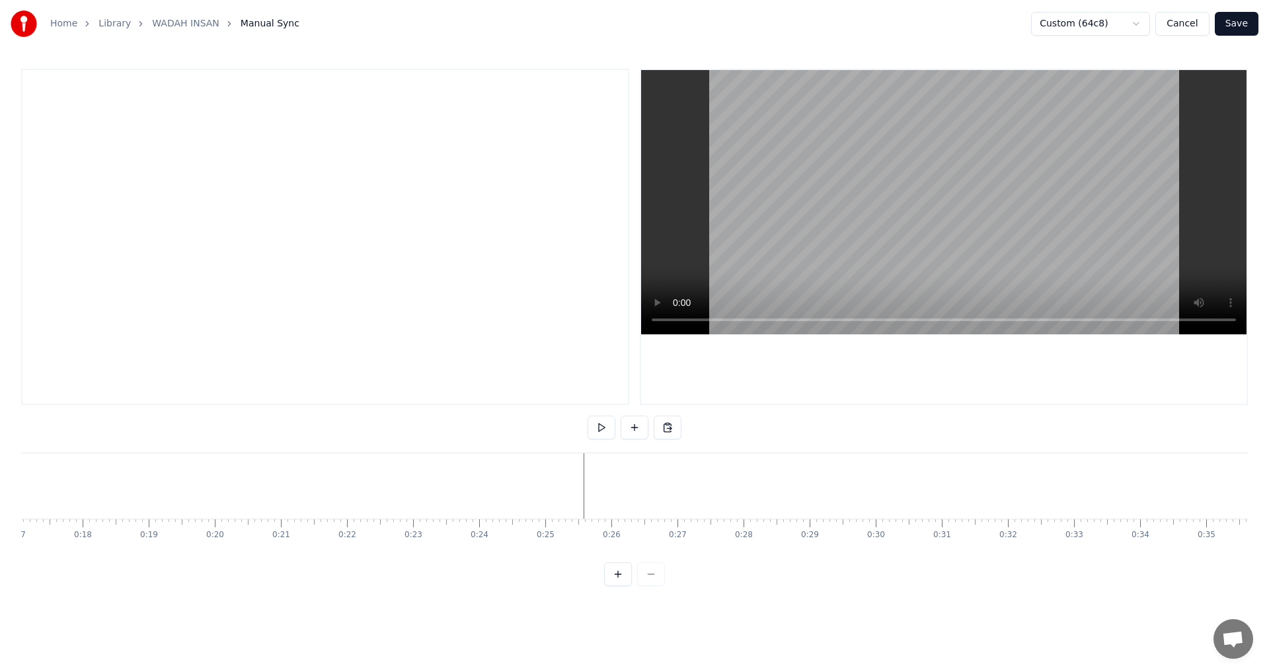
click at [73, 235] on div at bounding box center [325, 237] width 608 height 336
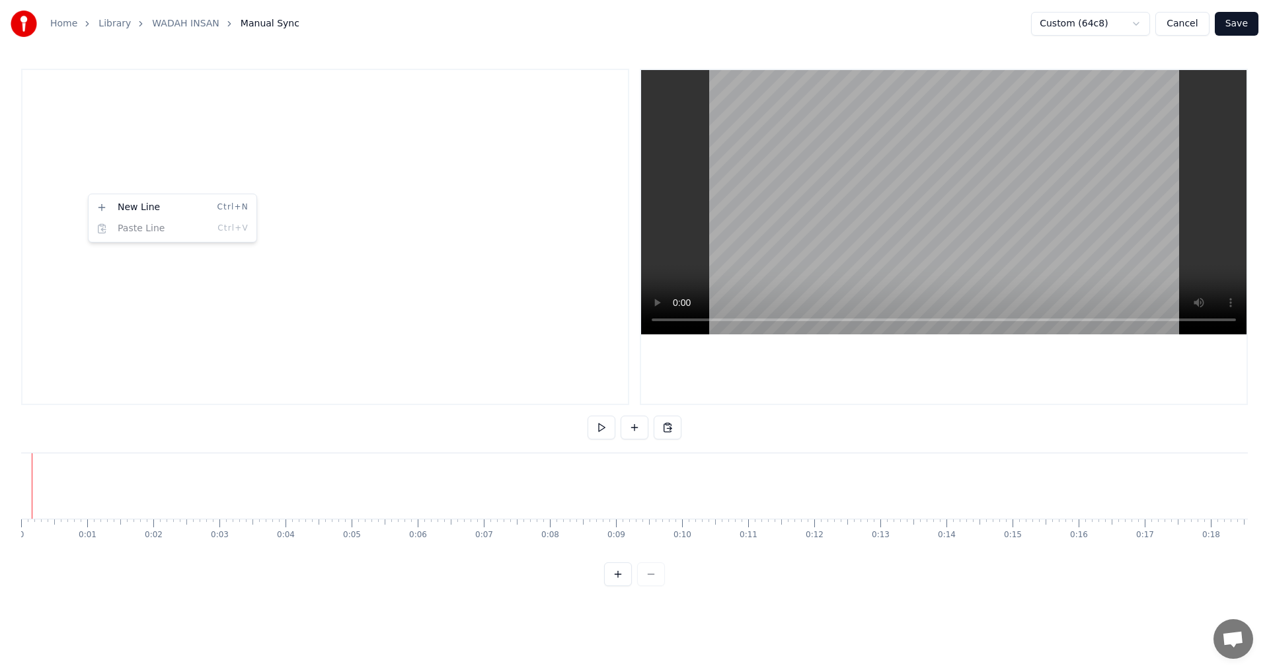
click at [395, 352] on html "Home Library WADAH INSAN Manual Sync Custom (64c8) Cancel Save To pick up a dra…" at bounding box center [634, 303] width 1269 height 607
click at [1189, 23] on button "Cancel" at bounding box center [1182, 24] width 54 height 24
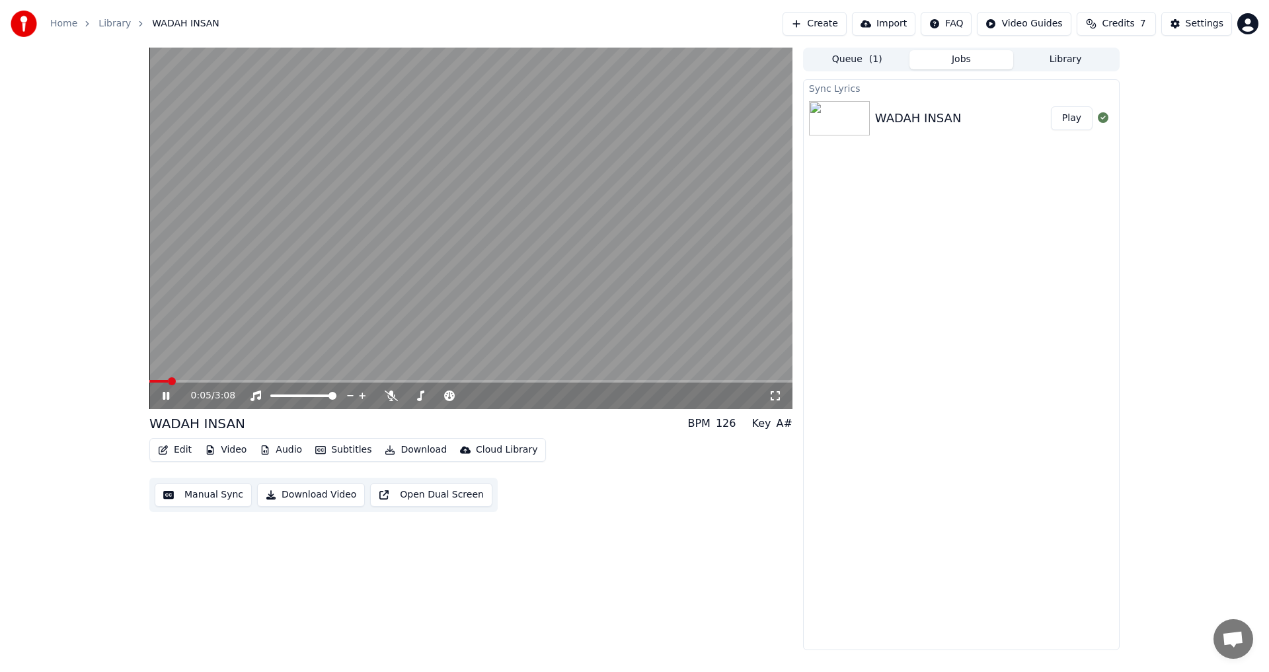
click at [165, 396] on icon at bounding box center [166, 396] width 7 height 8
click at [833, 26] on button "Create" at bounding box center [814, 24] width 64 height 24
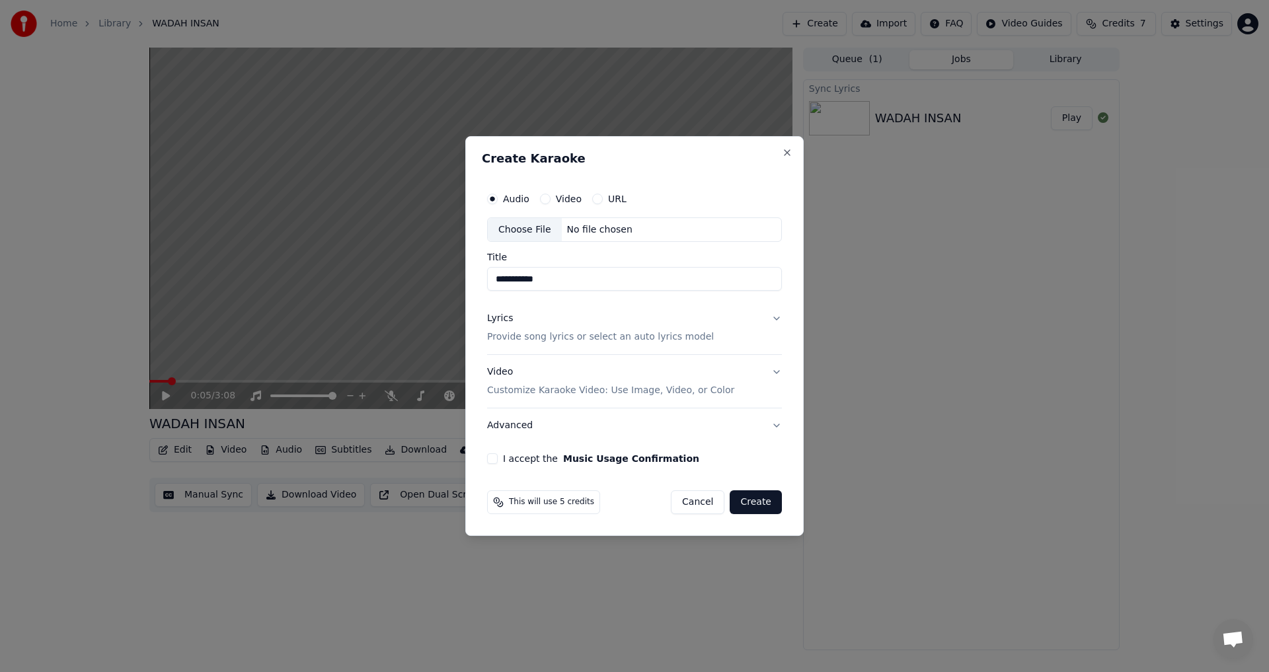
type input "**********"
click at [580, 338] on p "Provide song lyrics or select an auto lyrics model" at bounding box center [600, 337] width 227 height 13
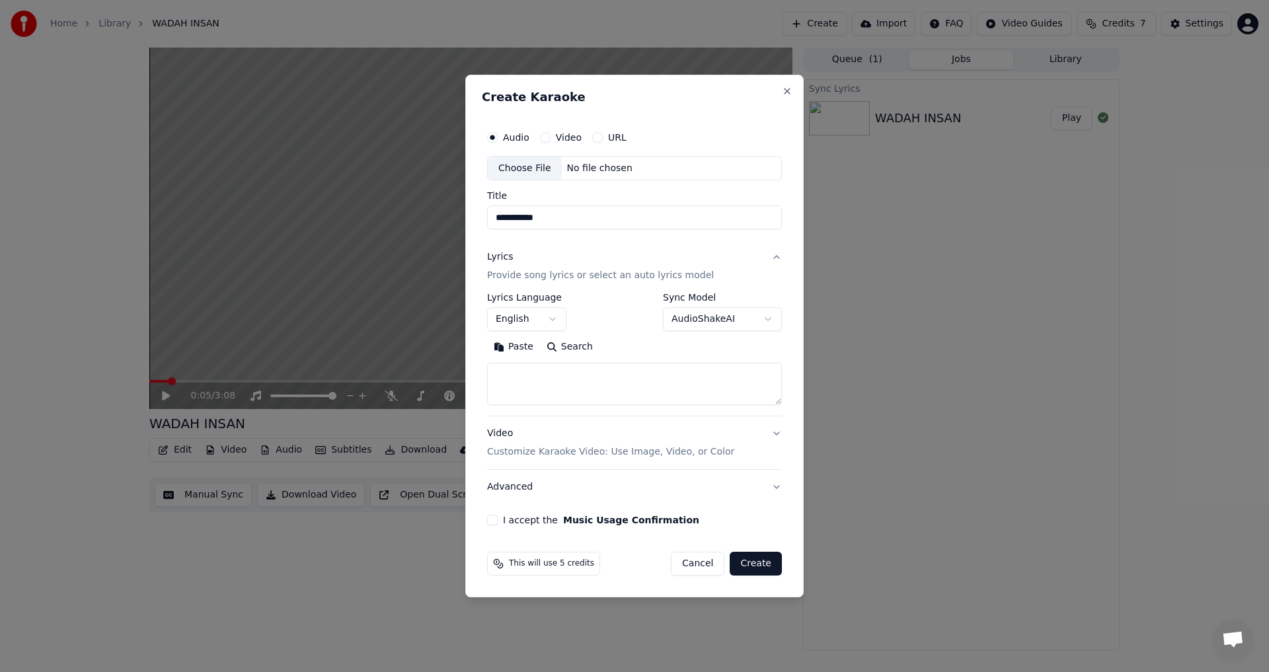
click at [544, 374] on textarea at bounding box center [634, 384] width 295 height 42
click at [516, 347] on button "Paste" at bounding box center [513, 347] width 53 height 21
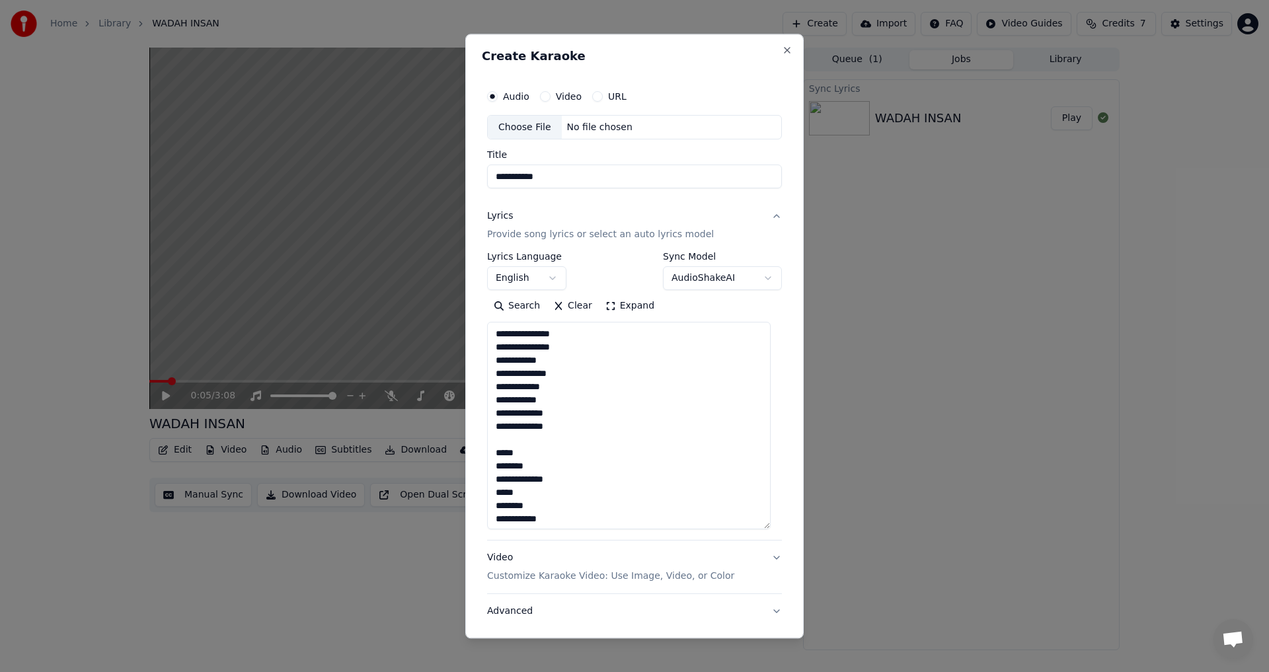
drag, startPoint x: 778, startPoint y: 402, endPoint x: 782, endPoint y: 528, distance: 125.6
click at [782, 528] on div "**********" at bounding box center [634, 336] width 338 height 605
click at [562, 374] on textarea "**********" at bounding box center [628, 426] width 283 height 208
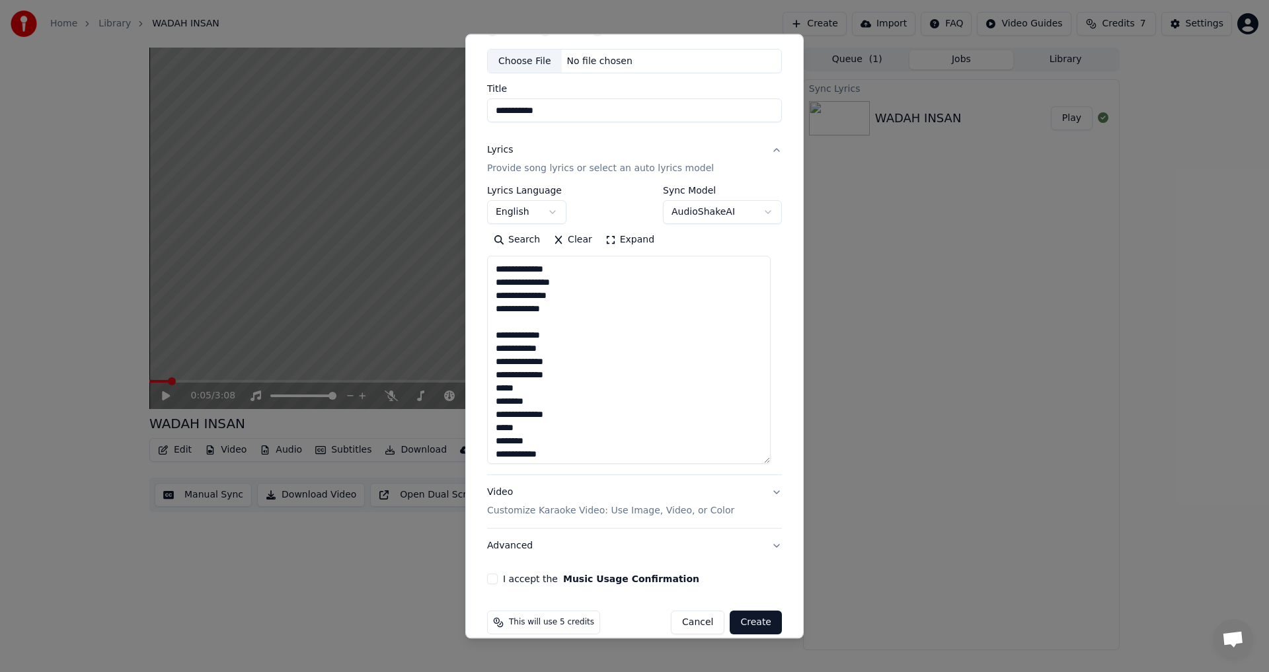
scroll to position [252, 0]
click at [566, 424] on textarea "**********" at bounding box center [628, 360] width 283 height 208
click at [559, 332] on textarea "**********" at bounding box center [628, 360] width 283 height 208
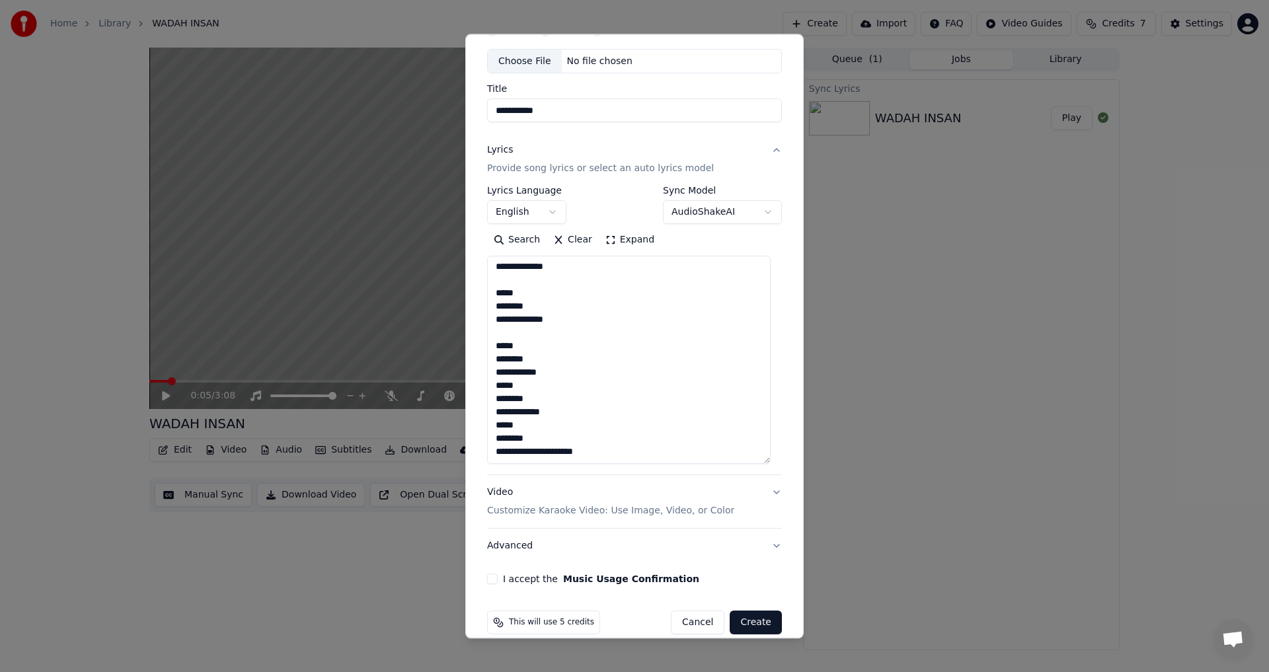
click at [542, 375] on textarea "**********" at bounding box center [628, 360] width 283 height 208
click at [554, 414] on textarea "**********" at bounding box center [628, 360] width 283 height 208
click at [541, 359] on textarea "**********" at bounding box center [628, 360] width 283 height 208
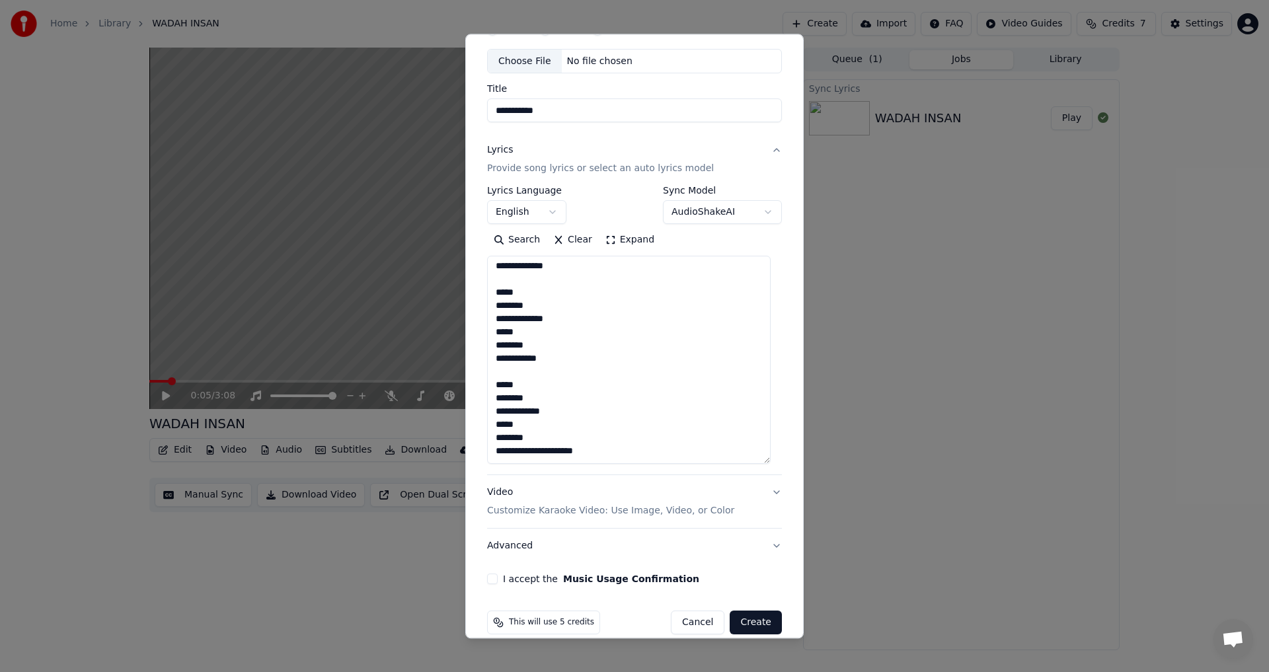
scroll to position [216, 0]
click at [548, 305] on textarea "**********" at bounding box center [628, 360] width 283 height 208
click at [559, 293] on textarea "**********" at bounding box center [628, 360] width 283 height 208
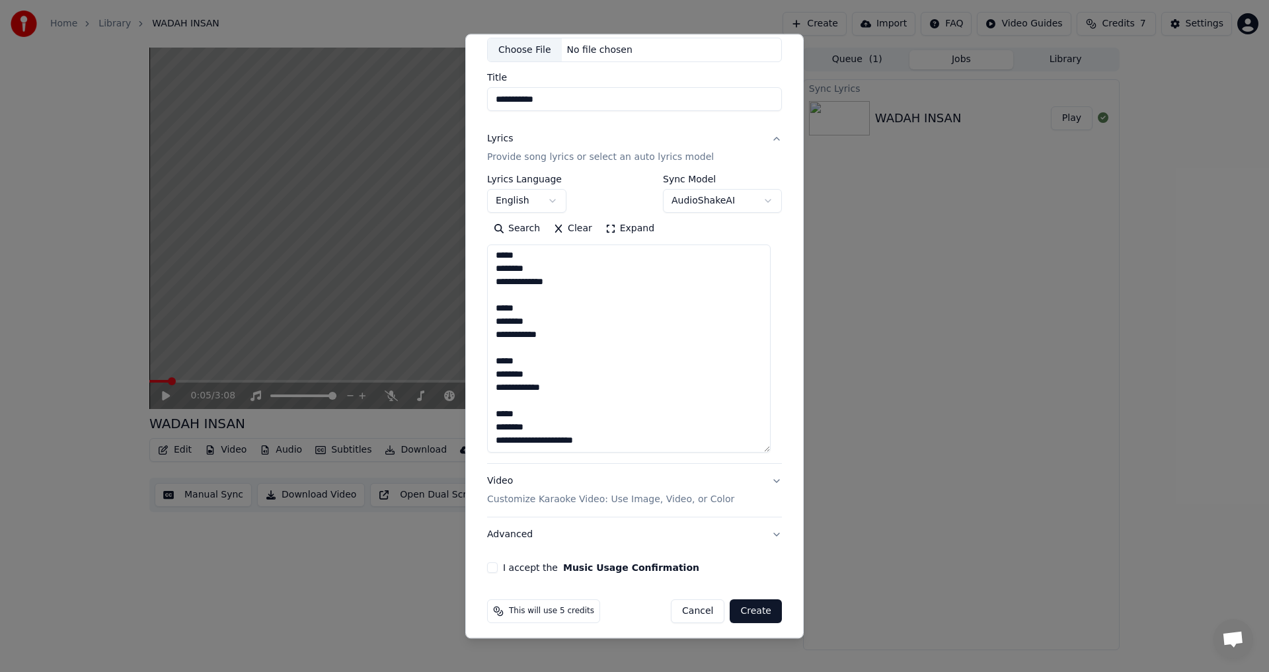
scroll to position [84, 0]
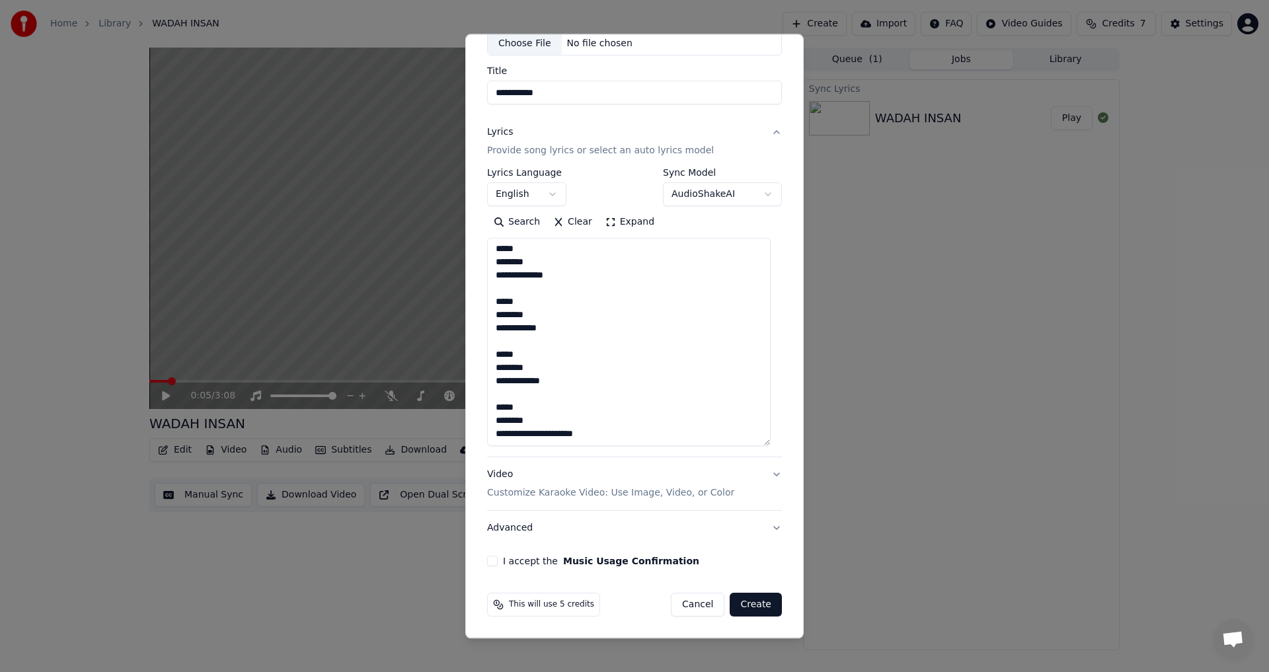
type textarea "**********"
click at [493, 562] on button "I accept the Music Usage Confirmation" at bounding box center [492, 561] width 11 height 11
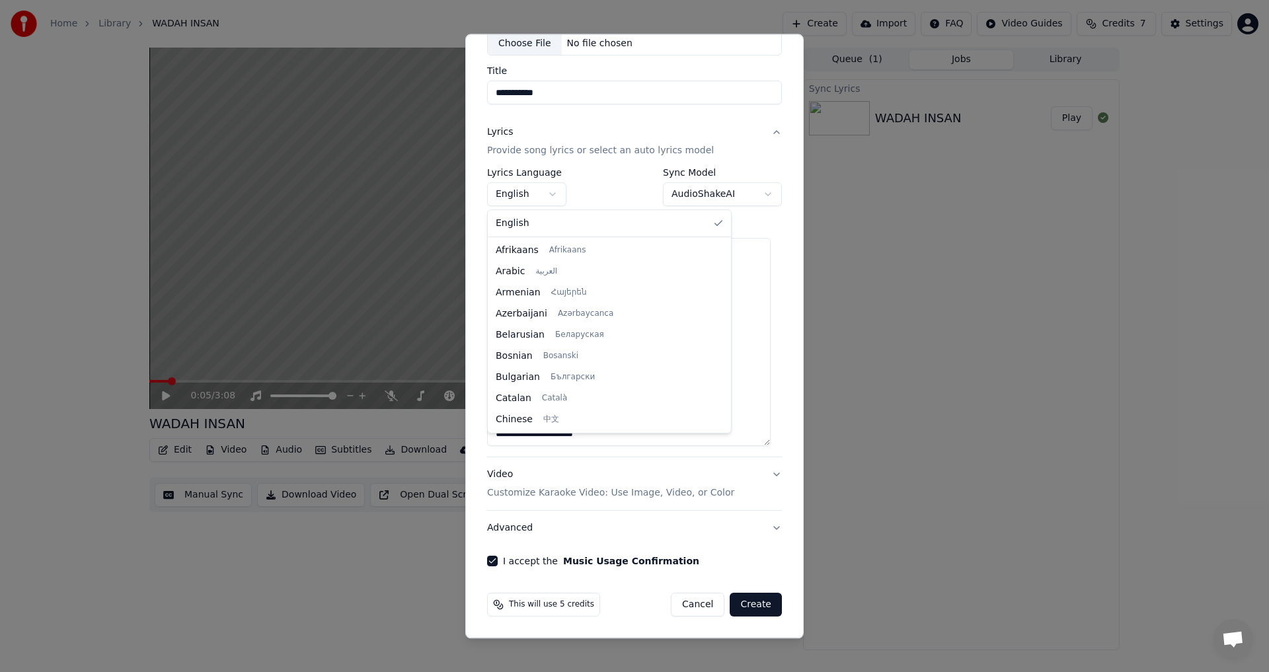
click at [553, 194] on body "**********" at bounding box center [634, 336] width 1269 height 672
select select "**"
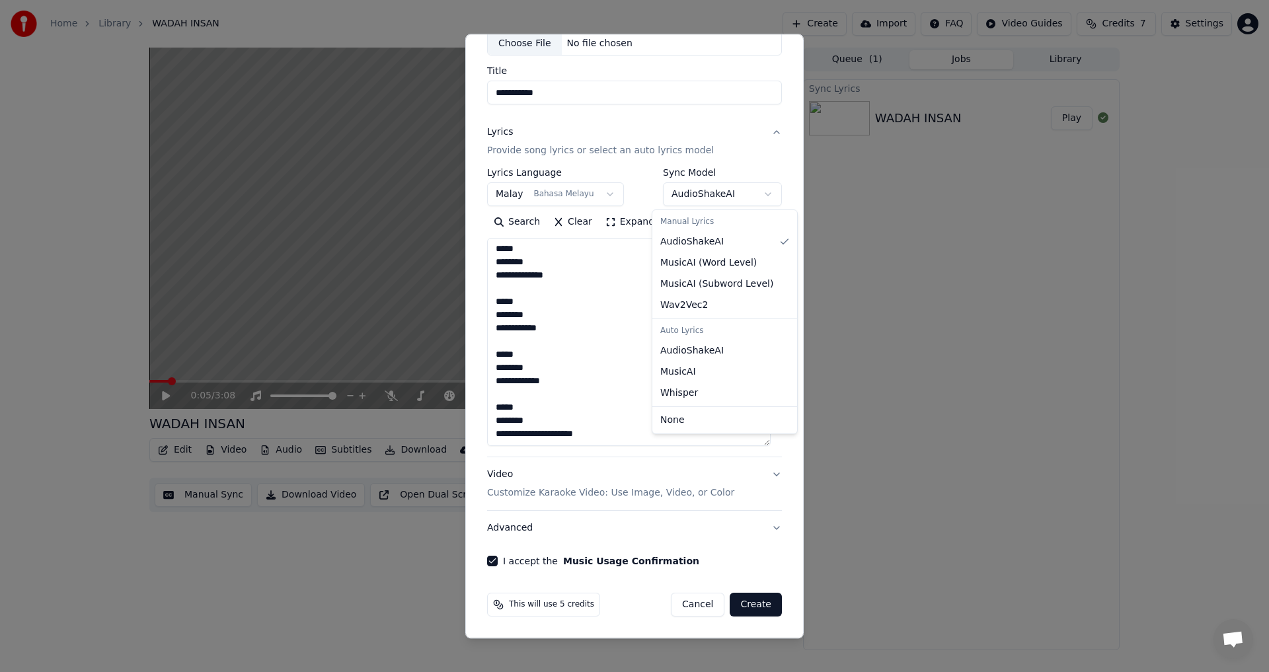
click at [755, 195] on body "**********" at bounding box center [634, 336] width 1269 height 672
click at [747, 605] on button "Create" at bounding box center [755, 605] width 52 height 24
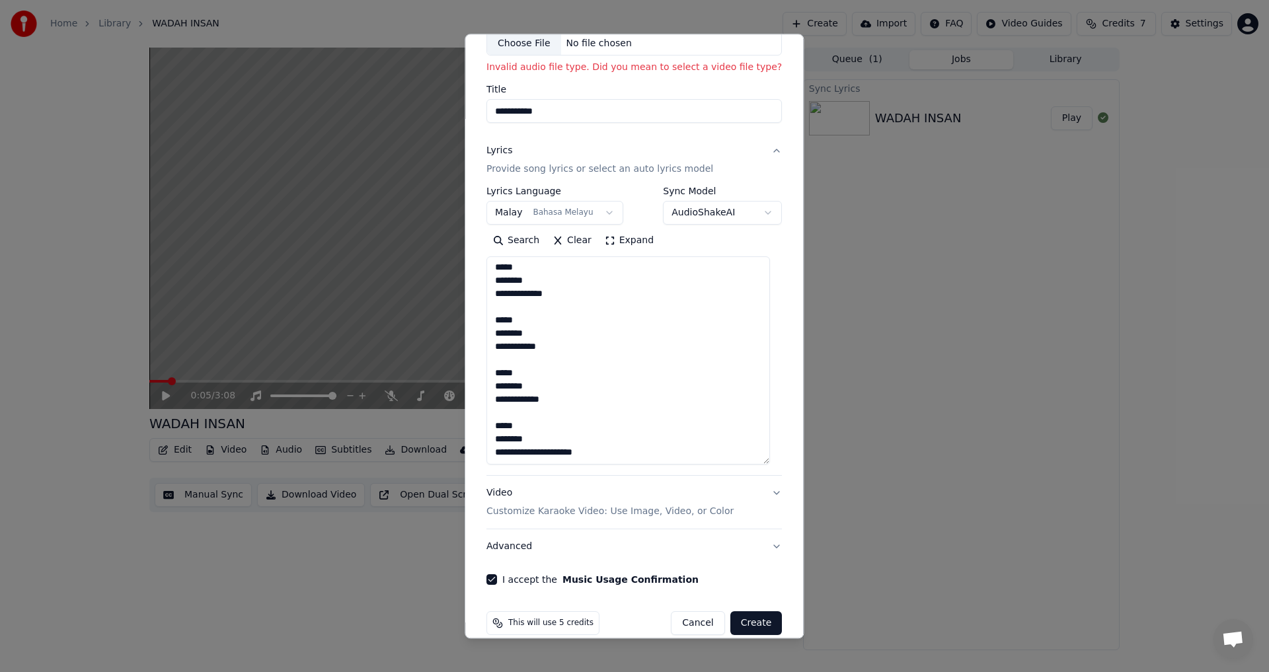
click at [513, 44] on div "Choose File" at bounding box center [524, 44] width 74 height 24
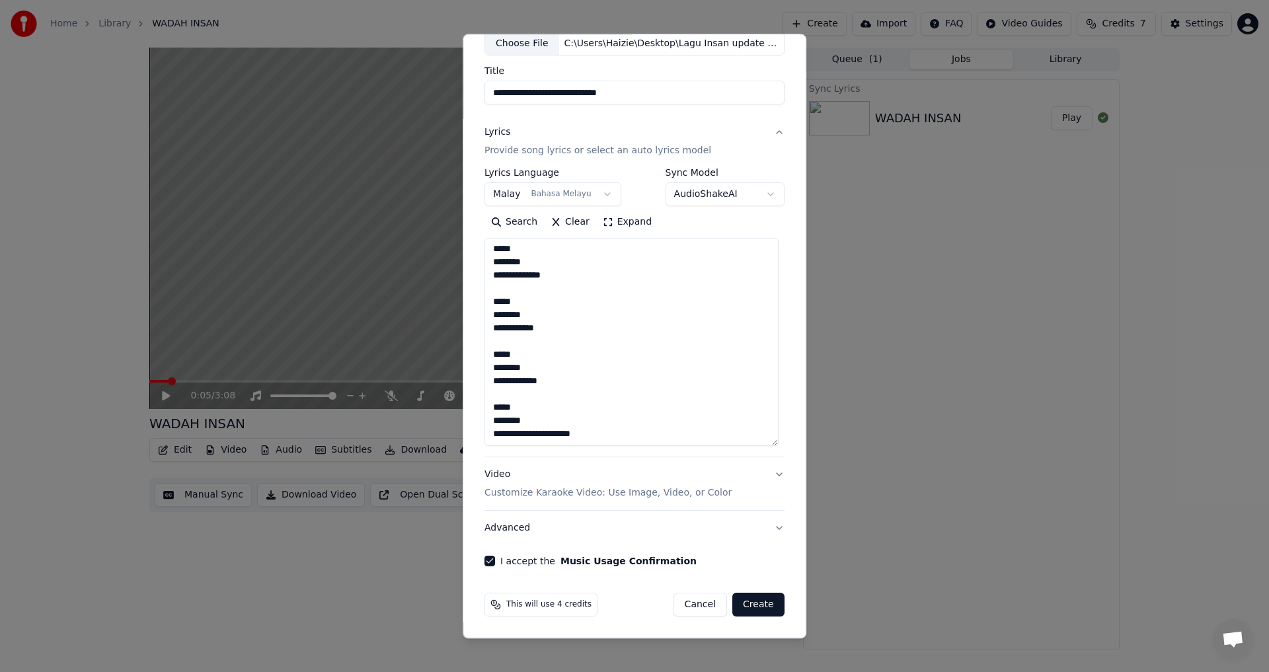
drag, startPoint x: 625, startPoint y: 94, endPoint x: 478, endPoint y: 88, distance: 146.8
click at [479, 88] on div "**********" at bounding box center [634, 283] width 311 height 578
click at [494, 93] on input "**********" at bounding box center [634, 93] width 300 height 24
type input "**********"
click at [739, 607] on button "Create" at bounding box center [758, 605] width 52 height 24
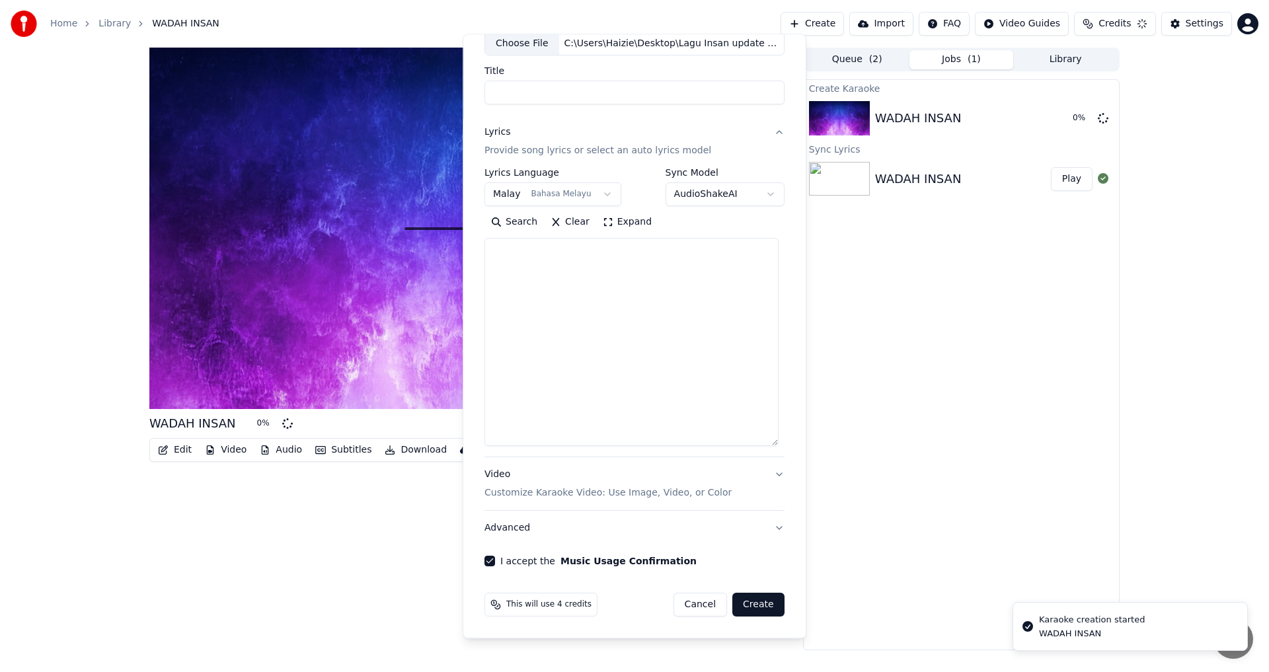
scroll to position [0, 0]
select select
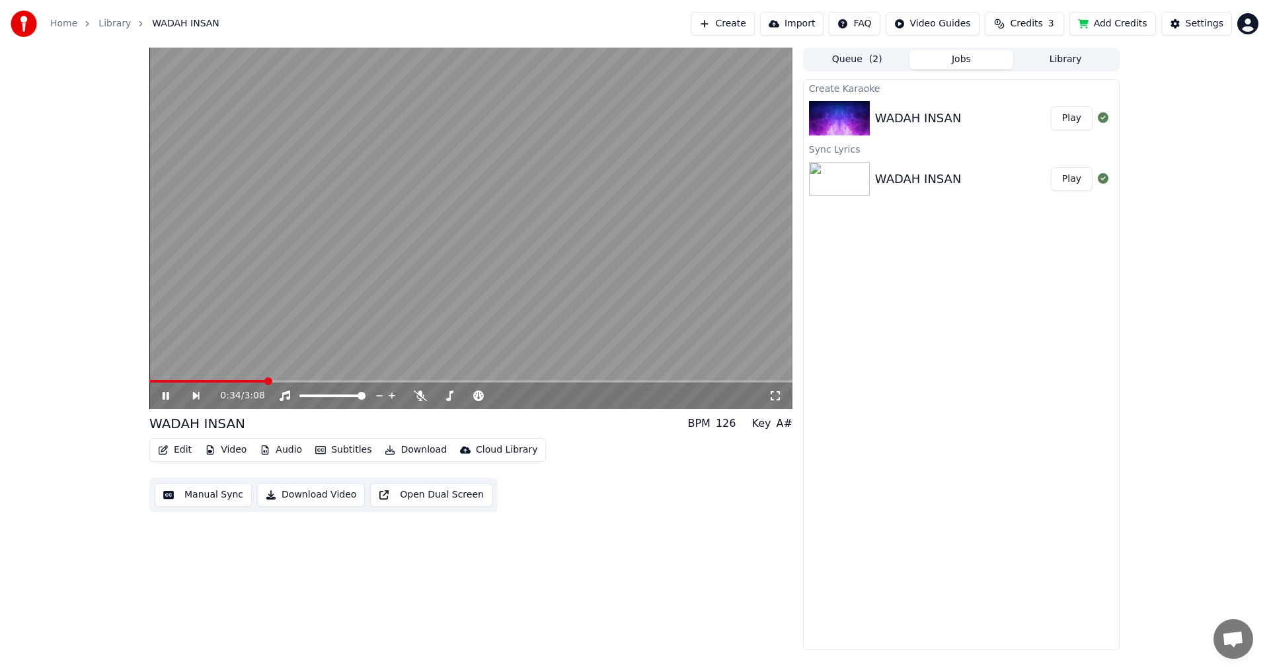
click at [831, 113] on img at bounding box center [839, 118] width 61 height 34
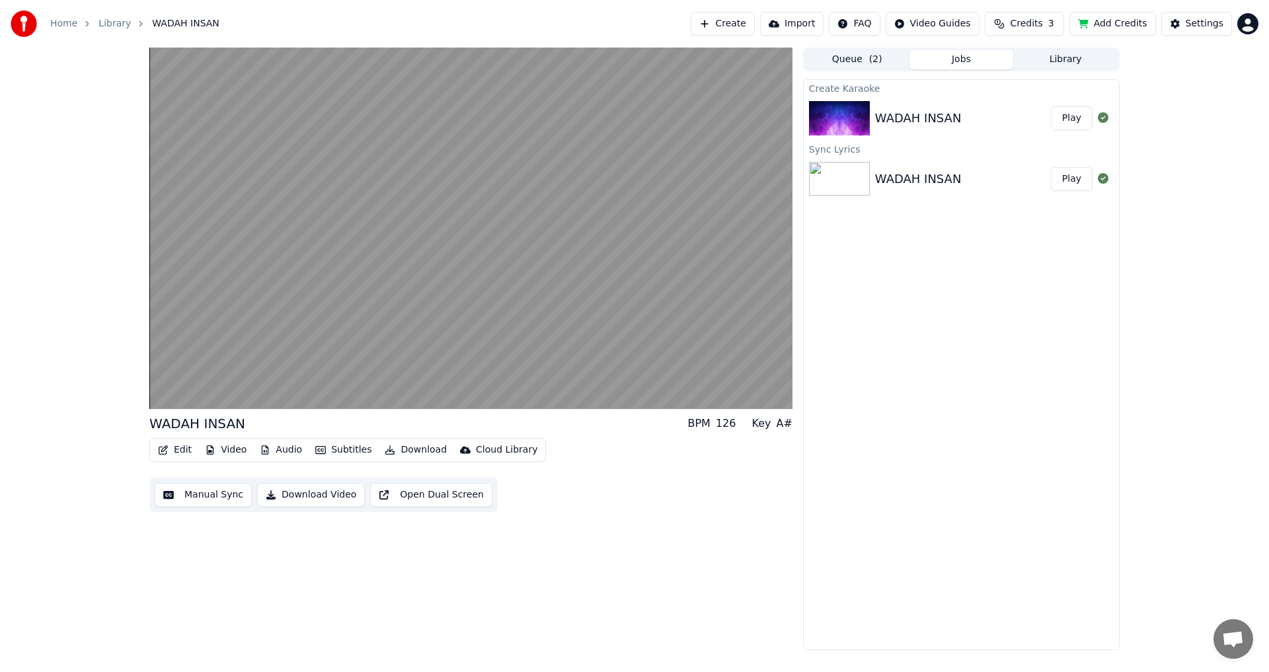
click at [841, 89] on div "Create Karaoke" at bounding box center [961, 88] width 315 height 16
click at [944, 122] on div "WADAH INSAN" at bounding box center [918, 118] width 87 height 19
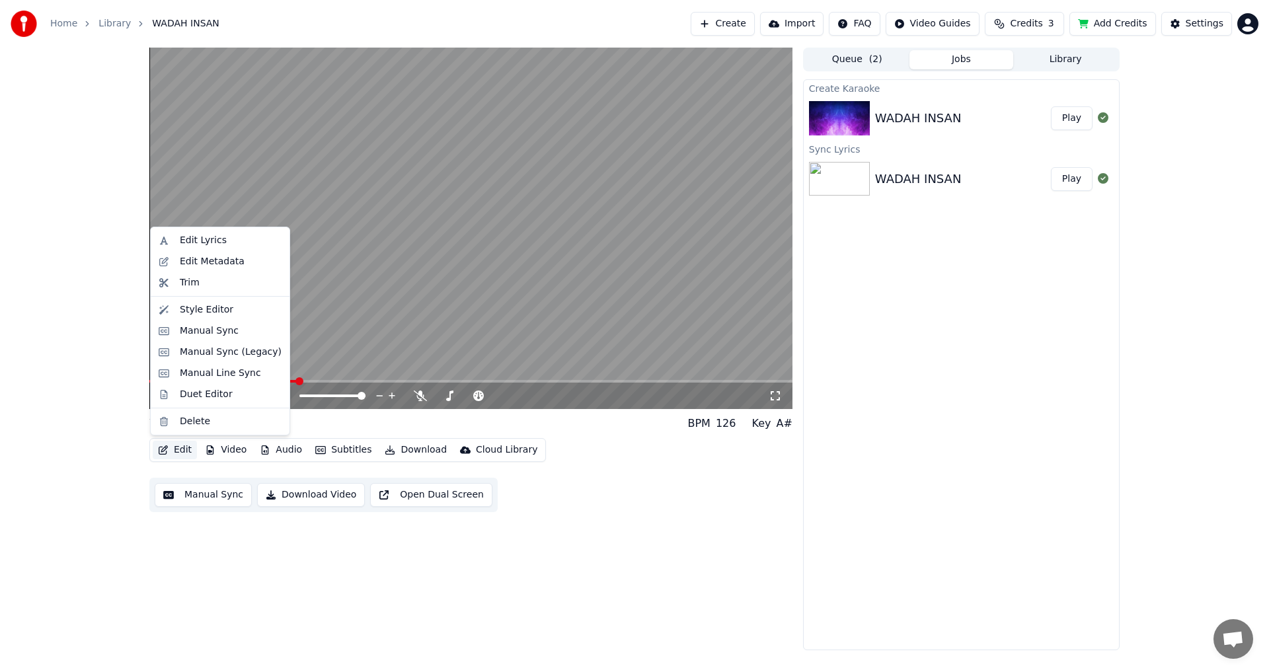
click at [177, 451] on button "Edit" at bounding box center [175, 450] width 44 height 19
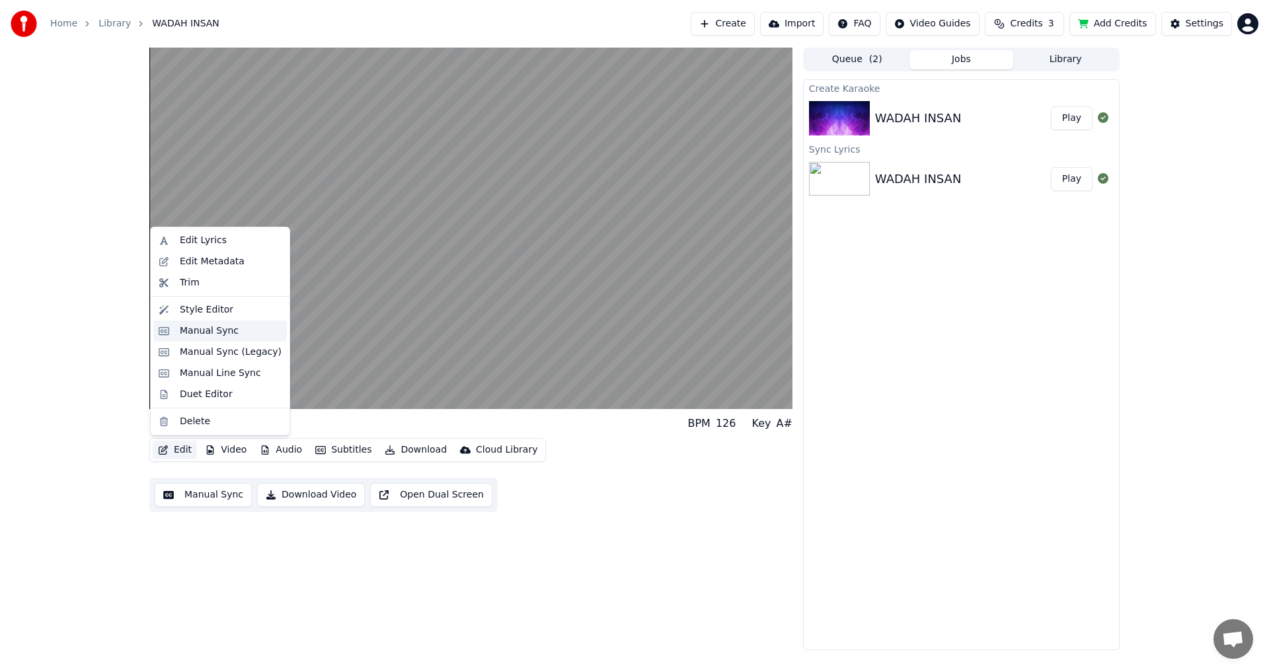
click at [194, 335] on div "Manual Sync" at bounding box center [209, 330] width 59 height 13
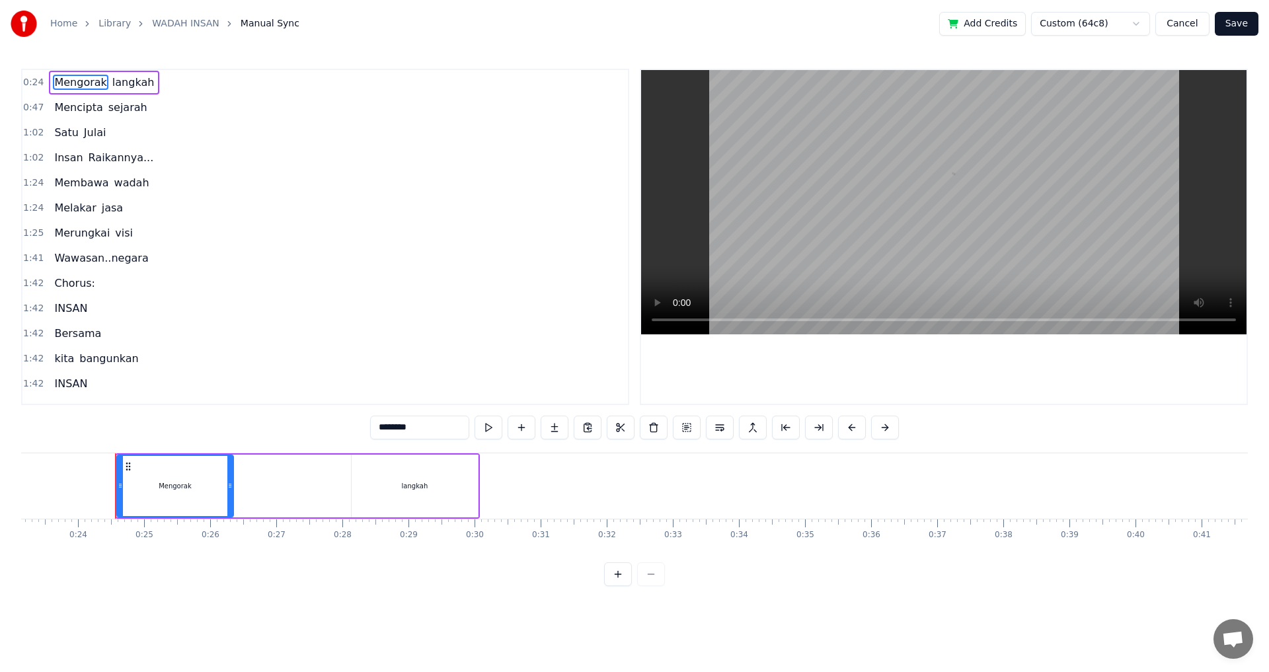
scroll to position [0, 1557]
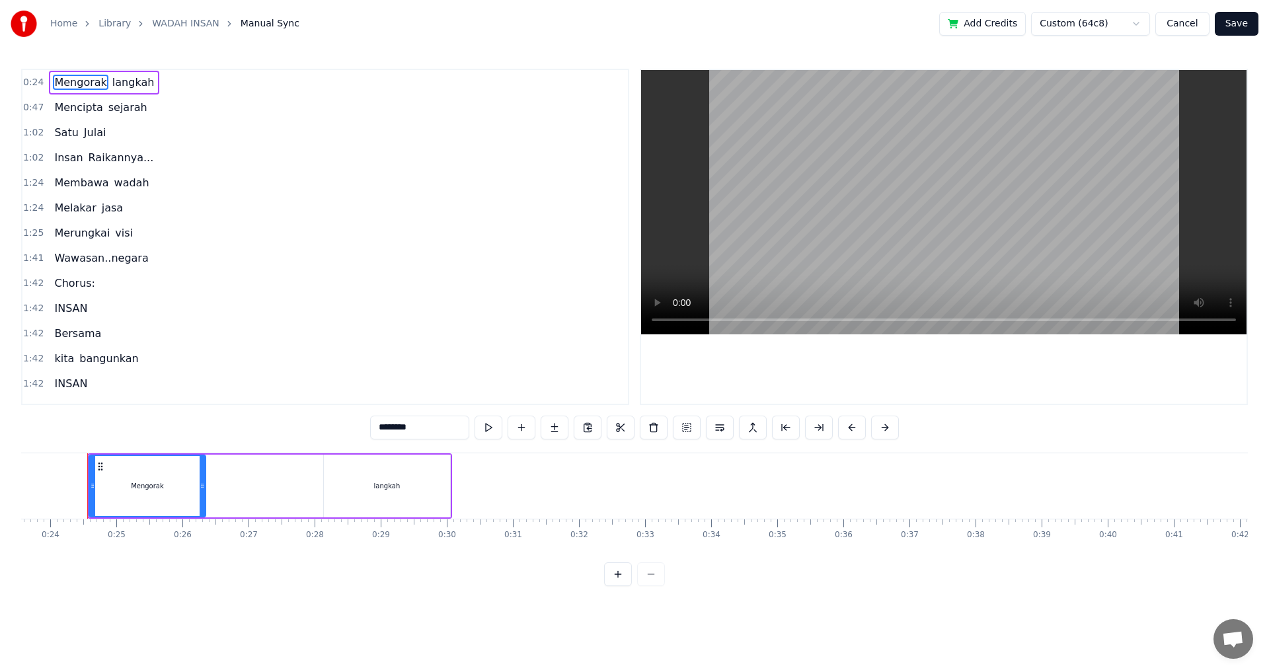
click at [1182, 22] on button "Cancel" at bounding box center [1182, 24] width 54 height 24
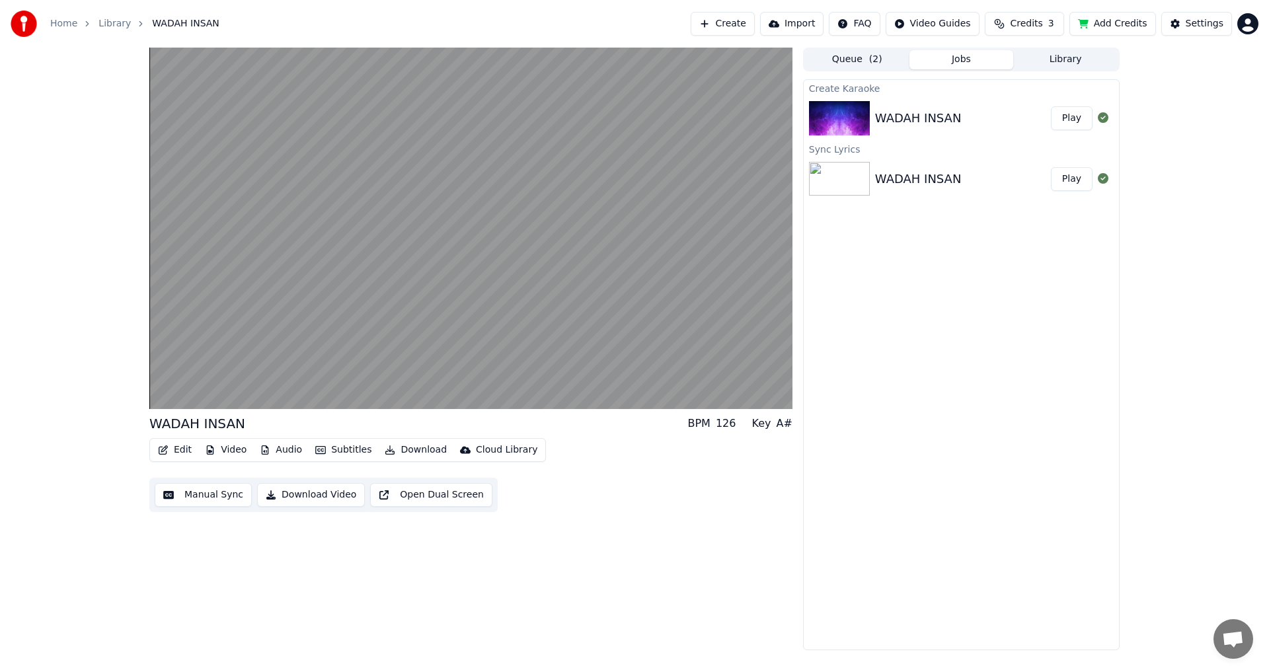
click at [905, 190] on div "WADAH INSAN Play" at bounding box center [961, 179] width 315 height 45
click at [842, 182] on img at bounding box center [839, 179] width 61 height 34
click at [1103, 180] on icon at bounding box center [1103, 178] width 11 height 11
click at [824, 121] on img at bounding box center [839, 118] width 61 height 34
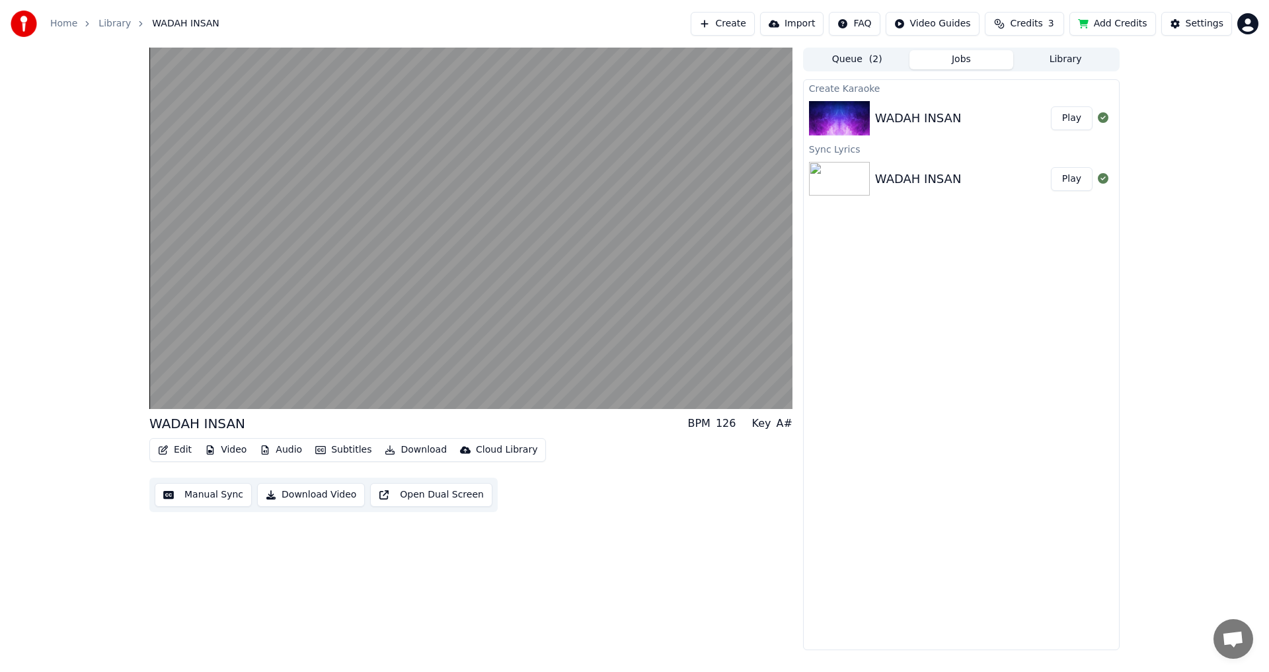
click at [835, 174] on img at bounding box center [839, 179] width 61 height 34
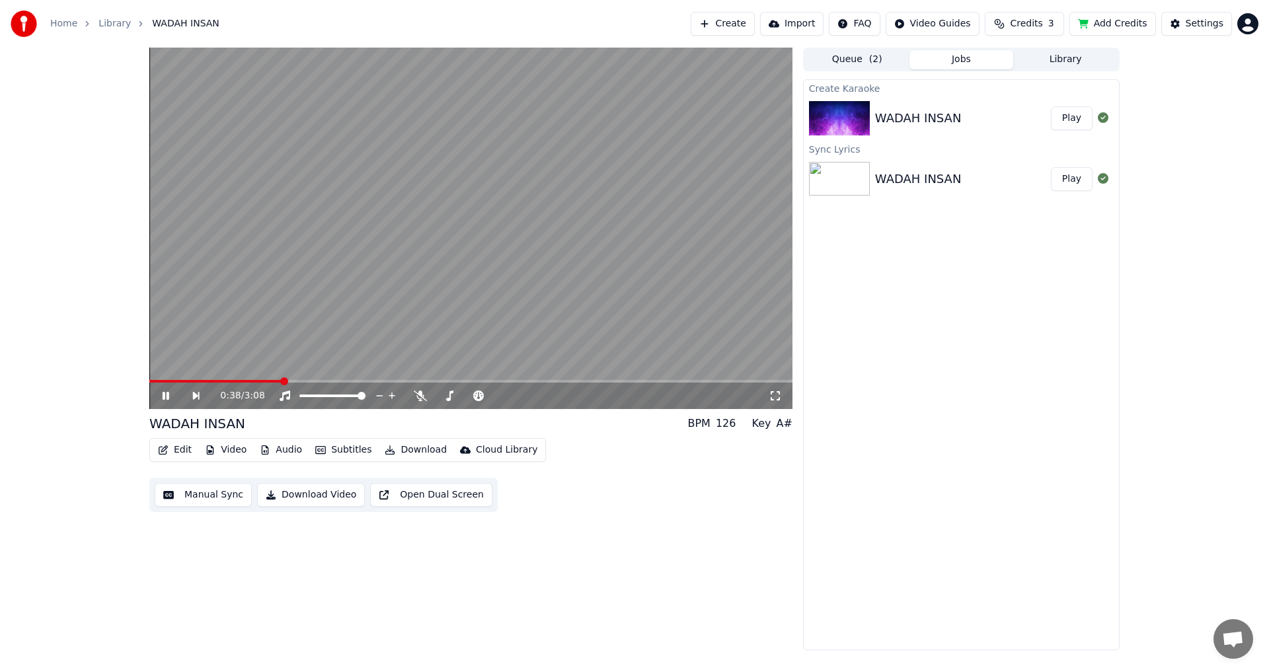
click at [109, 24] on link "Library" at bounding box center [114, 23] width 32 height 13
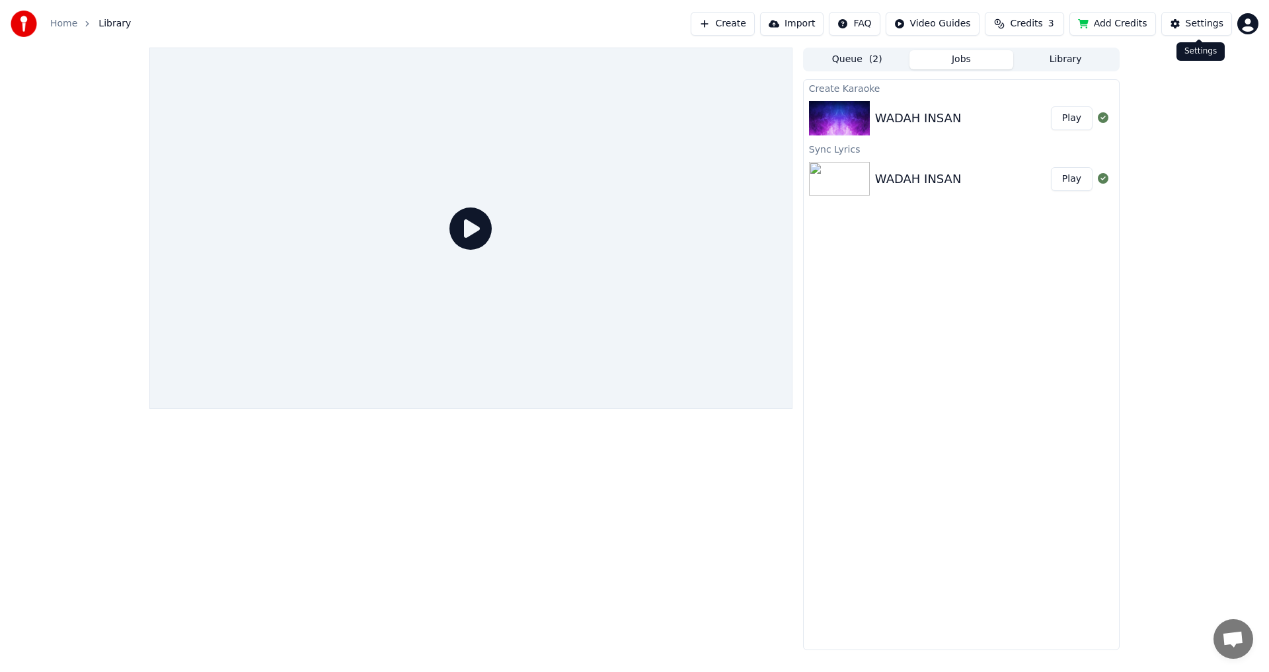
click at [1202, 25] on div "Settings" at bounding box center [1204, 23] width 38 height 13
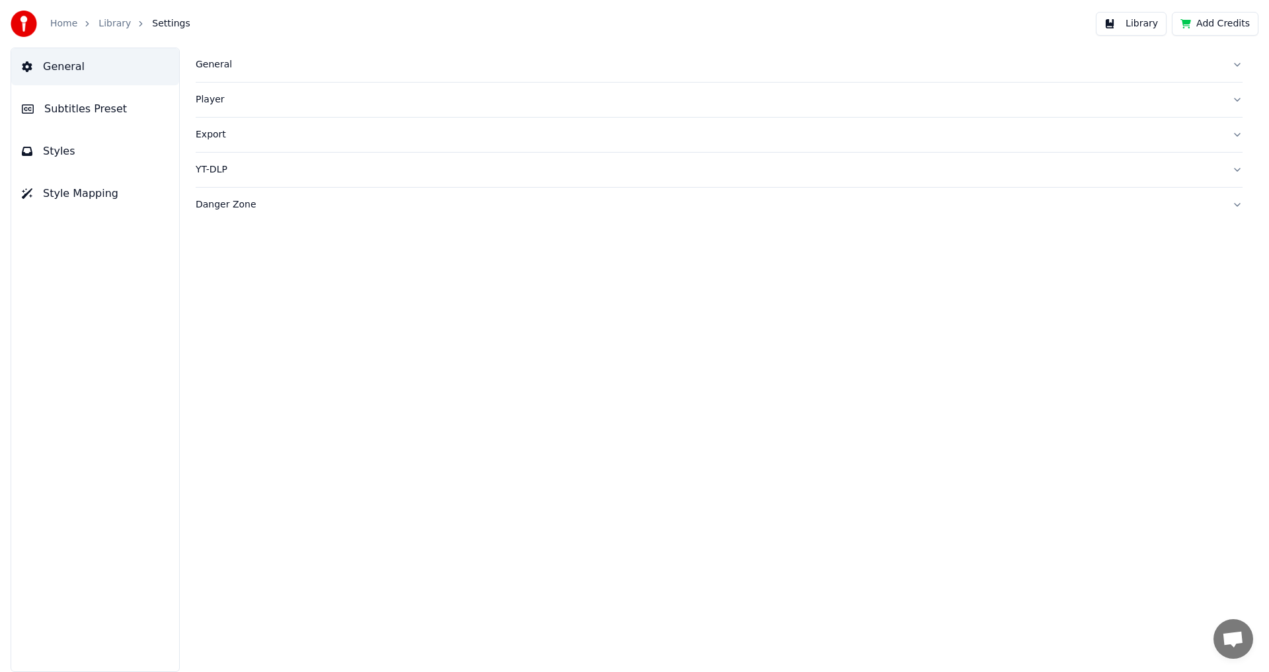
click at [48, 67] on span "General" at bounding box center [64, 67] width 42 height 16
click at [152, 24] on span "Settings" at bounding box center [171, 23] width 38 height 13
click at [112, 25] on link "Library" at bounding box center [114, 23] width 32 height 13
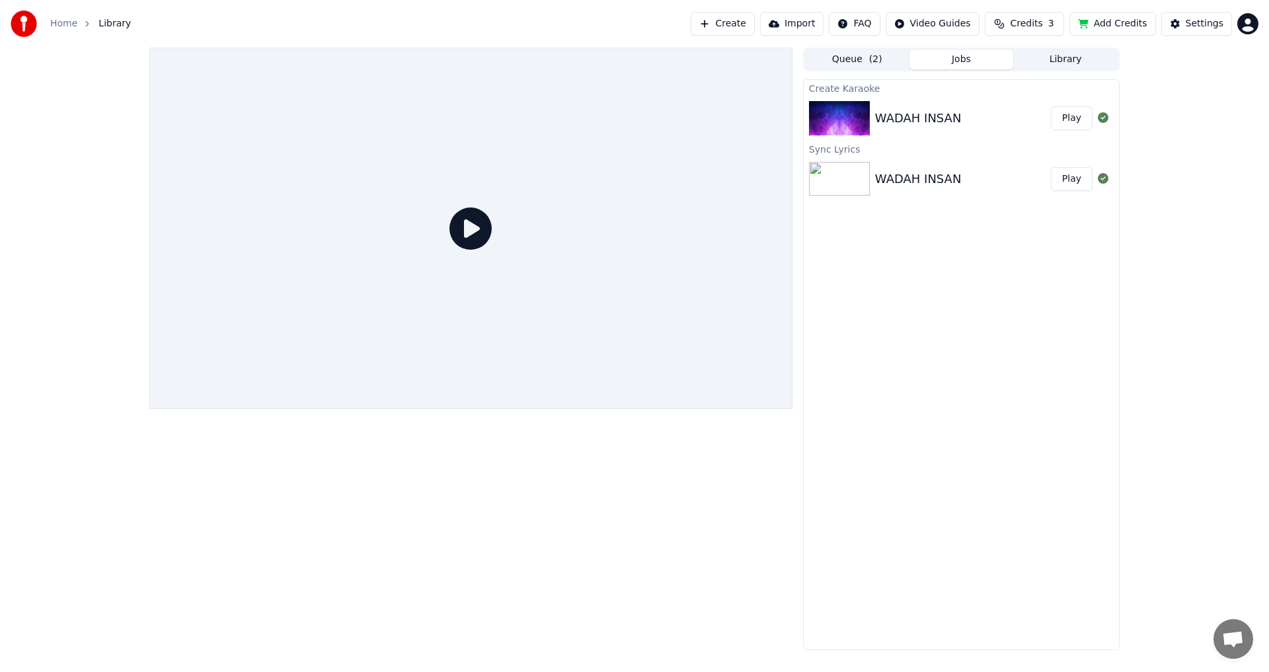
click at [852, 116] on img at bounding box center [839, 118] width 61 height 34
click at [468, 236] on icon at bounding box center [470, 228] width 42 height 42
click at [921, 121] on div "WADAH INSAN" at bounding box center [918, 118] width 87 height 19
click at [1064, 118] on button "Play" at bounding box center [1072, 118] width 42 height 24
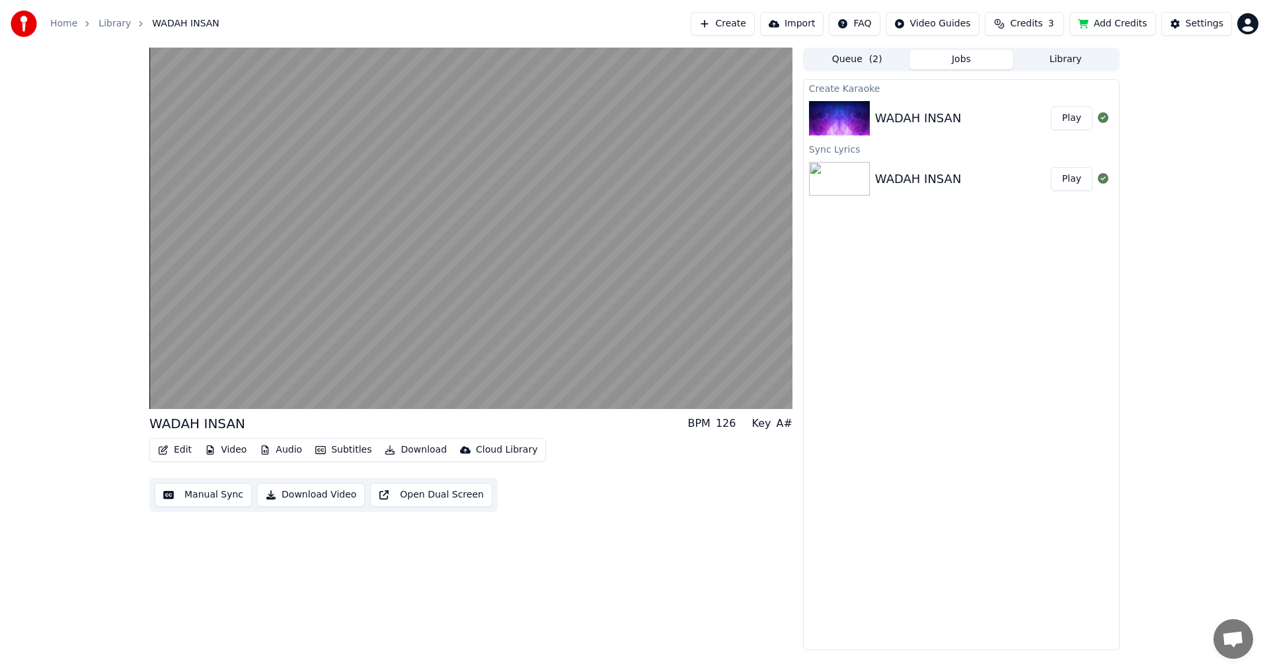
click at [789, 424] on div "A#" at bounding box center [784, 424] width 16 height 16
drag, startPoint x: 789, startPoint y: 424, endPoint x: 782, endPoint y: 424, distance: 7.3
click at [782, 424] on div "A#" at bounding box center [784, 424] width 16 height 16
click at [783, 427] on div "A#" at bounding box center [784, 424] width 16 height 16
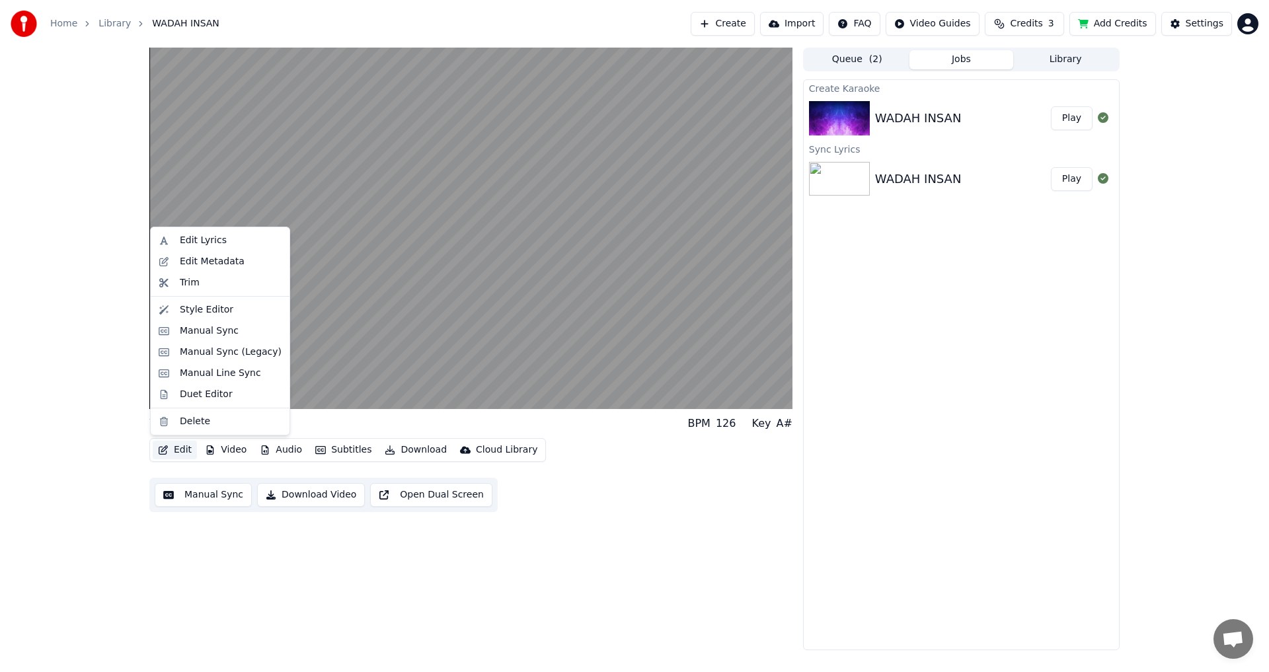
click at [191, 453] on button "Edit" at bounding box center [175, 450] width 44 height 19
click at [204, 331] on div "Manual Sync" at bounding box center [209, 330] width 59 height 13
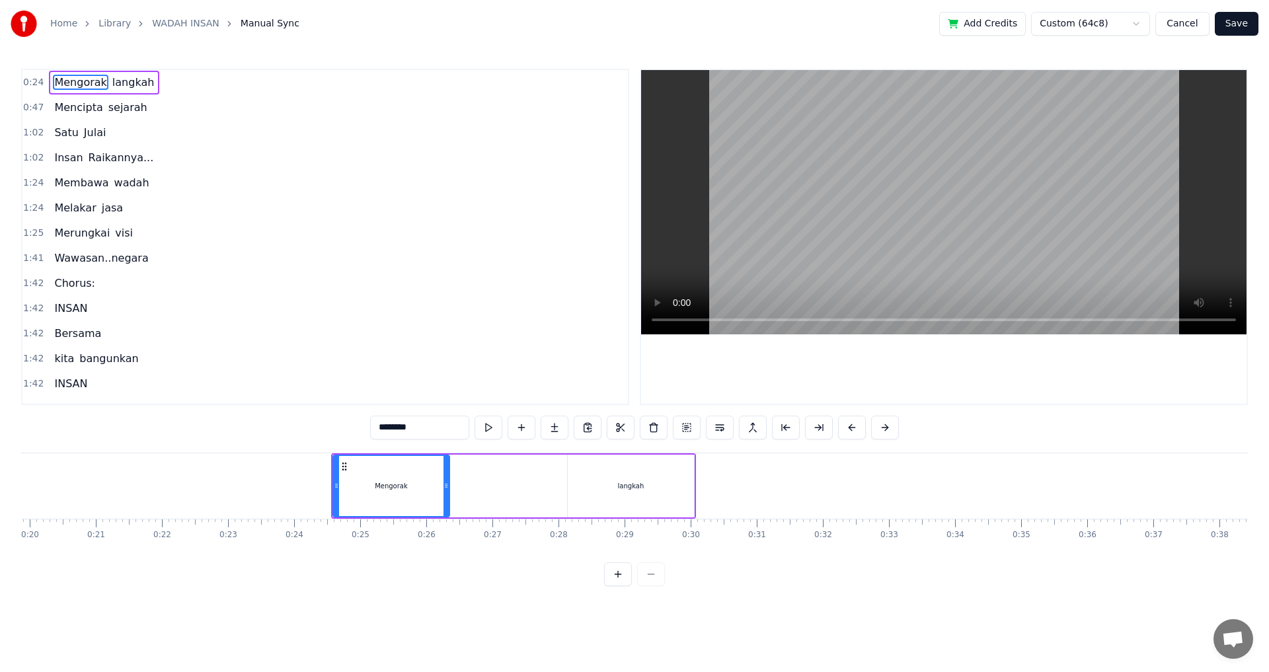
click at [1185, 25] on button "Cancel" at bounding box center [1182, 24] width 54 height 24
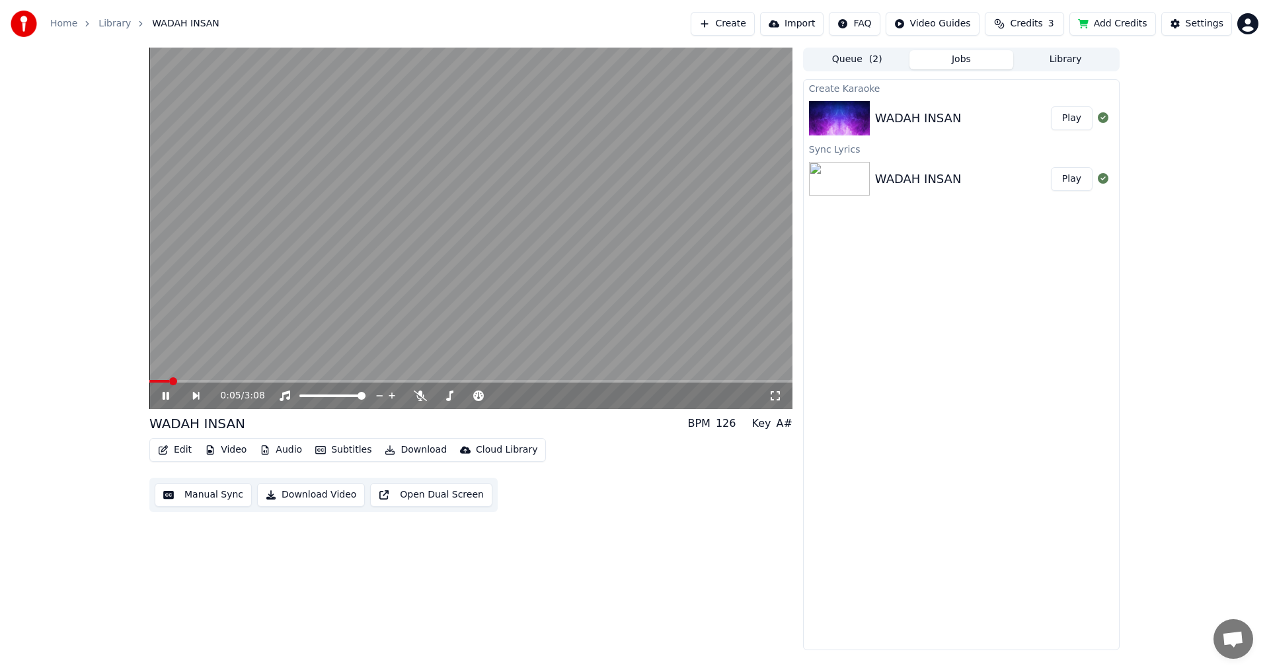
click at [192, 427] on div "WADAH INSAN" at bounding box center [197, 423] width 96 height 19
click at [167, 395] on icon at bounding box center [166, 396] width 7 height 8
click at [118, 27] on link "Library" at bounding box center [114, 23] width 32 height 13
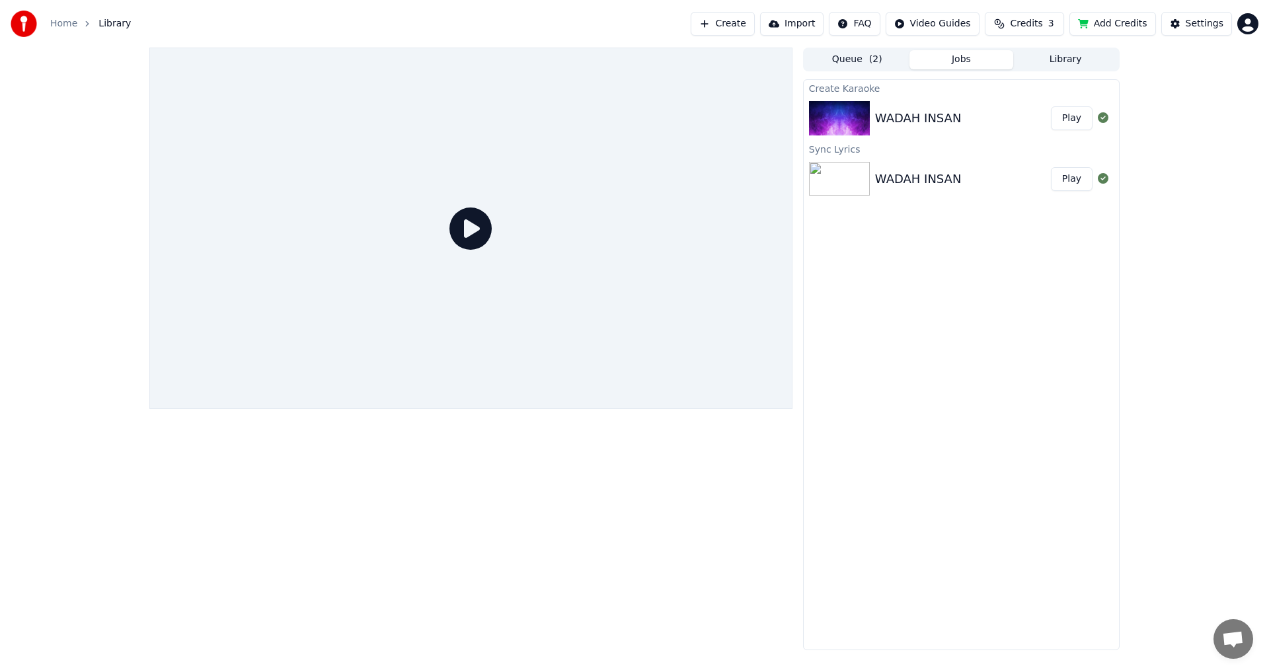
click at [845, 118] on img at bounding box center [839, 118] width 61 height 34
click at [845, 117] on img at bounding box center [839, 118] width 61 height 34
click at [1066, 116] on button "Play" at bounding box center [1072, 118] width 42 height 24
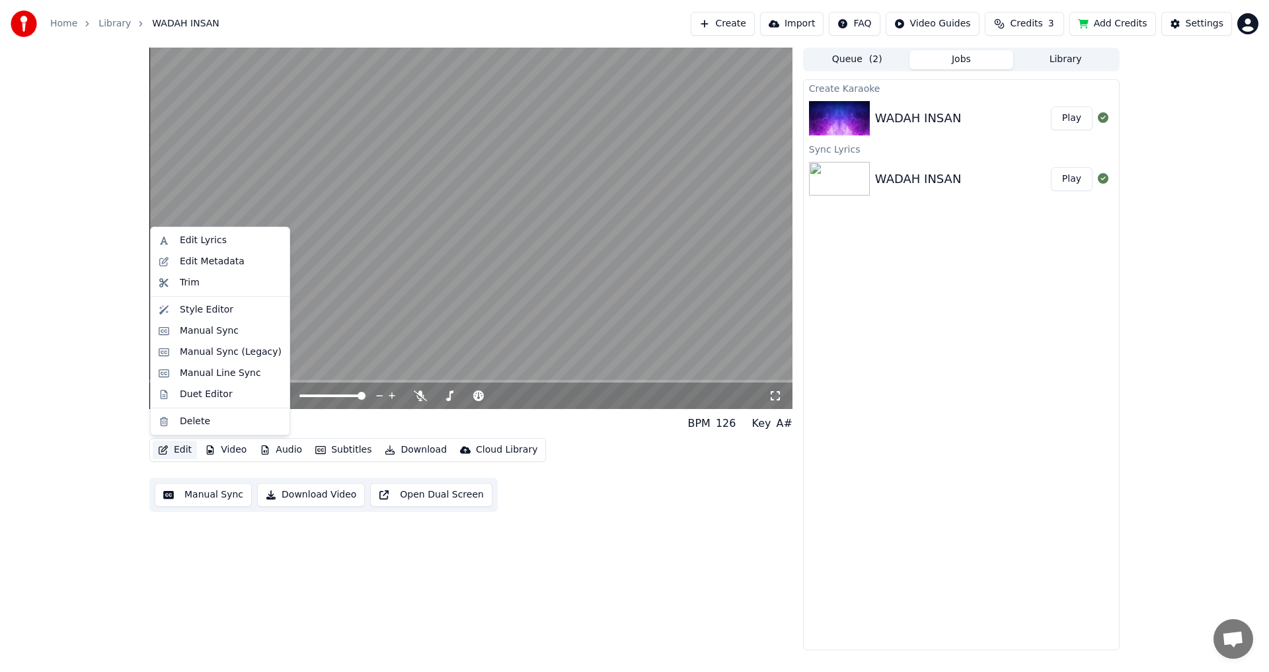
click at [177, 451] on button "Edit" at bounding box center [175, 450] width 44 height 19
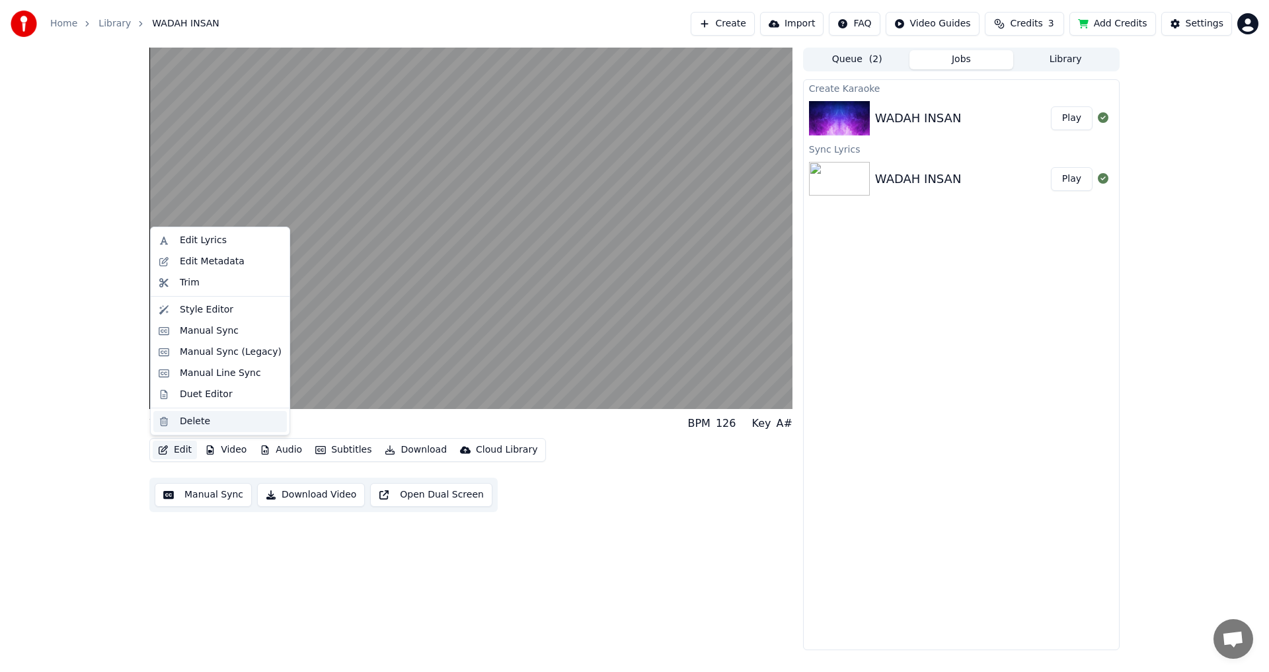
click at [185, 420] on div "Delete" at bounding box center [195, 421] width 30 height 13
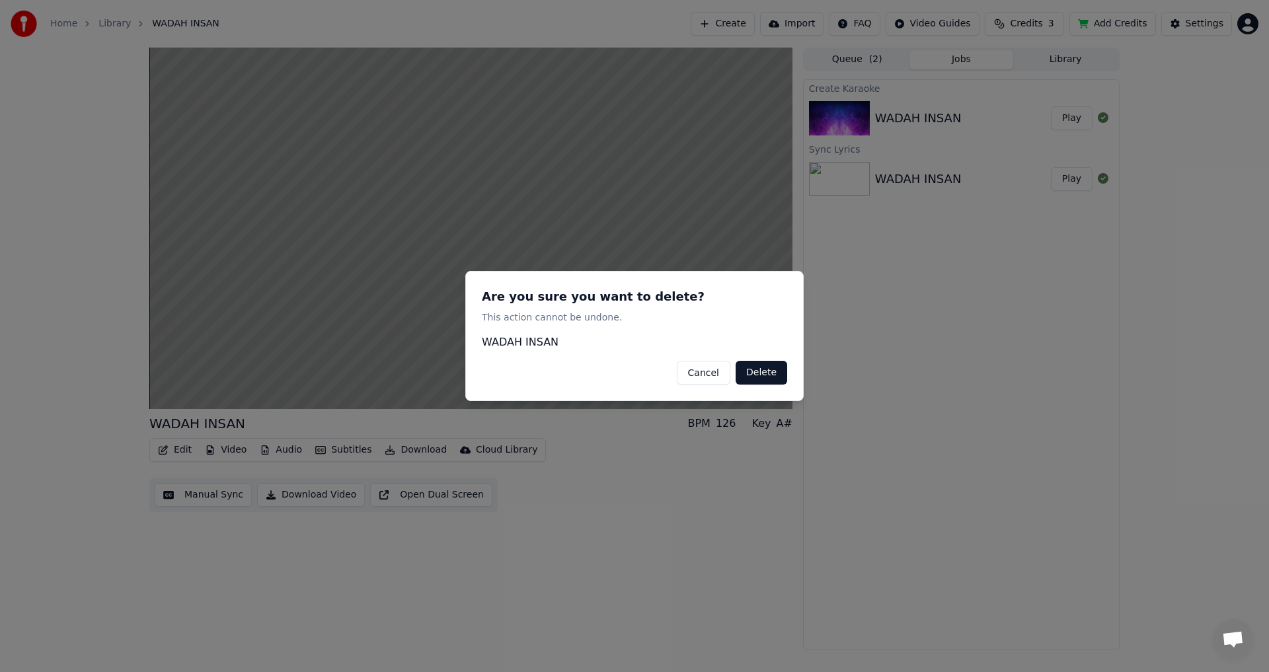
click at [759, 376] on button "Delete" at bounding box center [761, 373] width 52 height 24
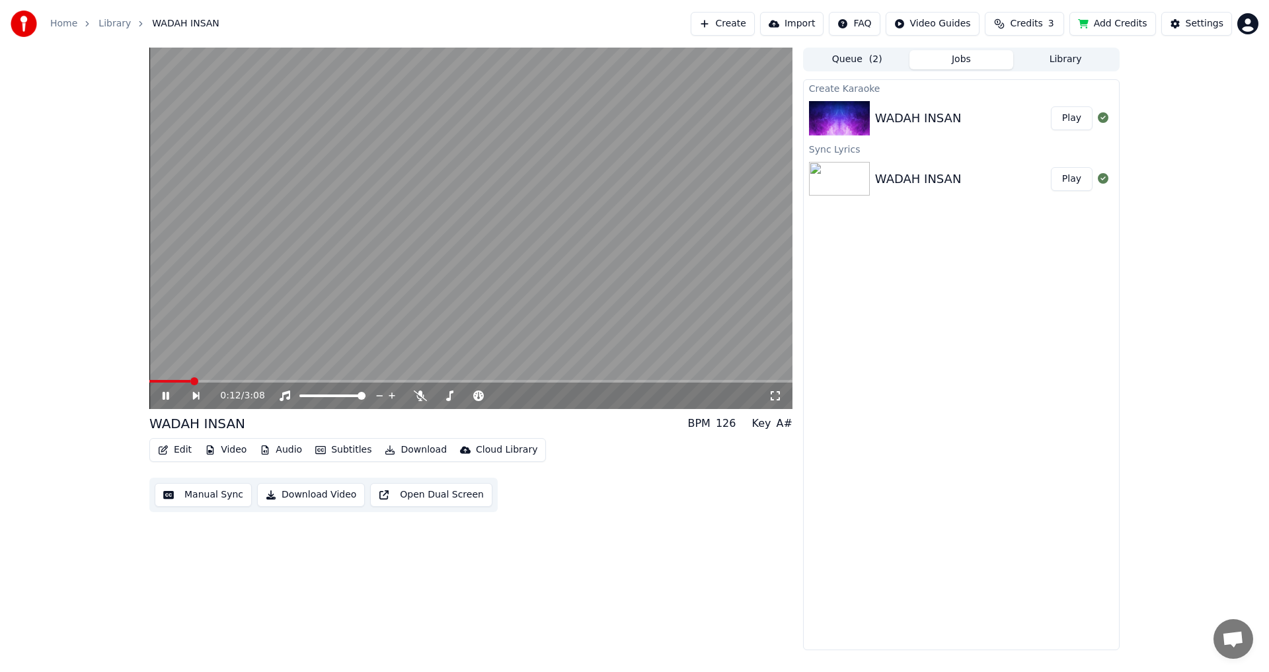
click at [163, 395] on icon at bounding box center [166, 396] width 7 height 8
click at [985, 186] on div "WADAH INSAN" at bounding box center [963, 179] width 176 height 19
click at [905, 175] on div "WADAH INSAN" at bounding box center [918, 179] width 87 height 19
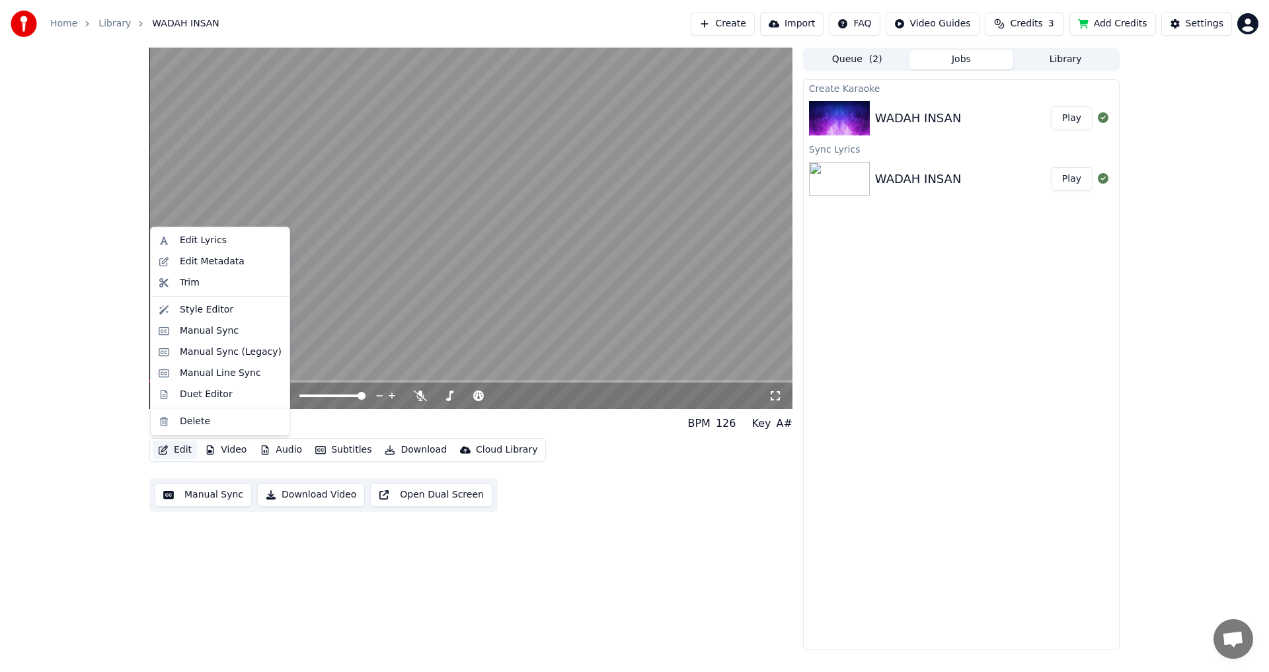
click at [172, 451] on button "Edit" at bounding box center [175, 450] width 44 height 19
click at [171, 420] on div "Delete" at bounding box center [219, 421] width 133 height 21
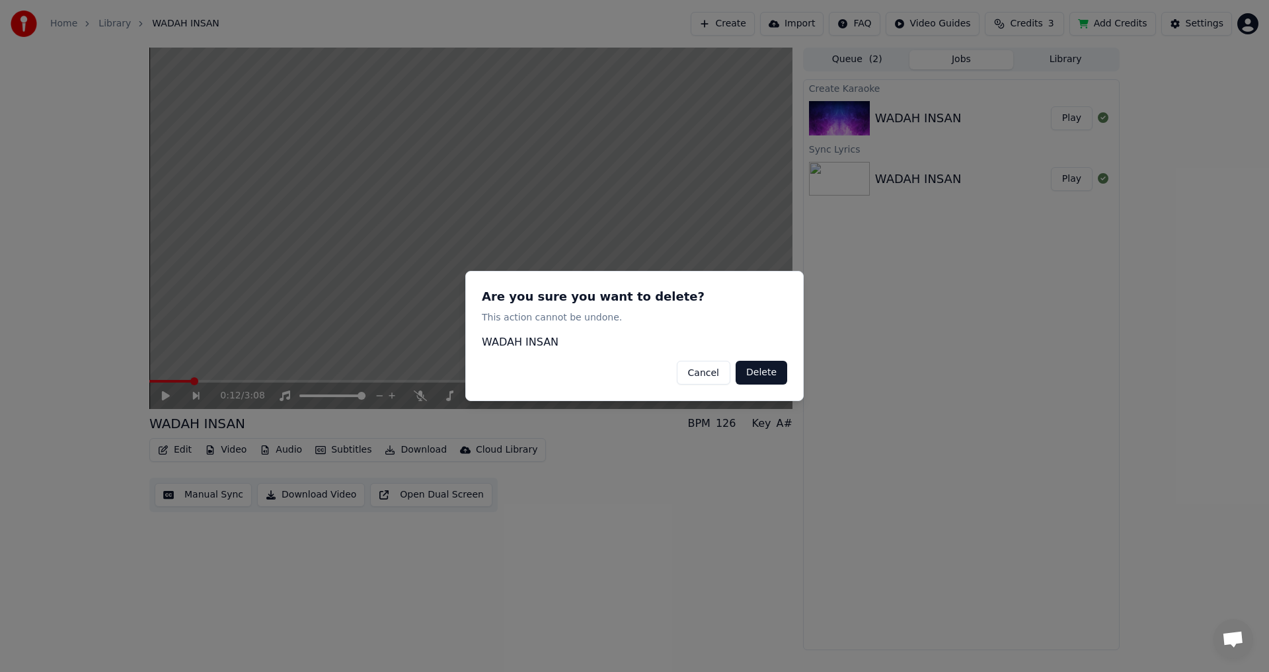
click at [747, 371] on button "Delete" at bounding box center [761, 373] width 52 height 24
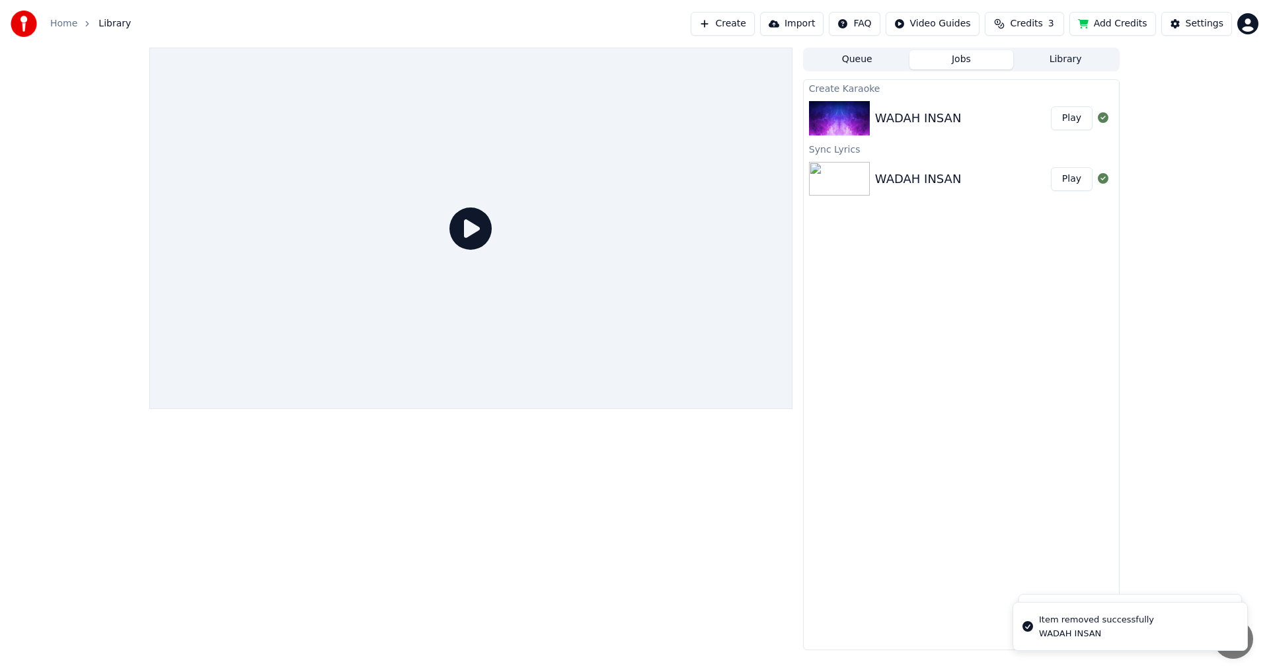
click at [883, 505] on div "Create Karaoke WADAH INSAN Play Sync Lyrics WADAH INSAN Play" at bounding box center [961, 364] width 317 height 571
click at [1075, 181] on button "Play" at bounding box center [1072, 179] width 42 height 24
click at [1073, 183] on button "Play" at bounding box center [1072, 179] width 42 height 24
click at [1068, 183] on button "Play" at bounding box center [1072, 179] width 42 height 24
click at [1074, 116] on button "Play" at bounding box center [1072, 118] width 42 height 24
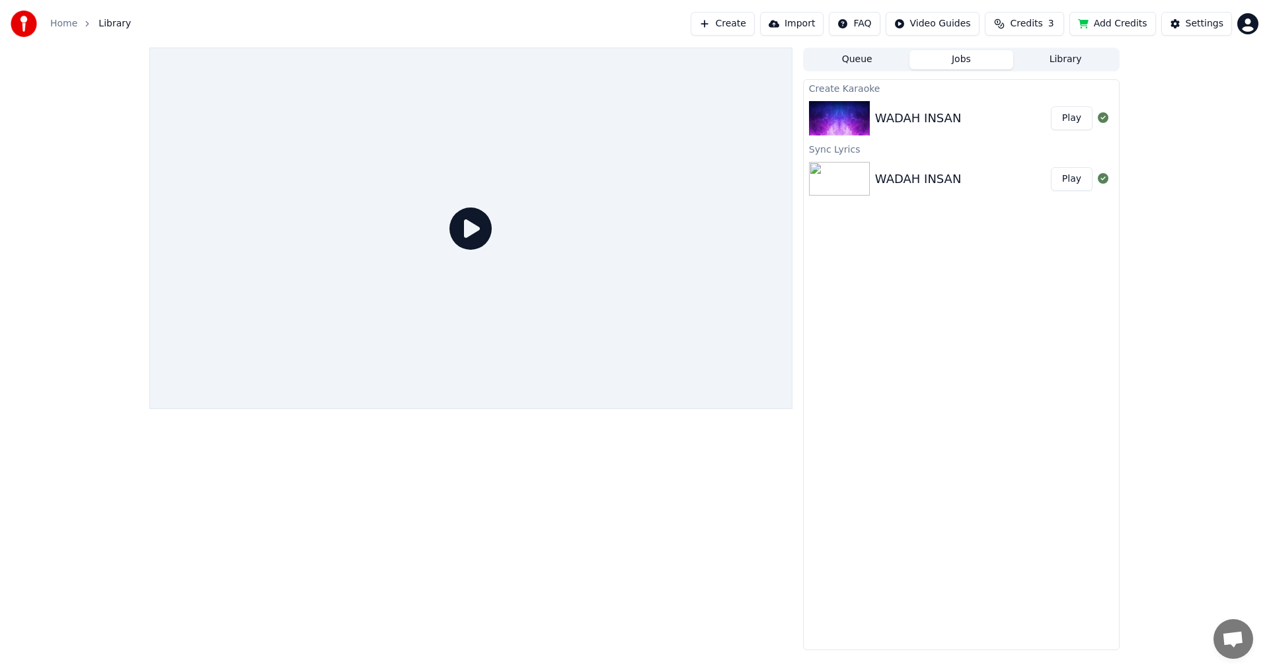
click at [1074, 116] on button "Play" at bounding box center [1072, 118] width 42 height 24
click at [108, 26] on span "Library" at bounding box center [114, 23] width 32 height 13
drag, startPoint x: 104, startPoint y: 25, endPoint x: 79, endPoint y: 29, distance: 25.4
click at [104, 25] on span "Library" at bounding box center [114, 23] width 32 height 13
click at [62, 21] on link "Home" at bounding box center [63, 23] width 27 height 13
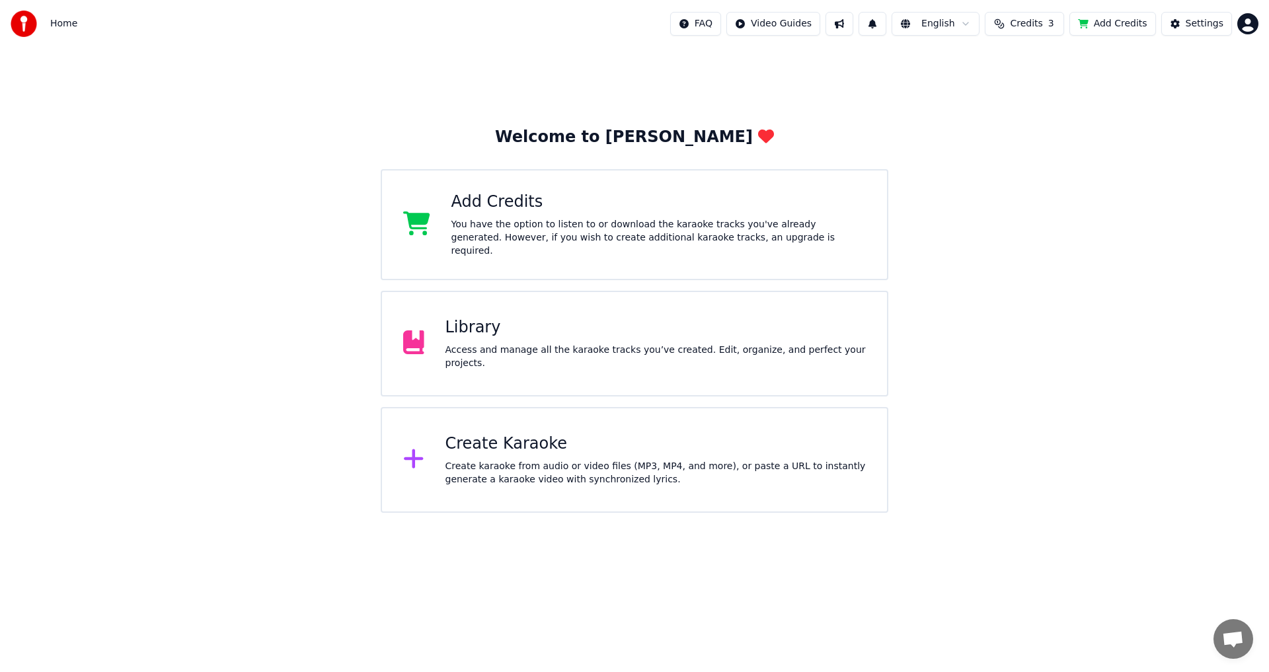
click at [507, 350] on div "Access and manage all the karaoke tracks you’ve created. Edit, organize, and pe…" at bounding box center [655, 357] width 421 height 26
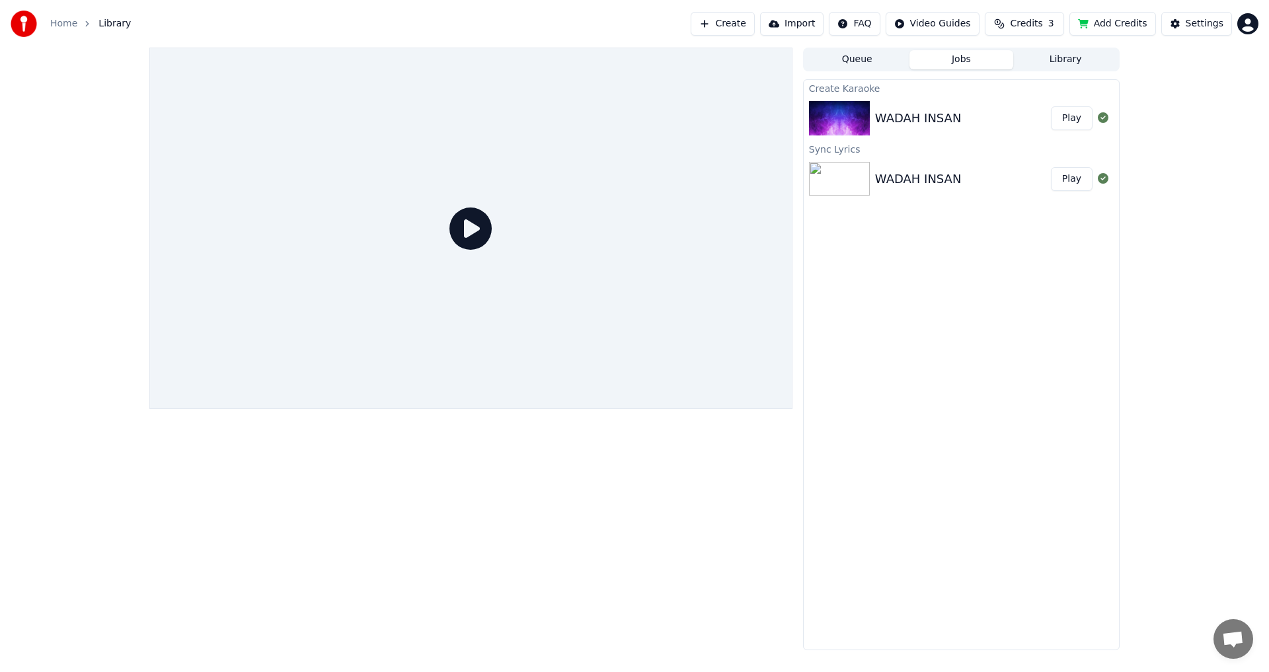
click at [624, 505] on div at bounding box center [470, 349] width 643 height 603
click at [1020, 120] on div "WADAH INSAN" at bounding box center [963, 118] width 176 height 19
click at [948, 114] on div "WADAH INSAN" at bounding box center [918, 118] width 87 height 19
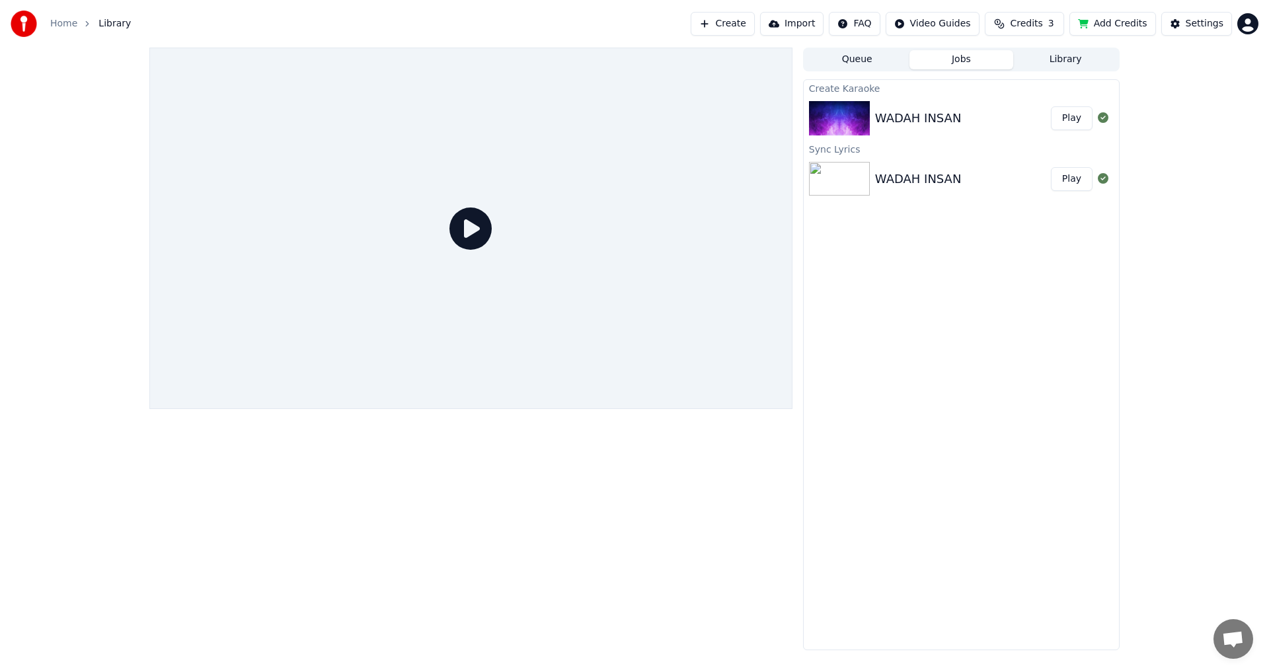
click at [944, 116] on div "WADAH INSAN" at bounding box center [918, 118] width 87 height 19
click at [1068, 61] on button "Library" at bounding box center [1065, 59] width 104 height 19
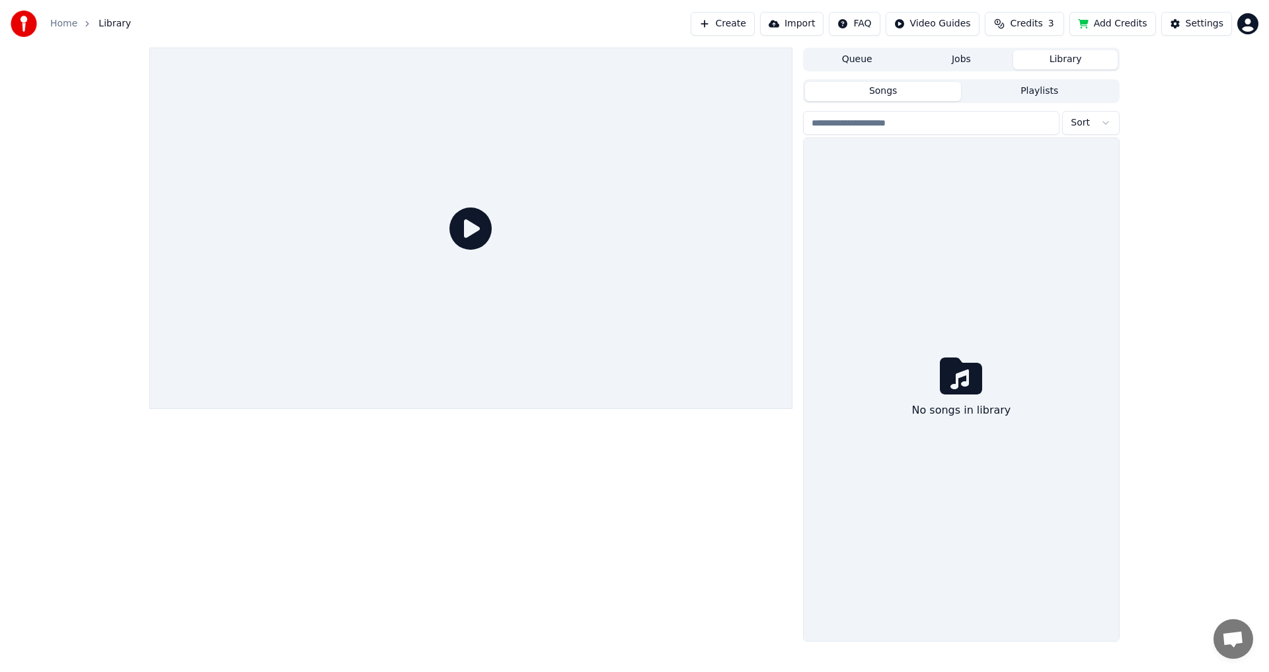
click at [1047, 94] on button "Playlists" at bounding box center [1039, 91] width 157 height 19
click at [915, 91] on button "Songs" at bounding box center [883, 91] width 157 height 19
click at [963, 61] on button "Jobs" at bounding box center [961, 59] width 104 height 19
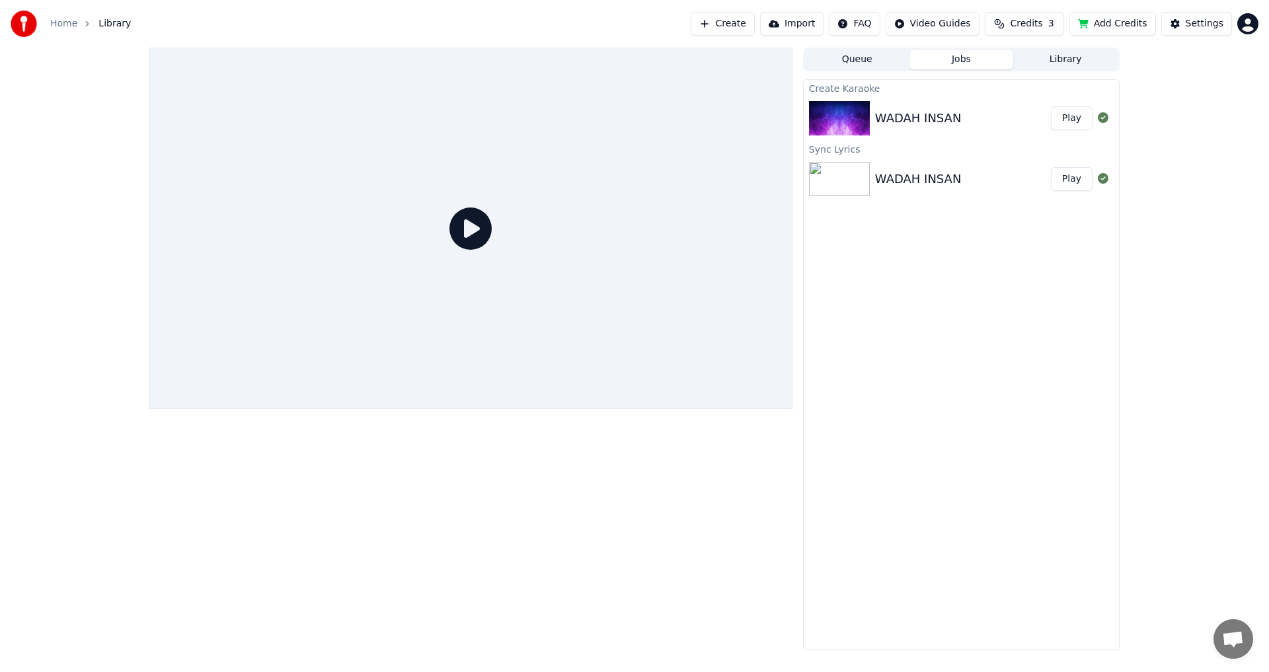
click at [1101, 119] on icon at bounding box center [1103, 117] width 11 height 11
click at [1074, 120] on button "Play" at bounding box center [1072, 118] width 42 height 24
click at [454, 231] on icon at bounding box center [470, 228] width 42 height 42
click at [845, 127] on img at bounding box center [839, 118] width 61 height 34
click at [844, 126] on img at bounding box center [839, 118] width 61 height 34
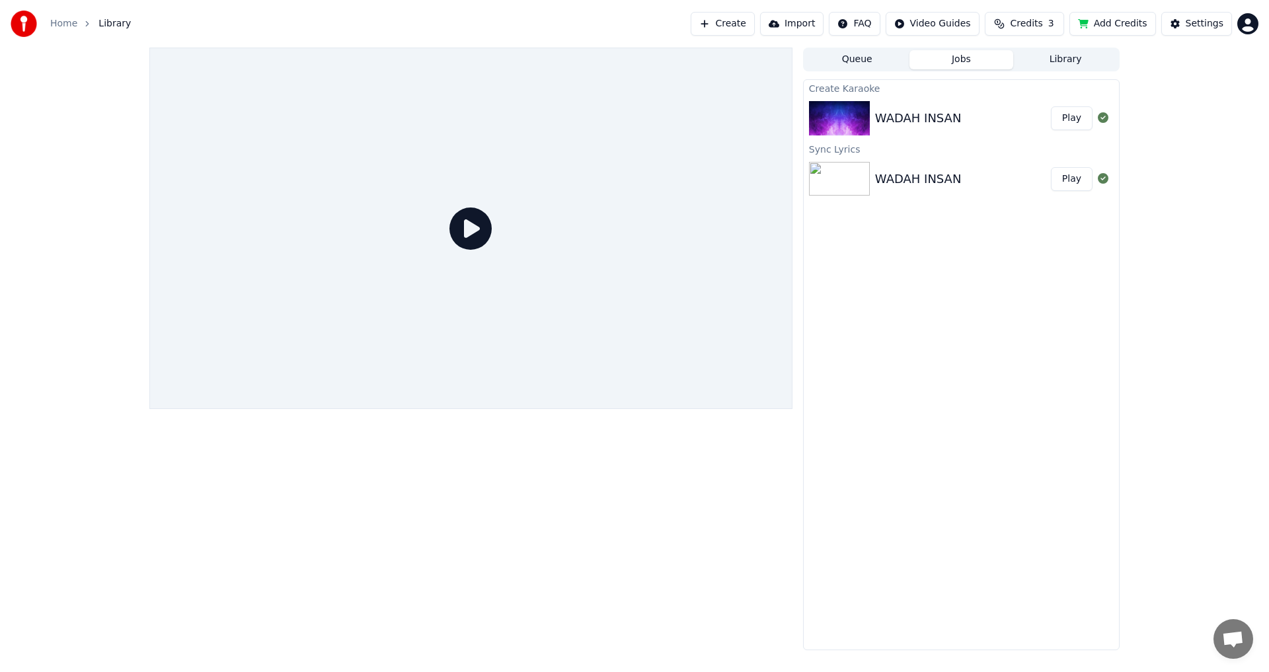
click at [844, 126] on img at bounding box center [839, 118] width 61 height 34
click at [459, 226] on icon at bounding box center [470, 228] width 42 height 42
click at [832, 129] on img at bounding box center [839, 118] width 61 height 34
click at [842, 124] on img at bounding box center [839, 118] width 61 height 34
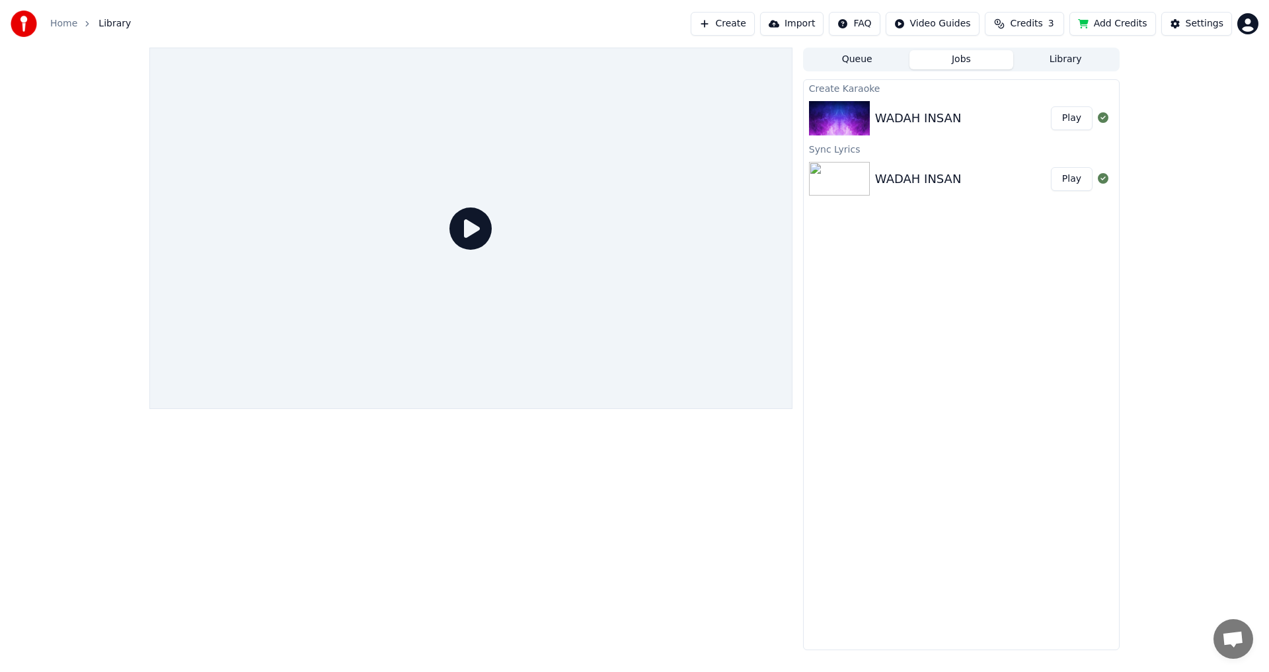
click at [66, 26] on link "Home" at bounding box center [63, 23] width 27 height 13
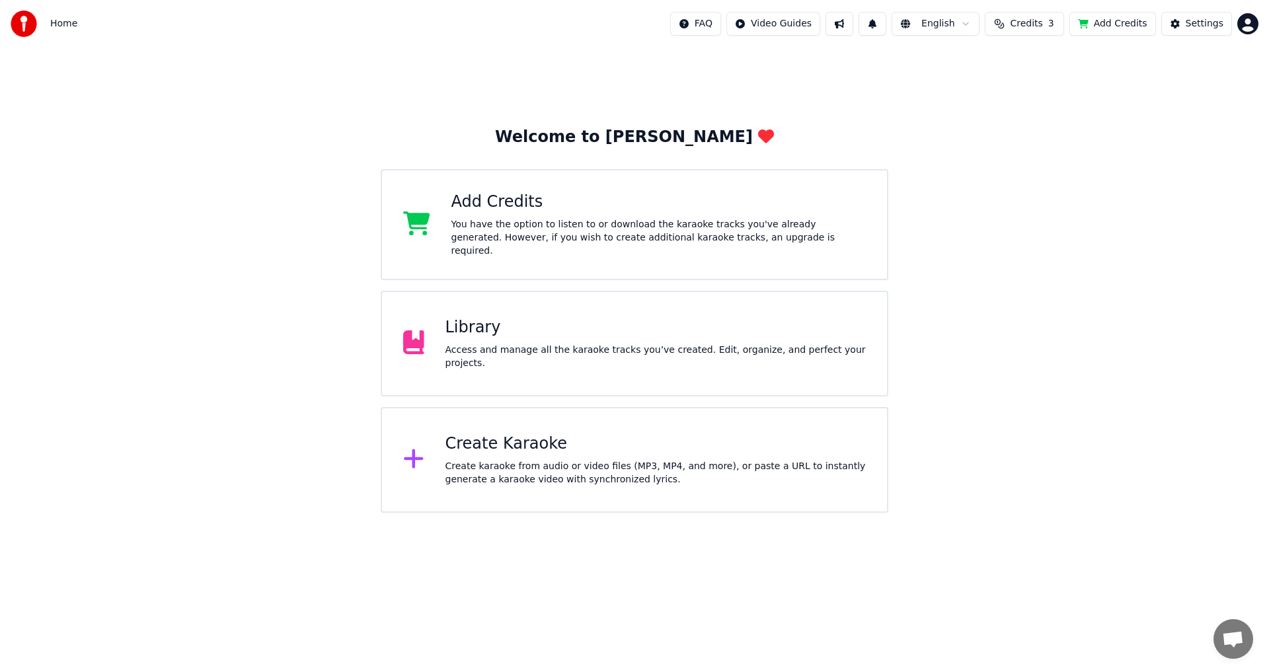
click at [450, 351] on div "Access and manage all the karaoke tracks you’ve created. Edit, organize, and pe…" at bounding box center [655, 357] width 421 height 26
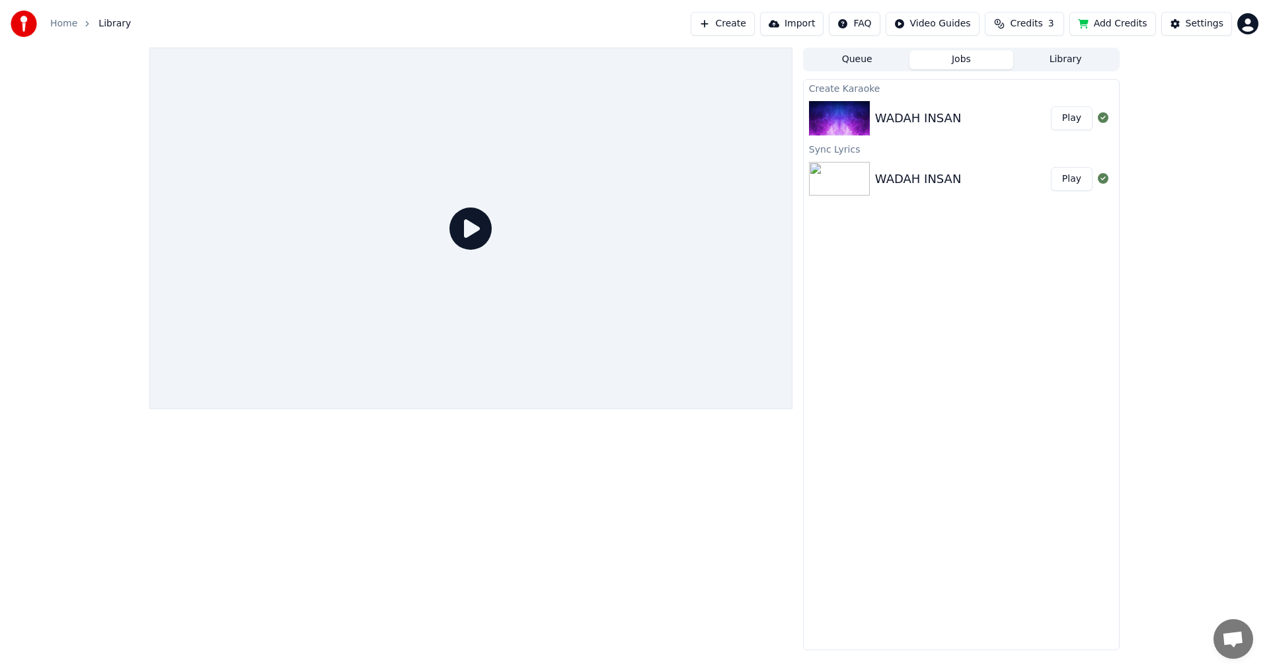
click at [1069, 119] on button "Play" at bounding box center [1072, 118] width 42 height 24
click at [901, 104] on div "WADAH INSAN Play" at bounding box center [961, 118] width 315 height 45
click at [848, 125] on img at bounding box center [839, 118] width 61 height 34
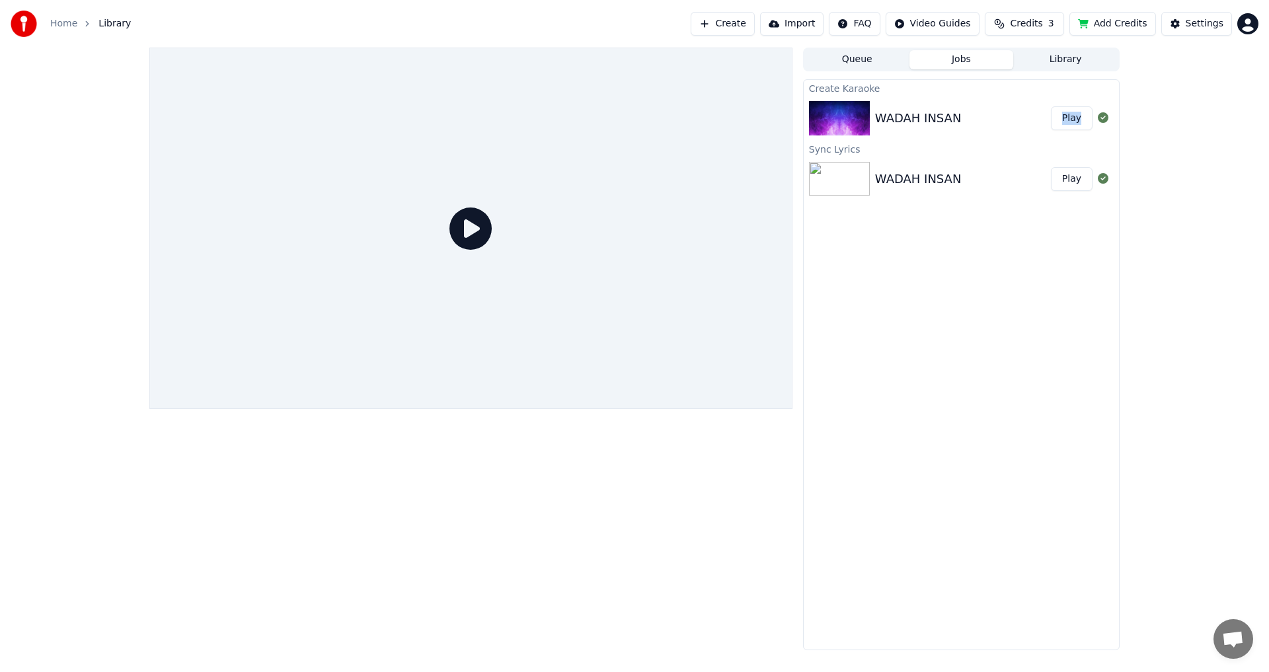
click at [834, 118] on img at bounding box center [839, 118] width 61 height 34
click at [750, 27] on button "Create" at bounding box center [723, 24] width 64 height 24
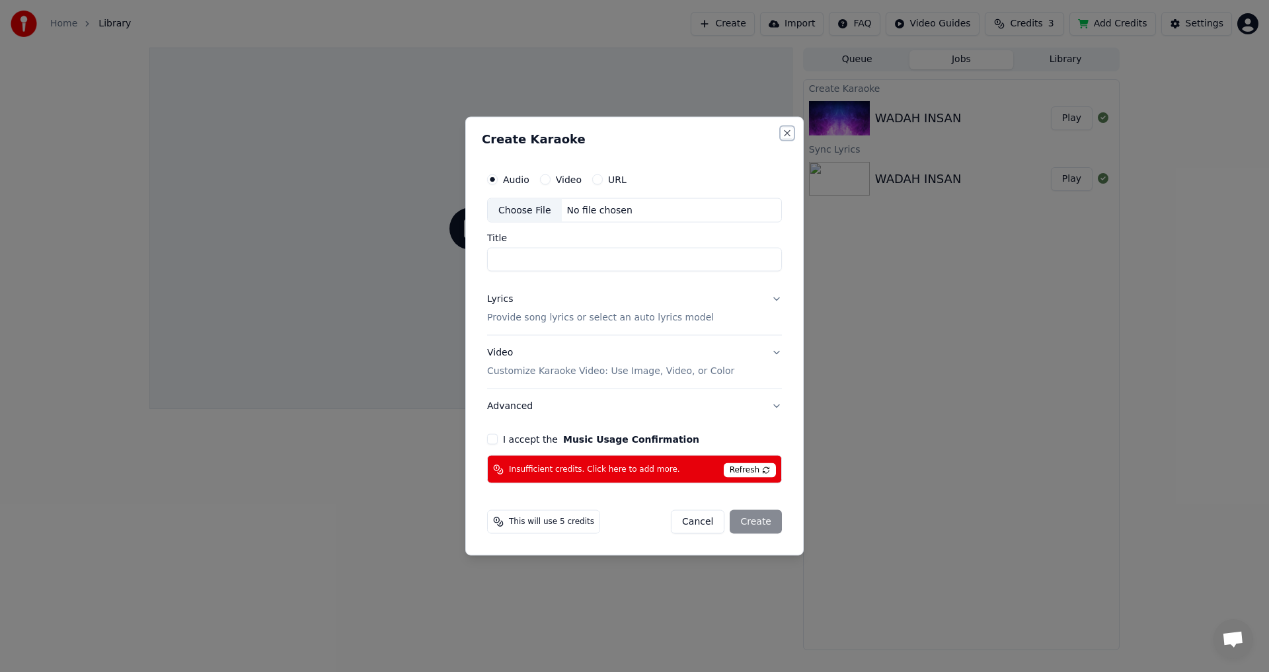
click at [785, 133] on button "Close" at bounding box center [787, 133] width 11 height 11
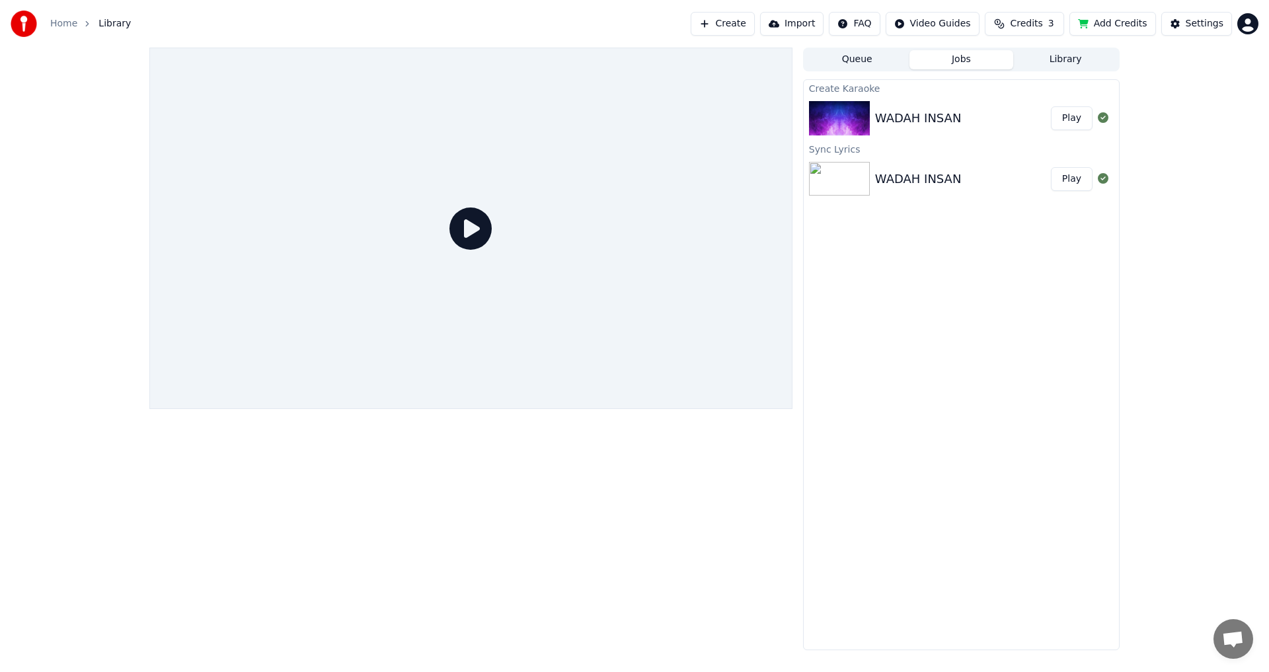
click at [111, 22] on span "Library" at bounding box center [114, 23] width 32 height 13
click at [926, 135] on div "WADAH INSAN Play" at bounding box center [961, 118] width 315 height 45
click at [1048, 188] on div "WADAH INSAN" at bounding box center [963, 179] width 176 height 19
click at [1022, 237] on div "Create Karaoke WADAH INSAN Play Sync Lyrics WADAH INSAN Play" at bounding box center [961, 364] width 317 height 571
click at [1244, 25] on html "Home Library Create Import FAQ Video Guides Credits 3 Add Credits Settings Queu…" at bounding box center [634, 336] width 1269 height 672
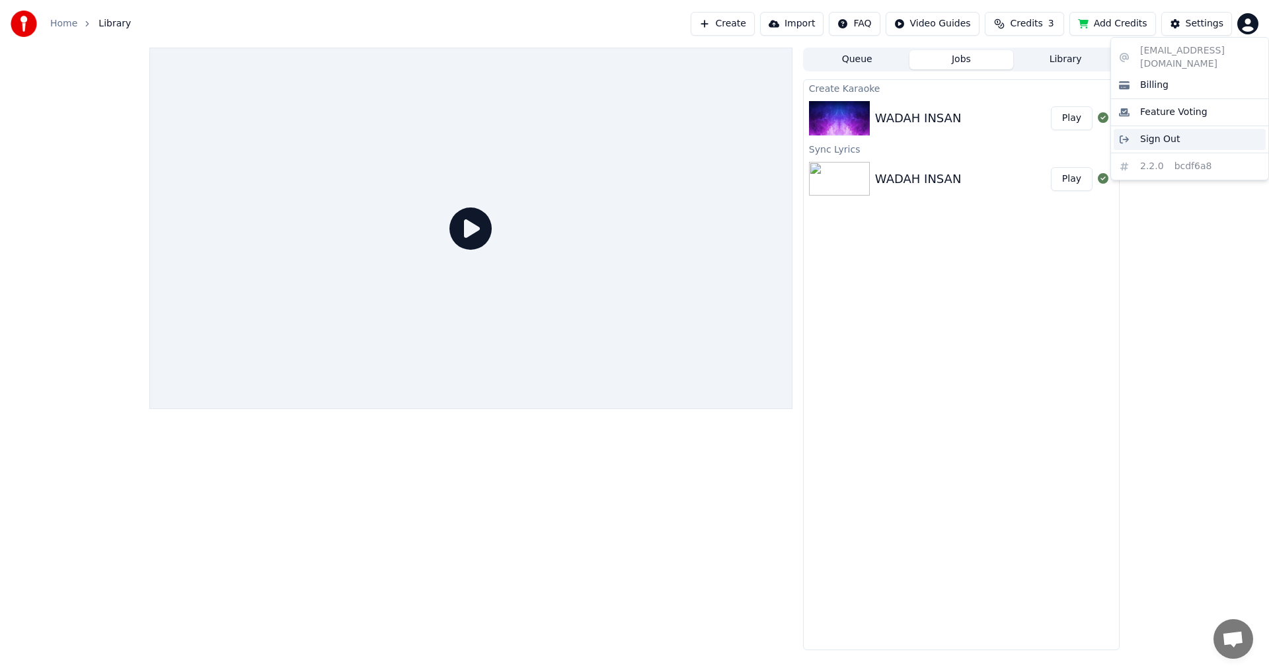
click at [1163, 133] on span "Sign Out" at bounding box center [1160, 139] width 40 height 13
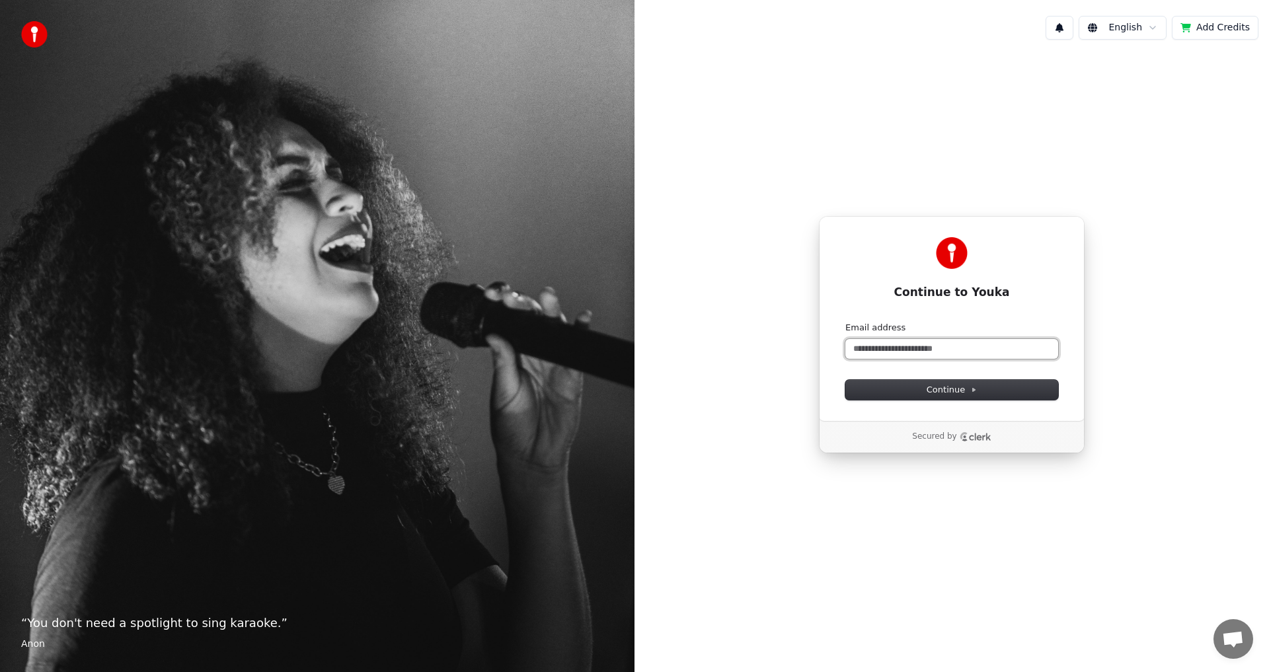
click at [940, 352] on input "Email address" at bounding box center [951, 349] width 213 height 20
click at [953, 391] on span "Continue" at bounding box center [951, 390] width 50 height 12
type input "**********"
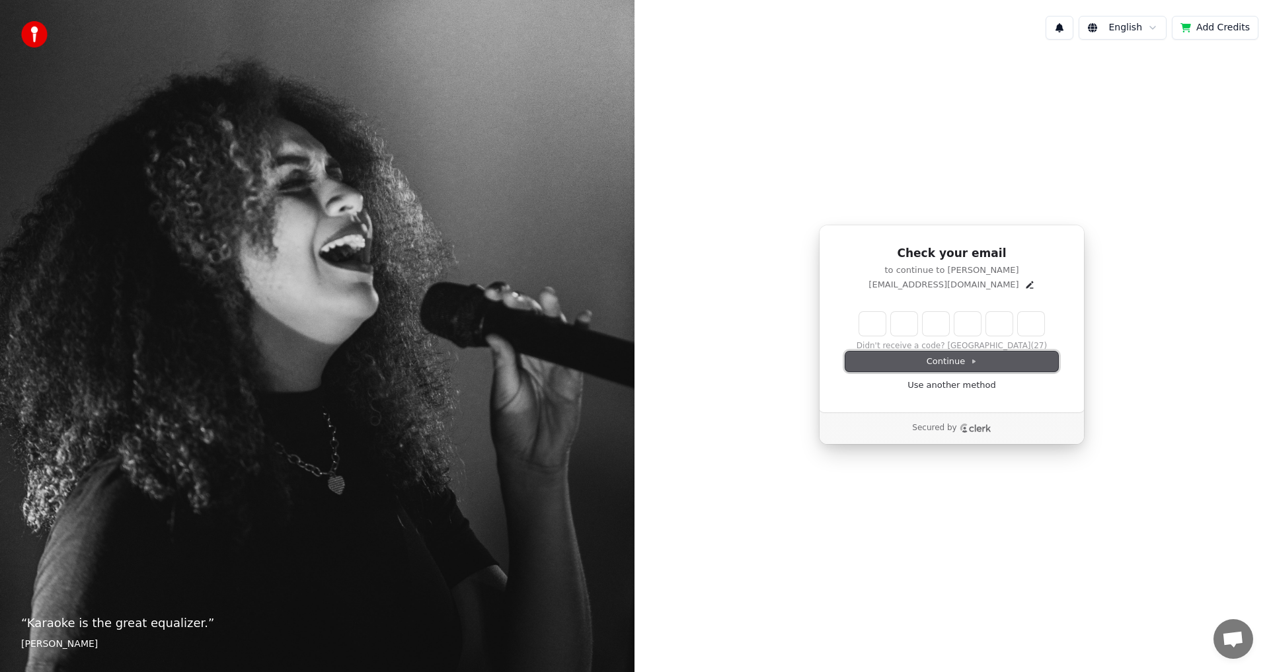
click at [940, 361] on span "Continue" at bounding box center [951, 361] width 50 height 12
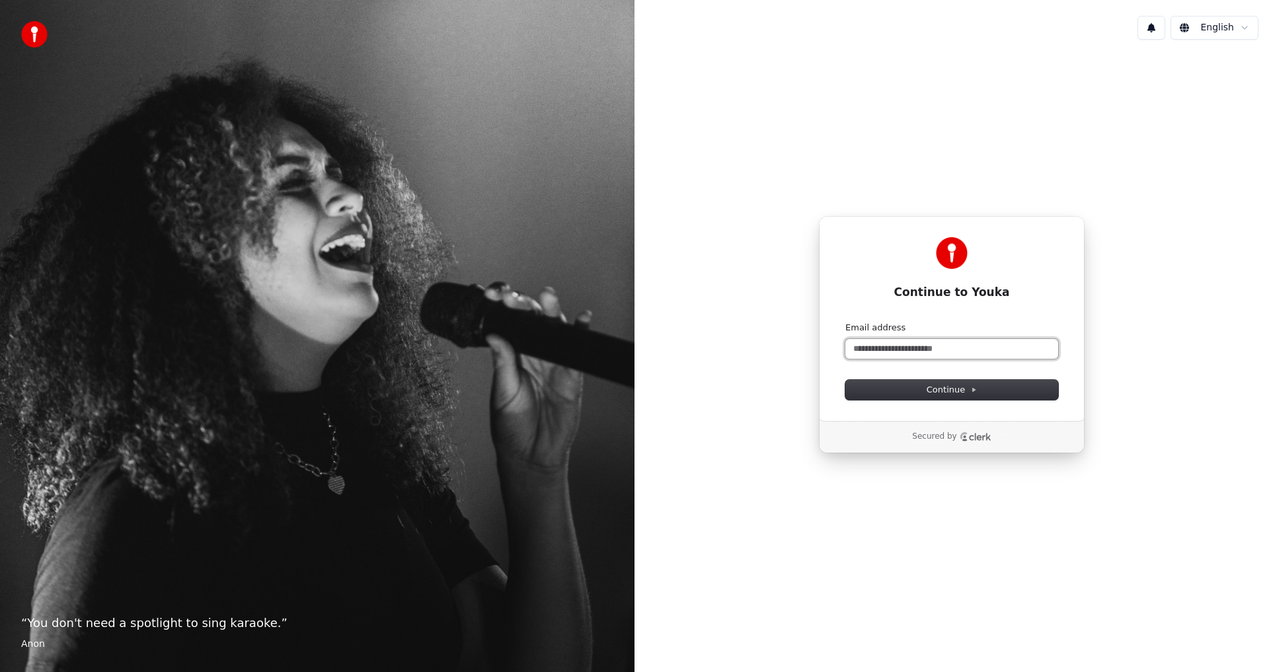
click at [946, 352] on input "Email address" at bounding box center [951, 349] width 213 height 20
click at [934, 391] on span "Continue" at bounding box center [951, 390] width 50 height 12
type input "**********"
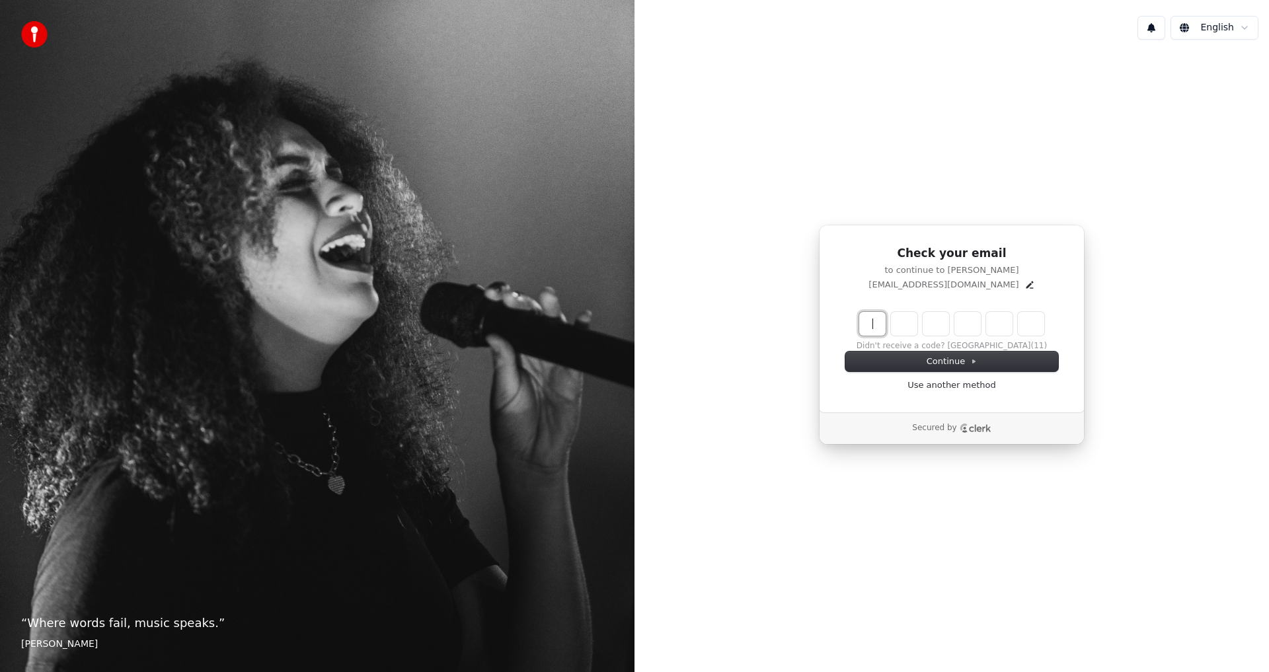
click at [878, 324] on input "Enter verification code" at bounding box center [964, 324] width 211 height 24
type input "******"
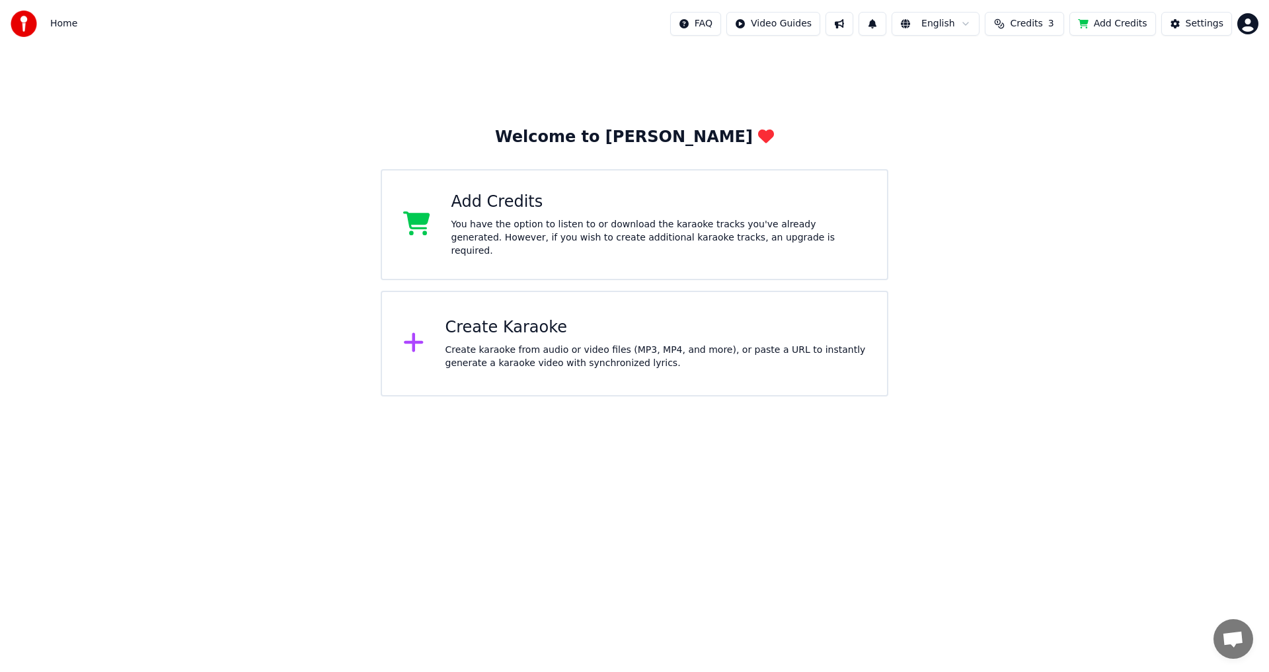
click at [556, 330] on div "Create Karaoke" at bounding box center [655, 327] width 421 height 21
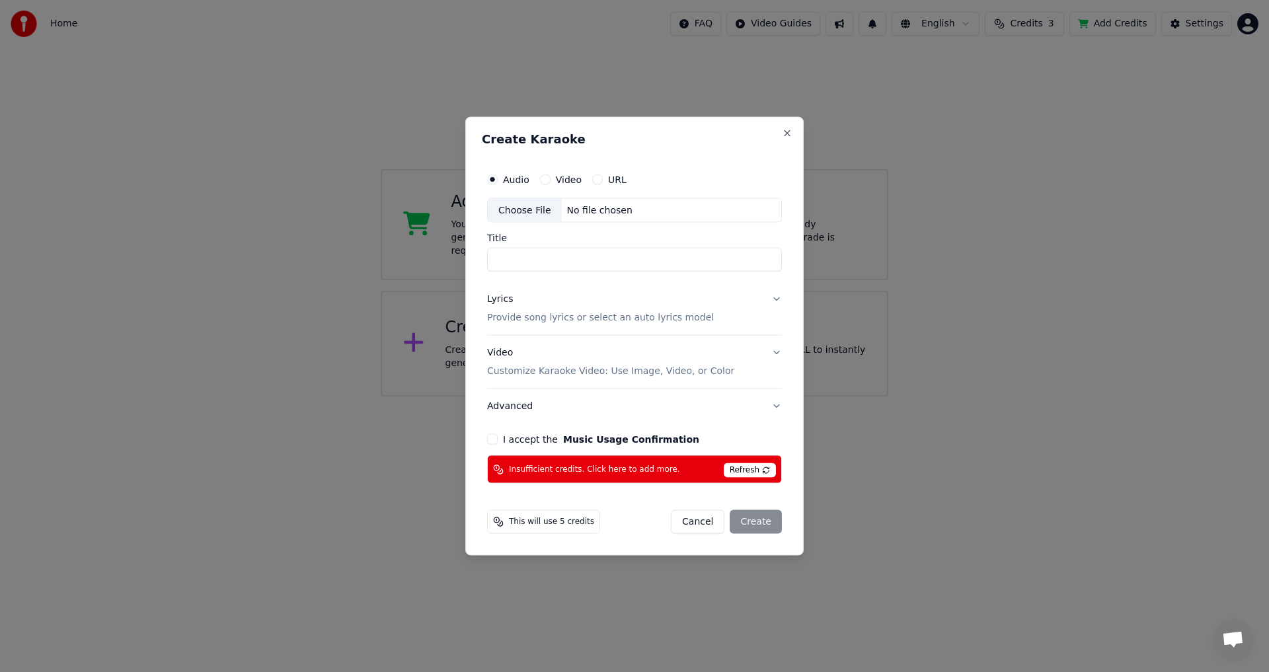
click at [533, 262] on input "Title" at bounding box center [634, 260] width 295 height 24
click at [578, 211] on div "No file chosen" at bounding box center [600, 210] width 76 height 13
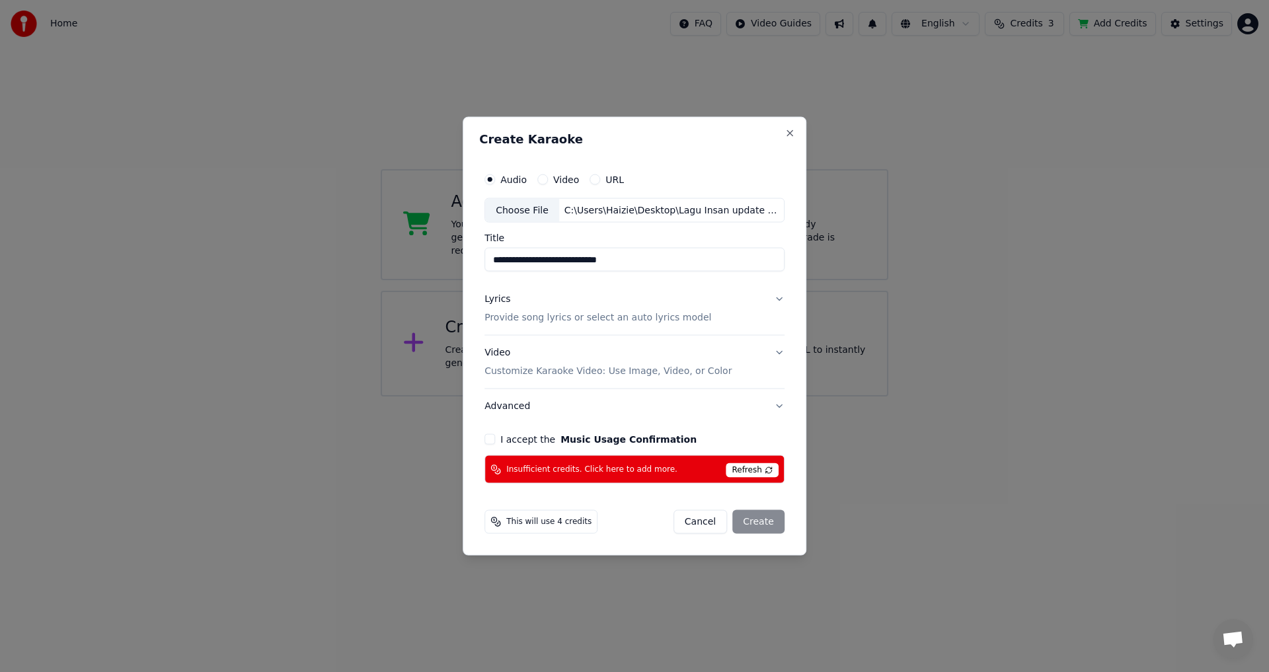
drag, startPoint x: 637, startPoint y: 260, endPoint x: 480, endPoint y: 257, distance: 157.3
click at [480, 257] on div "**********" at bounding box center [635, 335] width 344 height 439
type input "**********"
click at [776, 300] on button "Lyrics Provide song lyrics or select an auto lyrics model" at bounding box center [634, 308] width 300 height 53
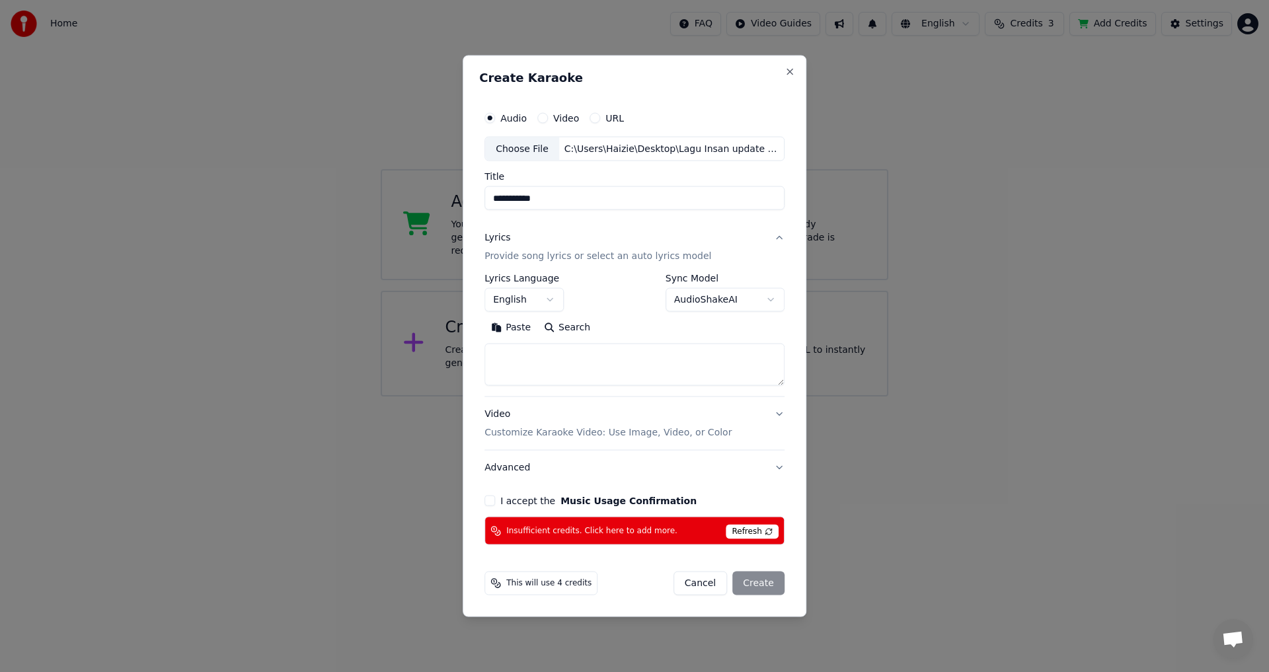
click at [585, 361] on textarea at bounding box center [634, 365] width 300 height 42
paste textarea "**********"
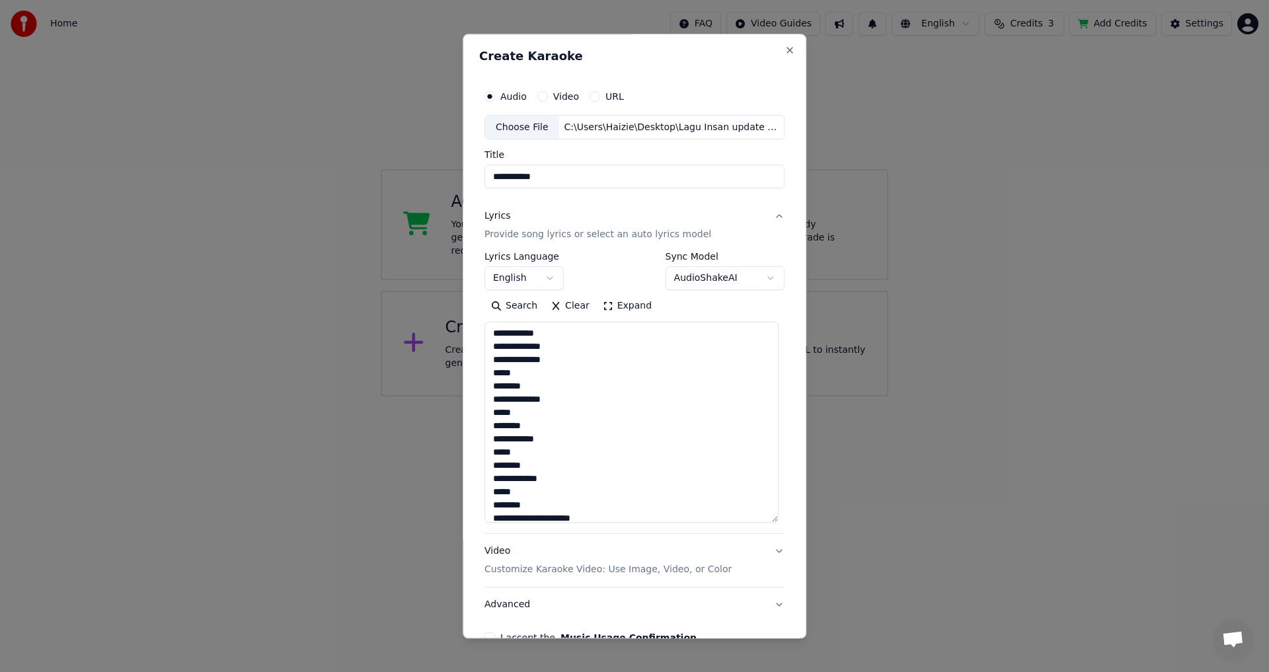
scroll to position [367, 0]
drag, startPoint x: 779, startPoint y: 384, endPoint x: 791, endPoint y: 533, distance: 149.8
click at [791, 533] on div "**********" at bounding box center [635, 336] width 344 height 605
type textarea "**********"
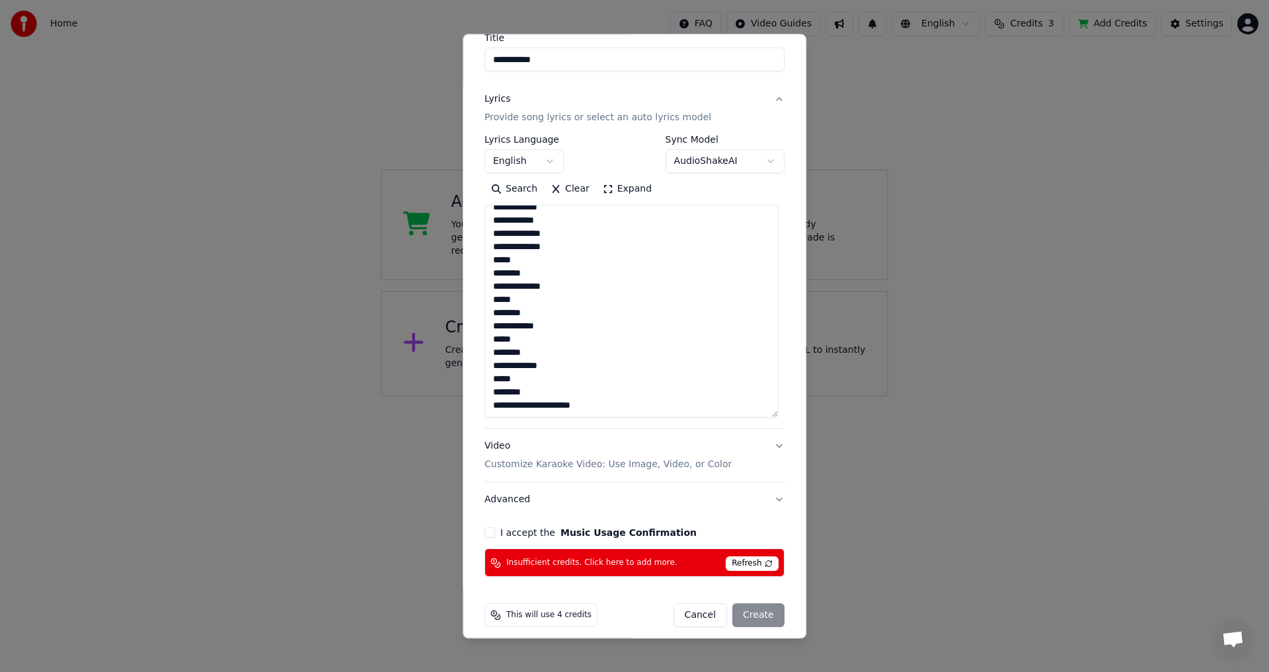
scroll to position [121, 0]
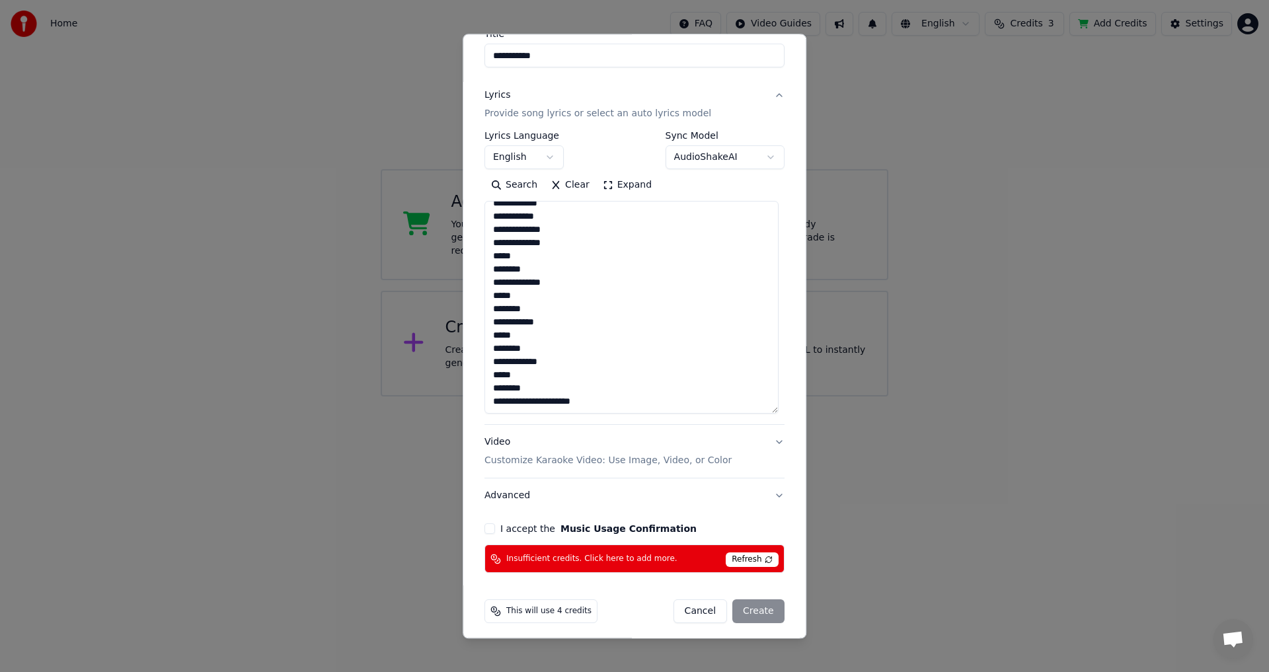
click at [675, 462] on p "Customize Karaoke Video: Use Image, Video, or Color" at bounding box center [607, 461] width 247 height 13
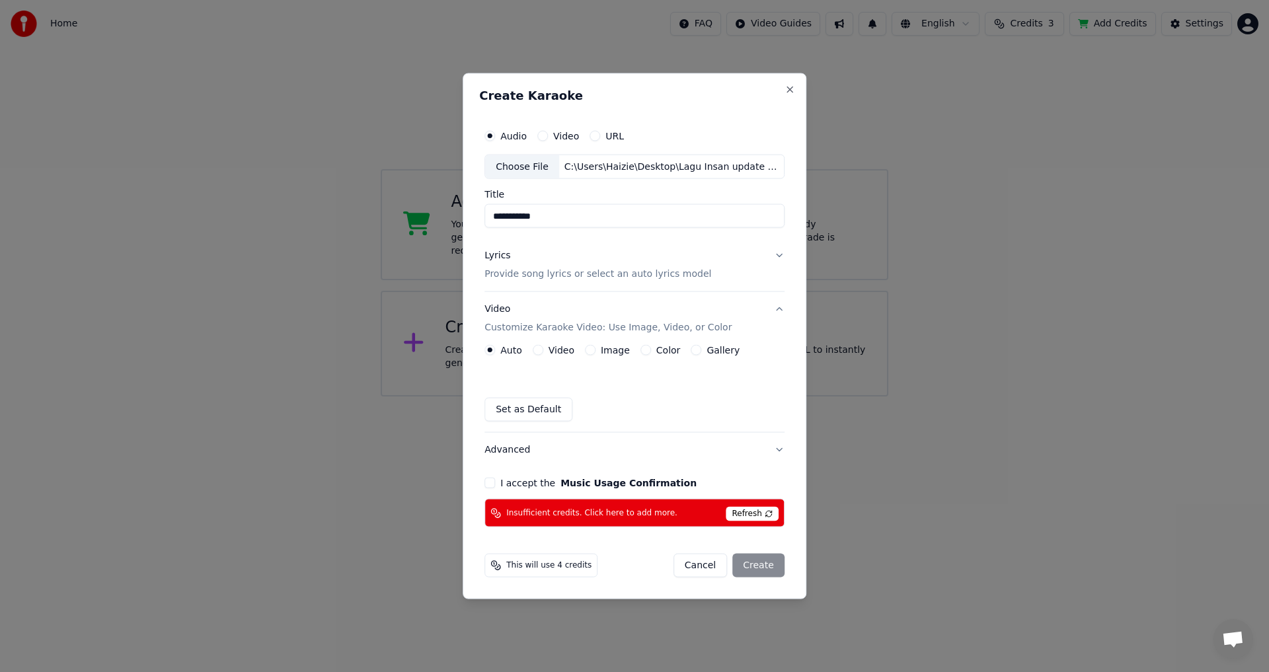
click at [541, 352] on button "Video" at bounding box center [538, 350] width 11 height 11
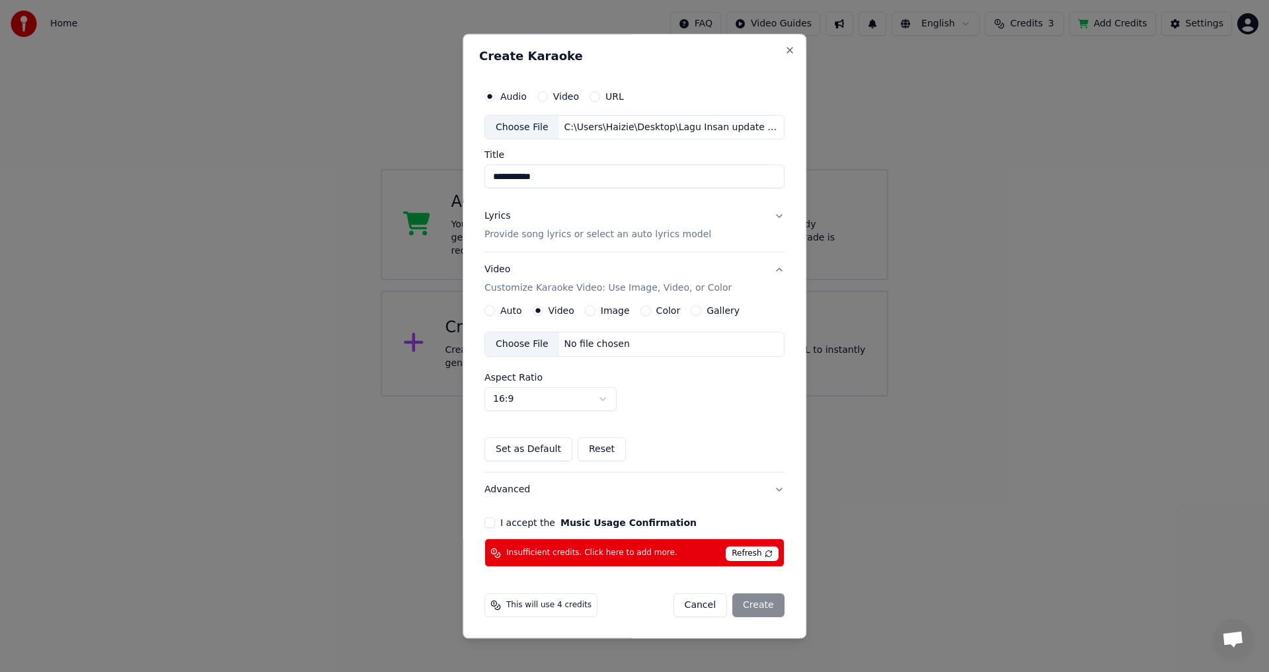
click at [565, 347] on div "No file chosen" at bounding box center [597, 344] width 76 height 13
click at [485, 523] on button "I accept the Music Usage Confirmation" at bounding box center [489, 523] width 11 height 11
click at [760, 554] on span "Refresh" at bounding box center [752, 554] width 52 height 15
click at [751, 605] on div "Cancel Create" at bounding box center [728, 606] width 111 height 24
click at [640, 311] on button "Color" at bounding box center [645, 311] width 11 height 11
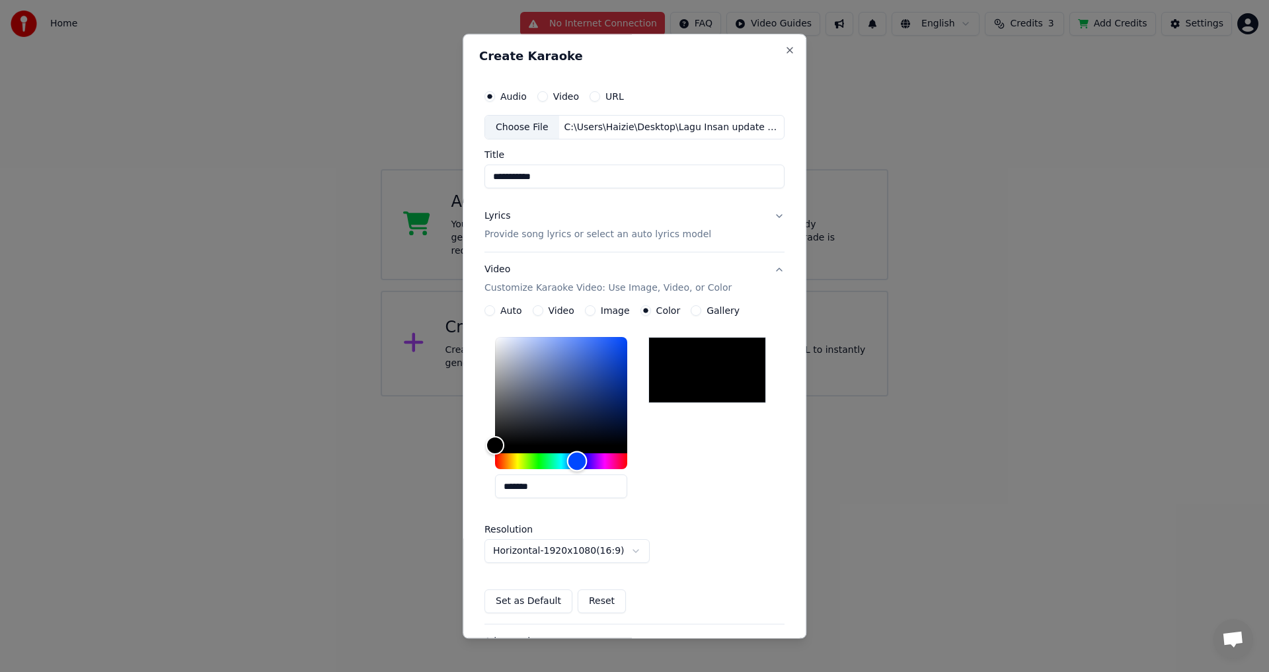
click at [574, 461] on div "Hue" at bounding box center [561, 462] width 132 height 16
click at [664, 467] on div "*******" at bounding box center [634, 420] width 300 height 177
click at [534, 312] on button "Video" at bounding box center [538, 311] width 11 height 11
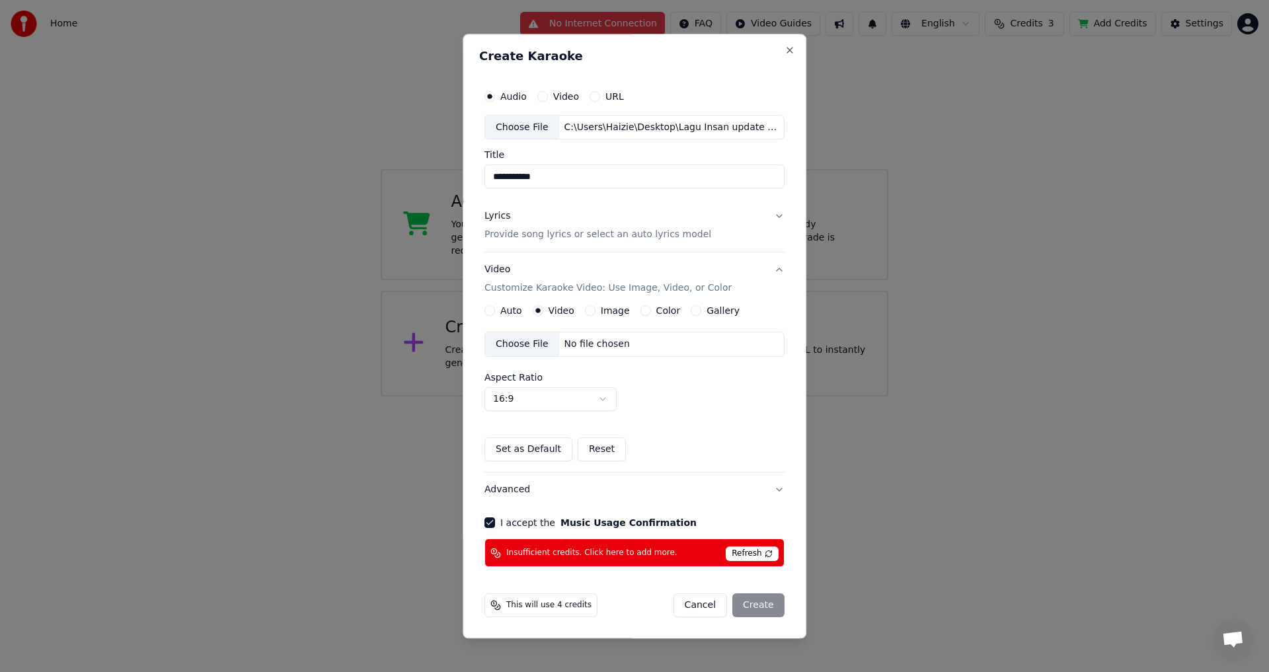
click at [569, 346] on div "No file chosen" at bounding box center [597, 344] width 76 height 13
click at [746, 548] on span "Refresh" at bounding box center [752, 554] width 52 height 15
click at [762, 552] on span "Refresh" at bounding box center [752, 554] width 52 height 15
click at [757, 606] on div "Cancel Create" at bounding box center [728, 606] width 111 height 24
click at [755, 607] on div "Cancel Create" at bounding box center [728, 606] width 111 height 24
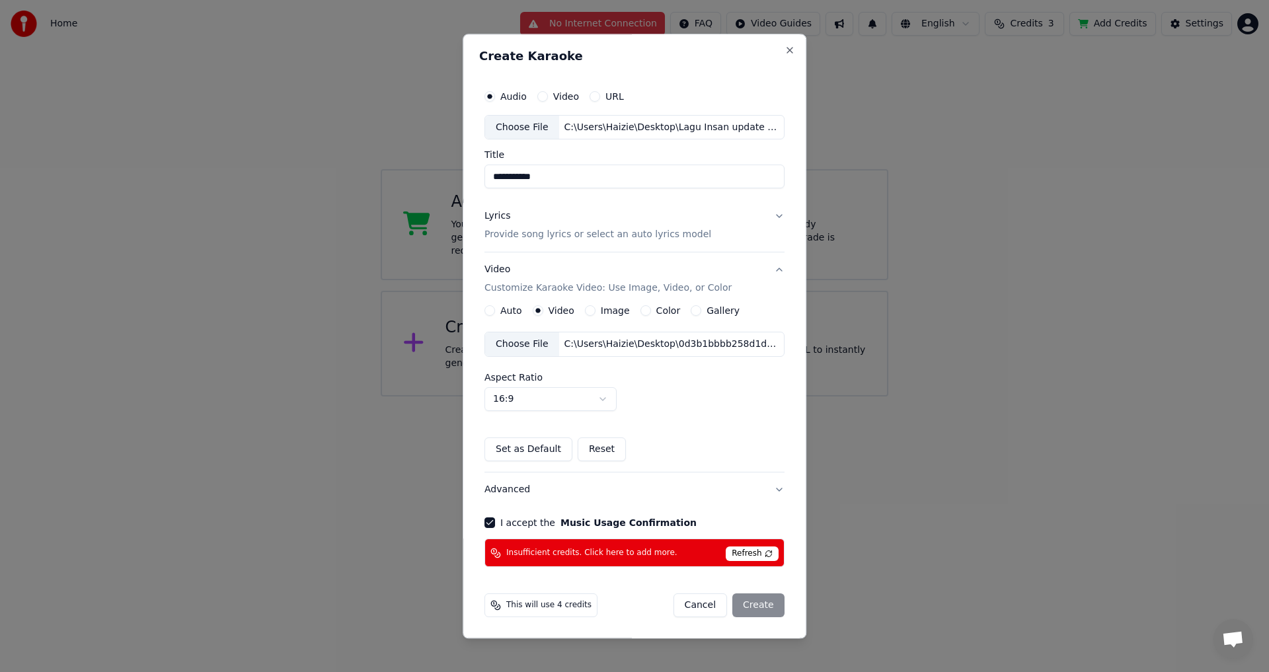
click at [595, 396] on body "**********" at bounding box center [634, 198] width 1269 height 396
select select "***"
click at [758, 554] on span "Refresh" at bounding box center [752, 554] width 52 height 15
click at [734, 605] on div "Cancel Create" at bounding box center [728, 606] width 111 height 24
click at [737, 603] on div "Cancel Create" at bounding box center [728, 606] width 111 height 24
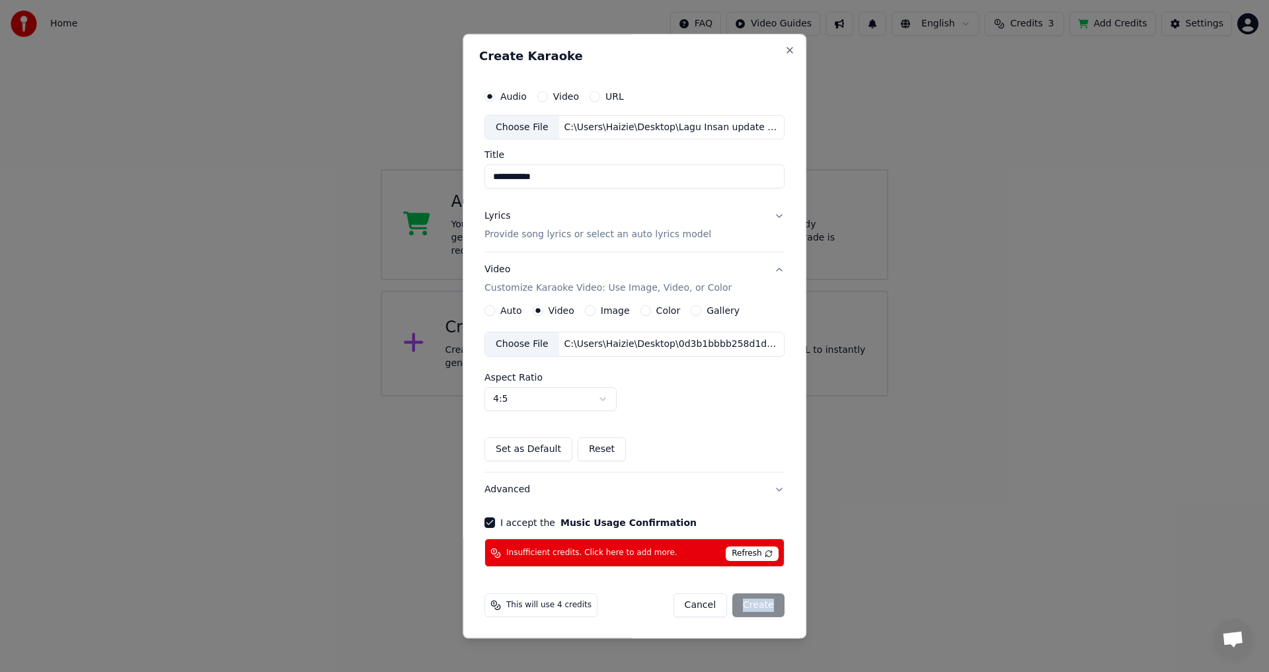
click at [737, 603] on div "Cancel Create" at bounding box center [728, 606] width 111 height 24
click at [648, 341] on div "C:\Users\Haizie\Desktop\0d3b1bbbb258d1d8f69d0fea4d02bca0 (online-video-cutter.c…" at bounding box center [671, 344] width 225 height 13
click at [489, 311] on button "Auto" at bounding box center [489, 311] width 11 height 11
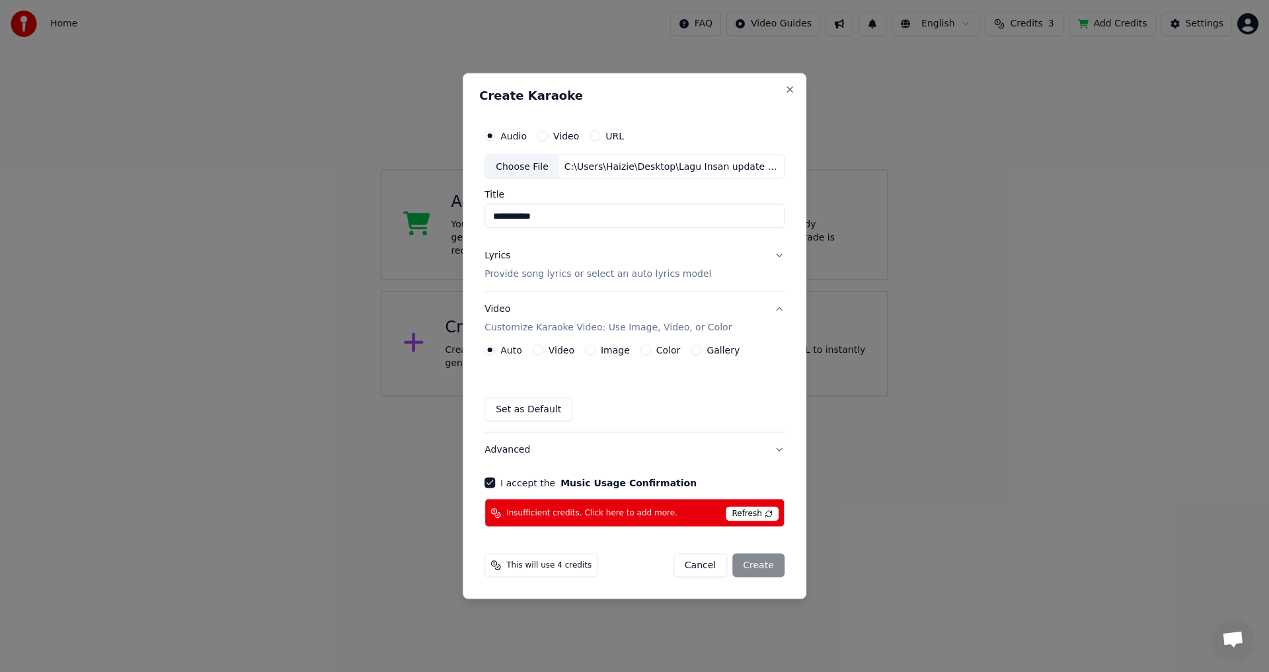
click at [491, 484] on button "I accept the Music Usage Confirmation" at bounding box center [489, 483] width 11 height 11
click at [763, 515] on span "Refresh" at bounding box center [752, 514] width 52 height 15
click at [687, 98] on div "**********" at bounding box center [635, 336] width 344 height 527
click at [749, 568] on div "Cancel Create" at bounding box center [728, 566] width 111 height 24
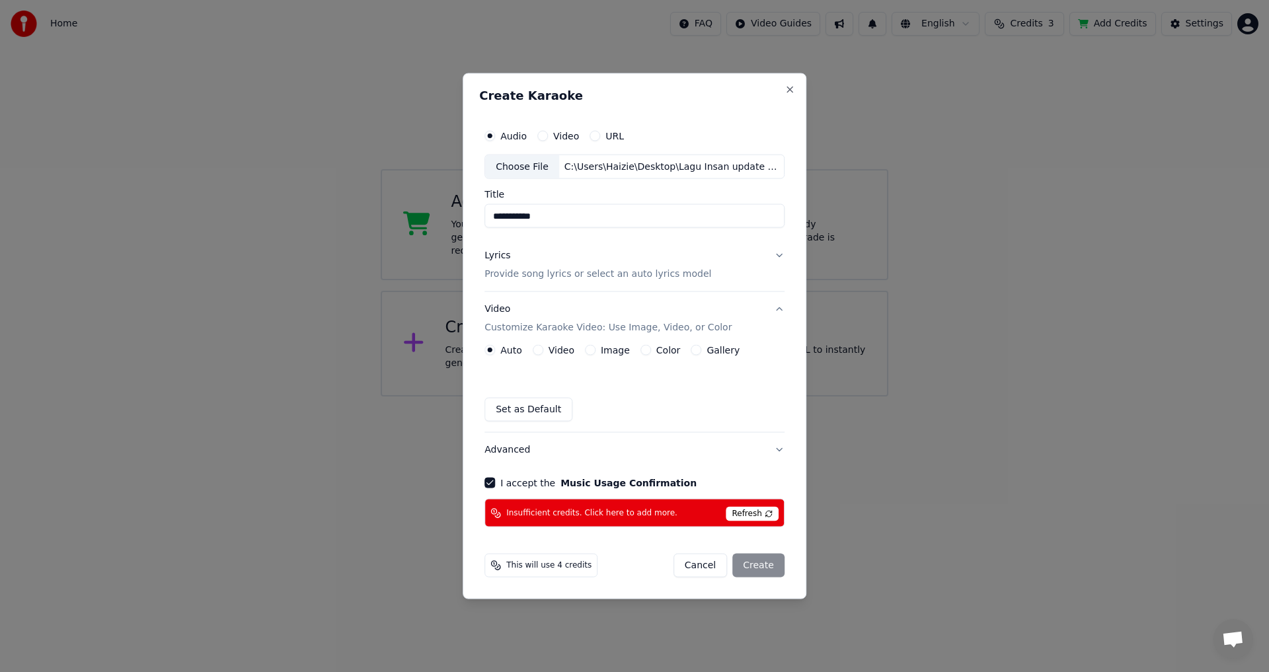
click at [766, 511] on span "Refresh" at bounding box center [752, 514] width 52 height 15
click at [775, 256] on button "Lyrics Provide song lyrics or select an auto lyrics model" at bounding box center [634, 265] width 300 height 53
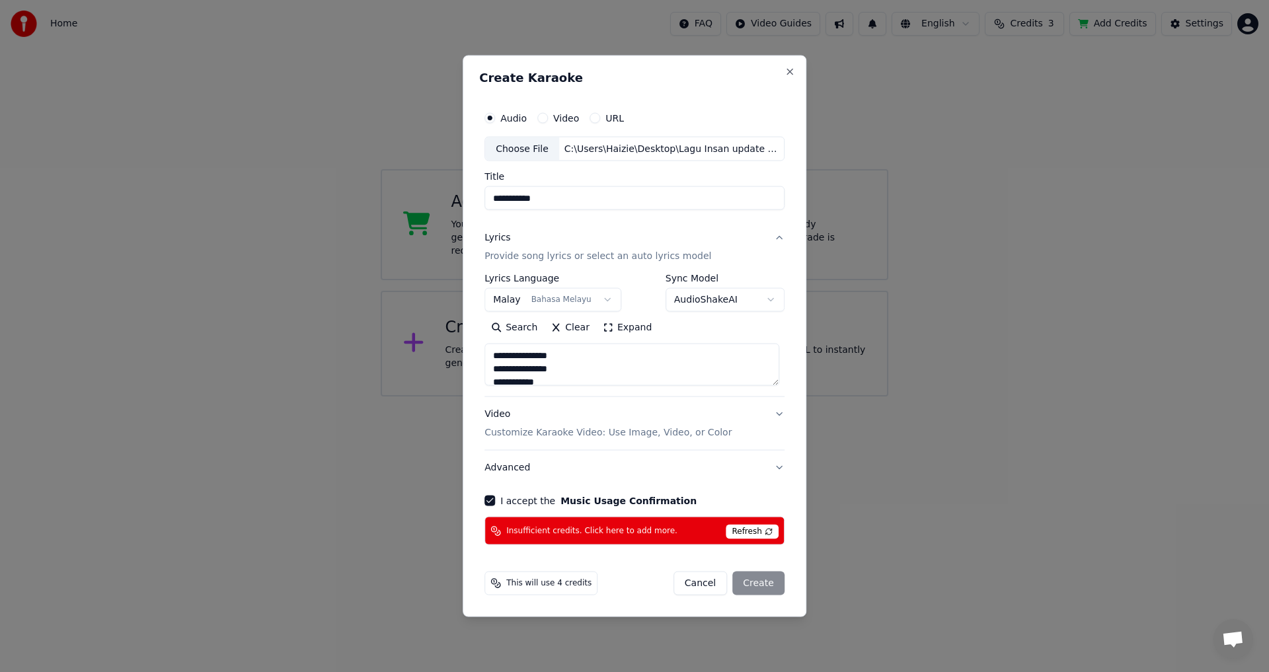
click at [766, 531] on span "Refresh" at bounding box center [752, 532] width 52 height 15
click at [611, 528] on span "Insufficient credits. Click here to add more." at bounding box center [591, 530] width 171 height 11
select select
